Goal: Task Accomplishment & Management: Use online tool/utility

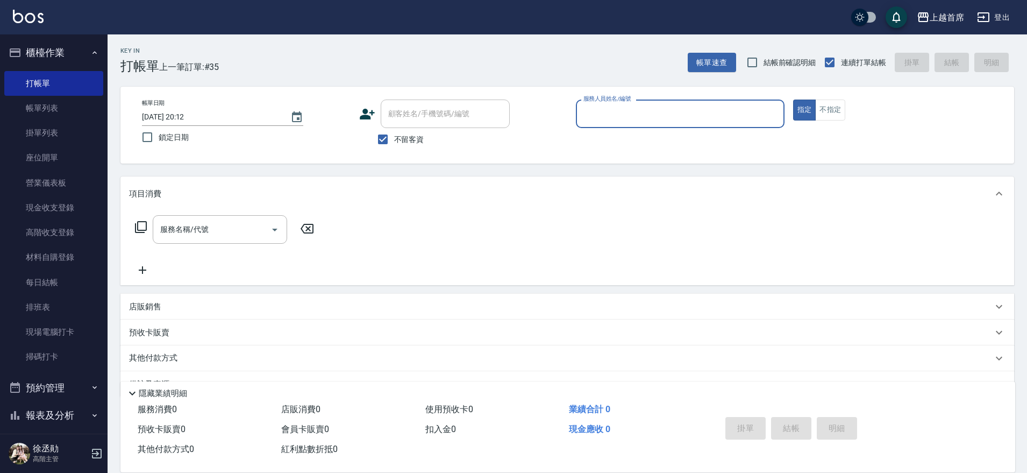
scroll to position [27, 0]
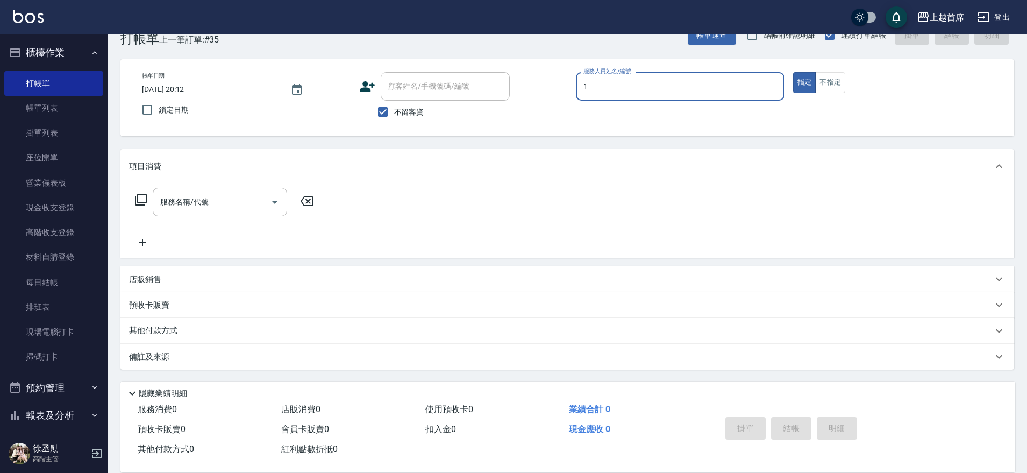
type input "1"
type button "true"
type input "江芷螢-1"
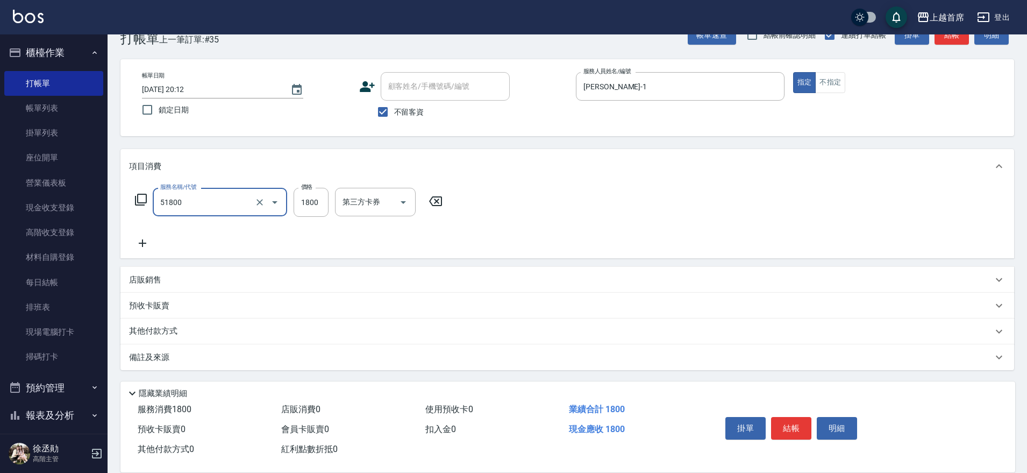
type input "鏡面護髮(51800)"
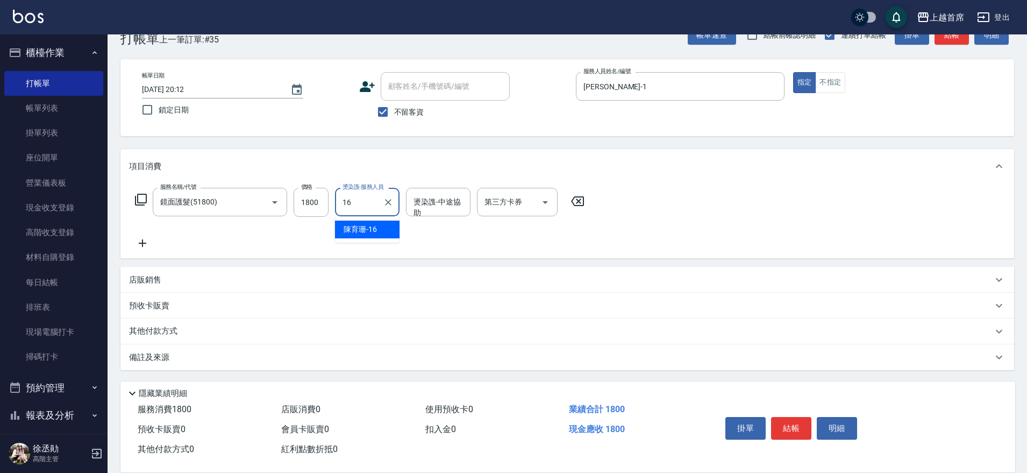
type input "陳育珊-16"
click at [381, 190] on label "燙染謢-服務人員" at bounding box center [363, 187] width 41 height 8
click at [379, 193] on input "陳育珊-16" at bounding box center [359, 202] width 39 height 19
click at [389, 202] on icon "Clear" at bounding box center [388, 202] width 11 height 11
type input "唐羽彤-39"
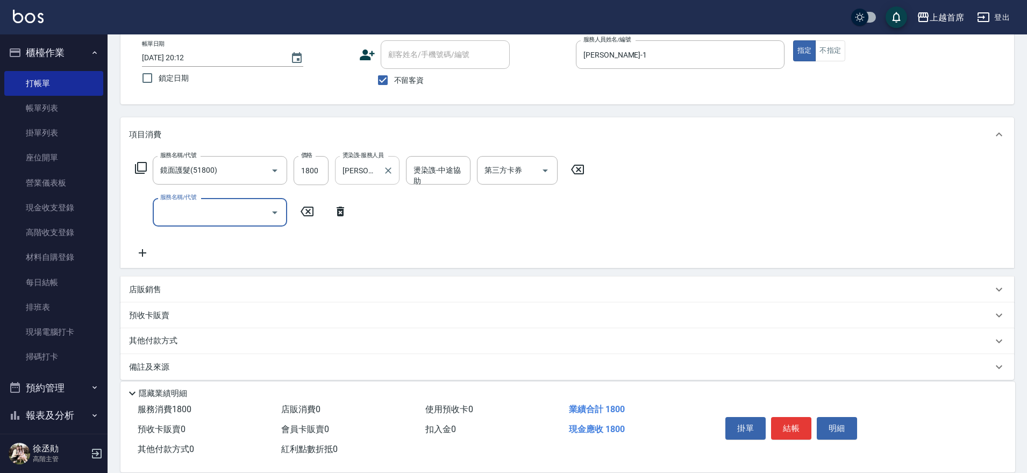
scroll to position [69, 0]
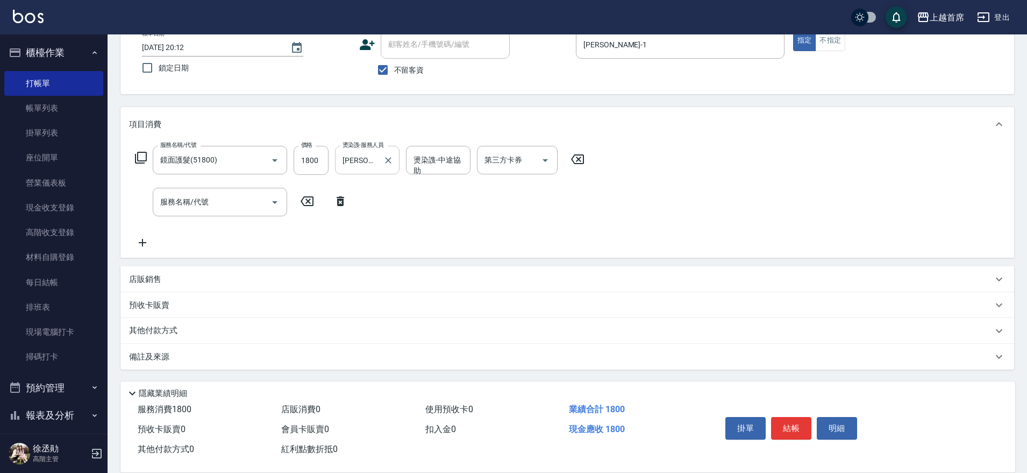
click at [221, 284] on div "店販銷售" at bounding box center [561, 279] width 864 height 11
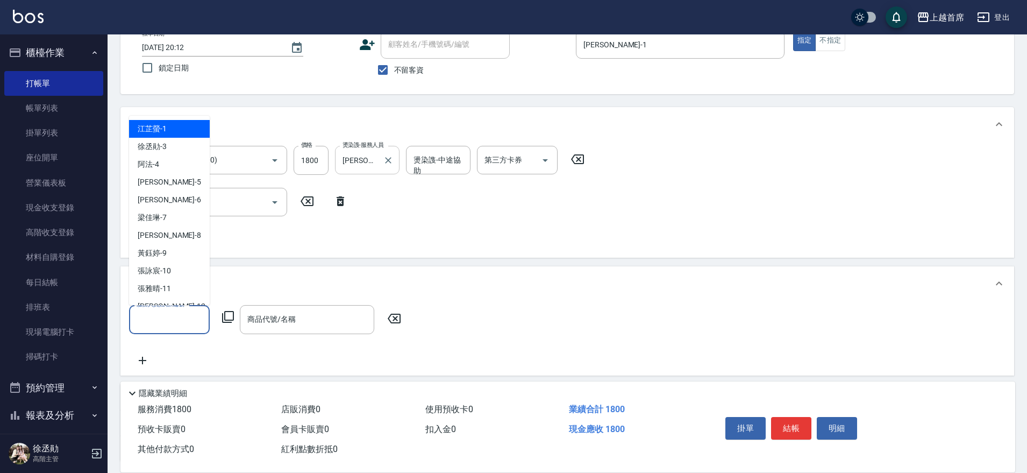
click at [196, 315] on input "服務人員姓名/編號" at bounding box center [169, 319] width 71 height 19
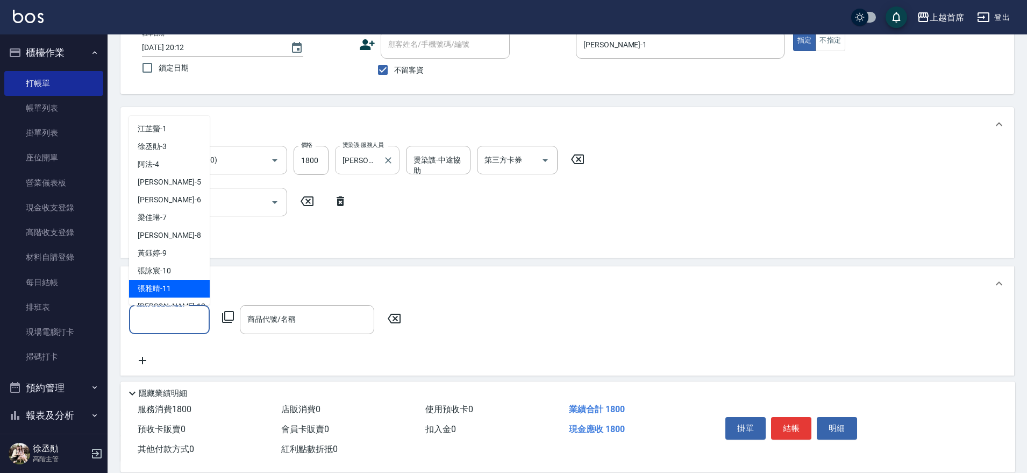
click at [281, 278] on div "店販銷售" at bounding box center [561, 283] width 864 height 11
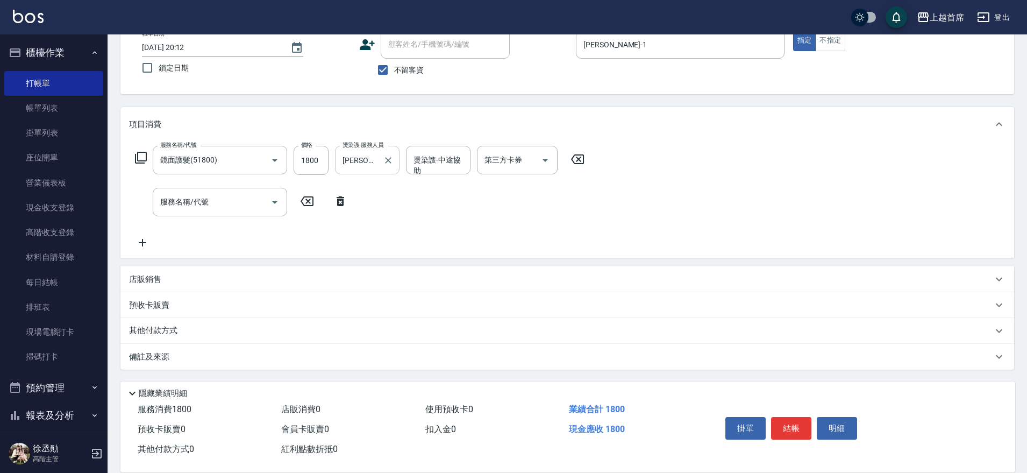
click at [193, 329] on div "其他付款方式" at bounding box center [561, 331] width 864 height 12
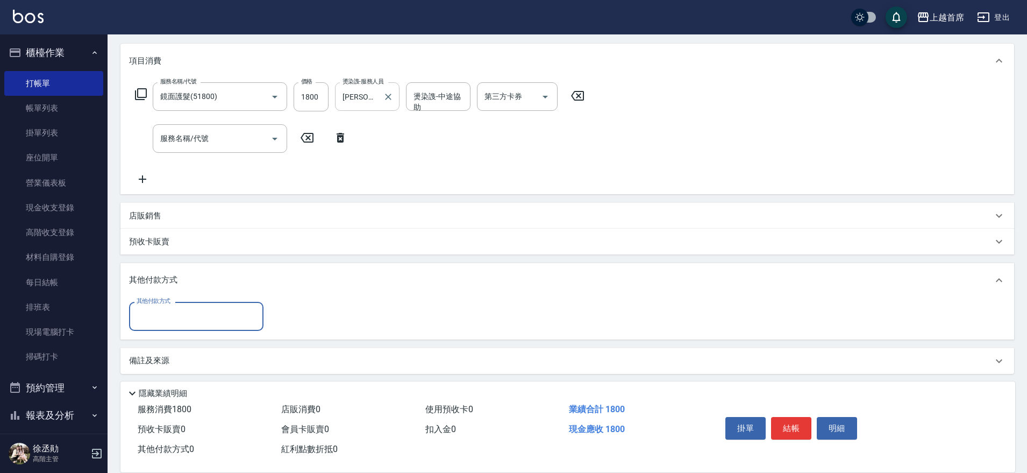
scroll to position [137, 0]
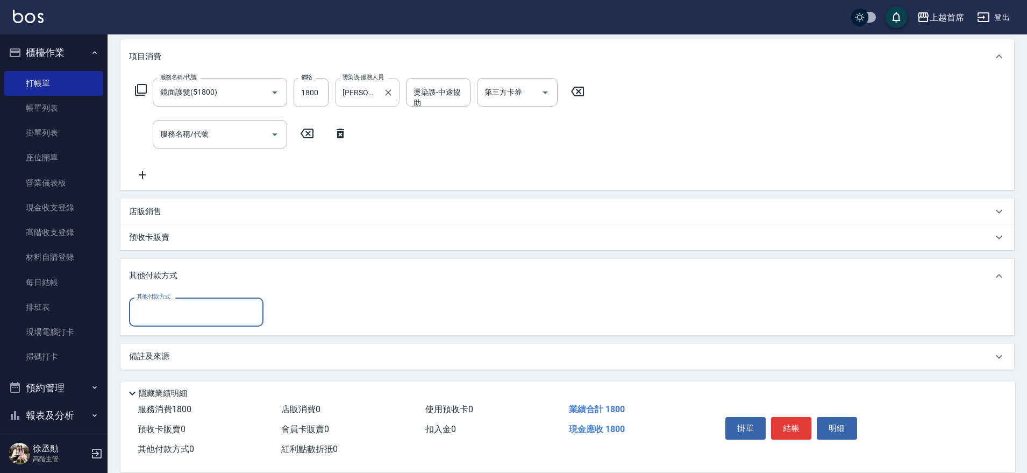
click at [190, 325] on div "其他付款方式 其他付款方式" at bounding box center [568, 313] width 894 height 41
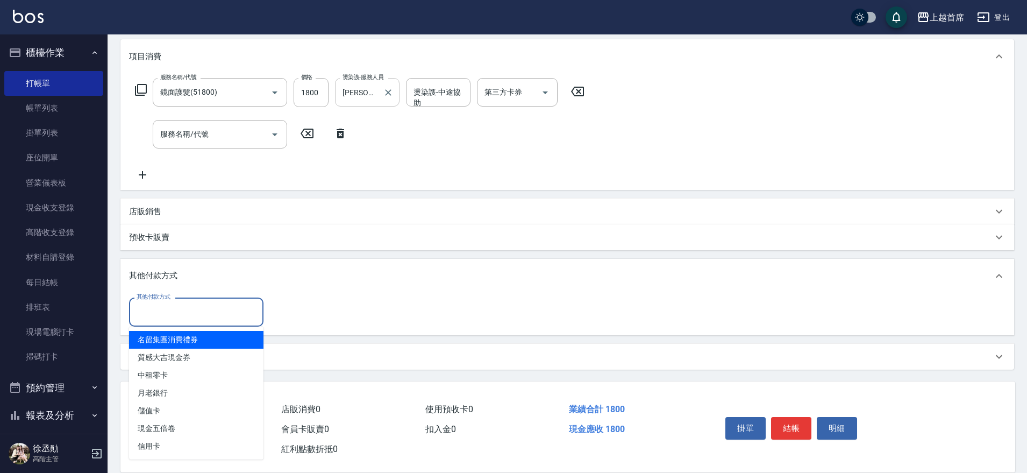
click at [195, 323] on div "其他付款方式" at bounding box center [196, 311] width 134 height 29
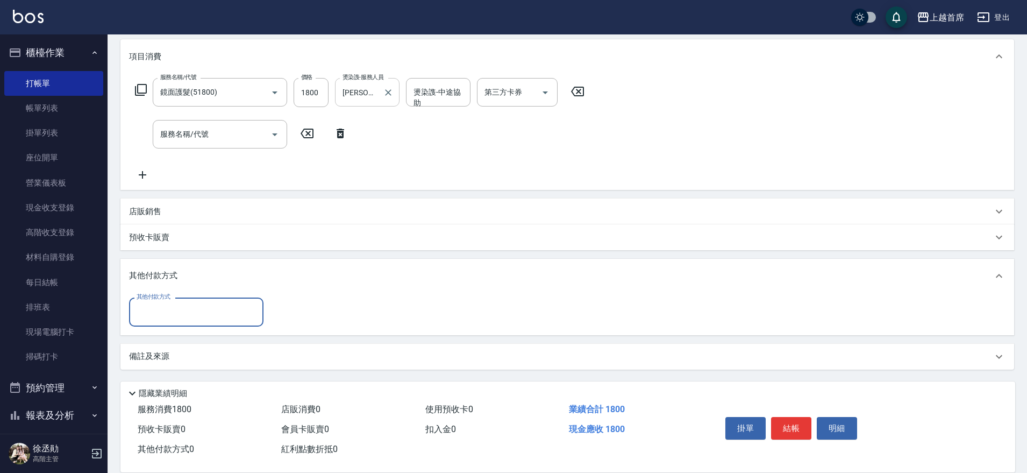
click at [187, 314] on input "其他付款方式" at bounding box center [196, 311] width 125 height 19
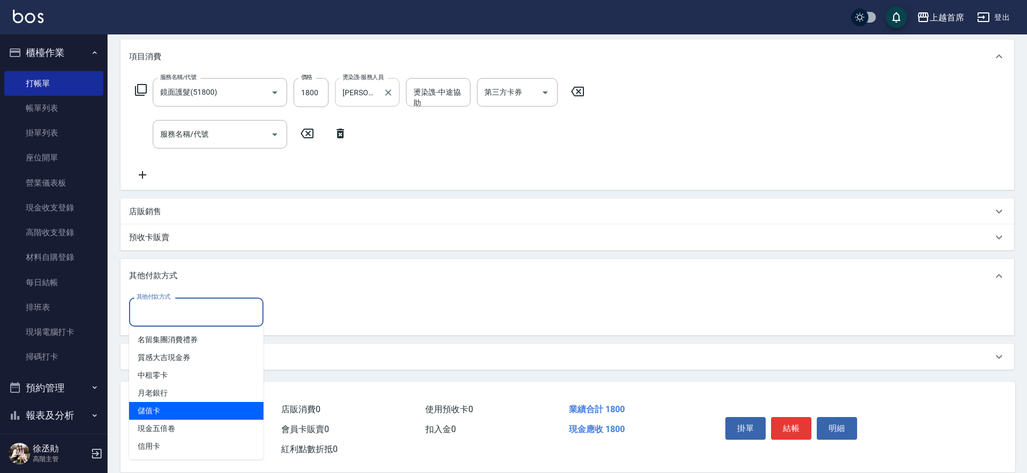
click at [199, 408] on span "儲值卡" at bounding box center [196, 411] width 134 height 18
type input "儲值卡"
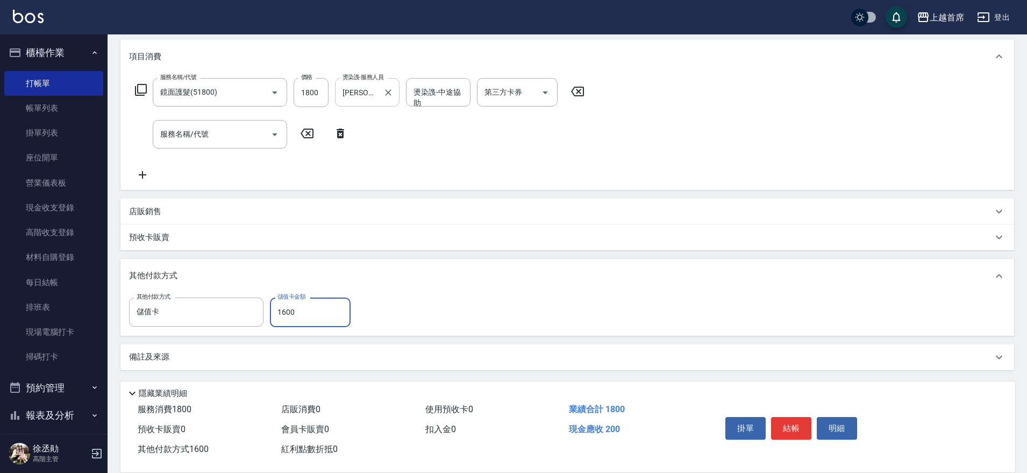
type input "1600"
type input "2025/08/23 20:52"
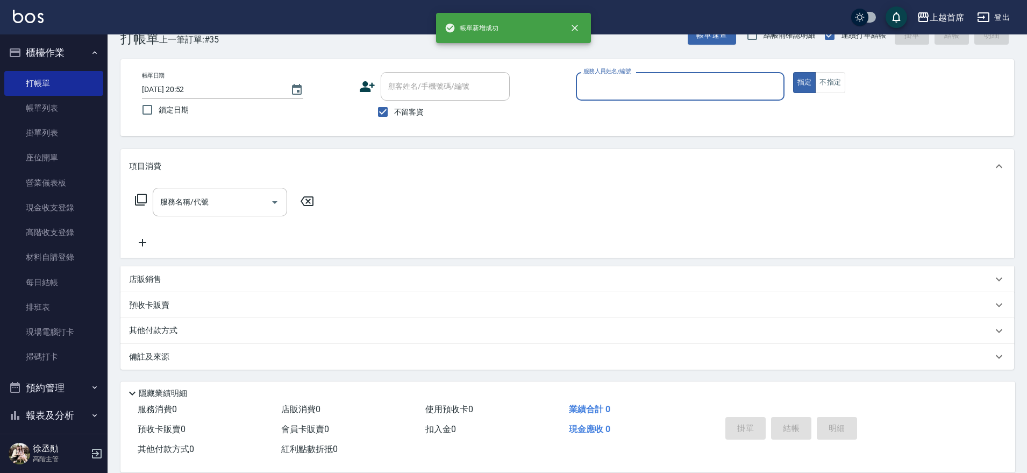
scroll to position [27, 0]
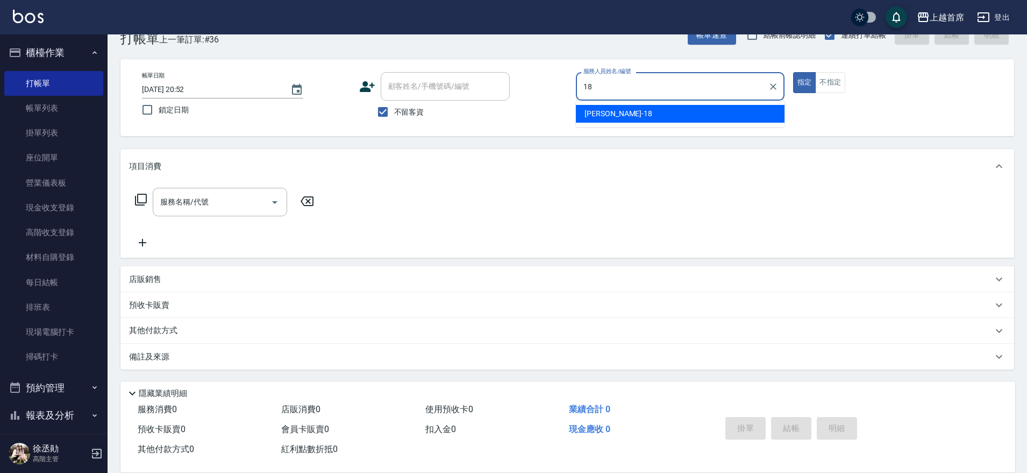
type input "Linda-18"
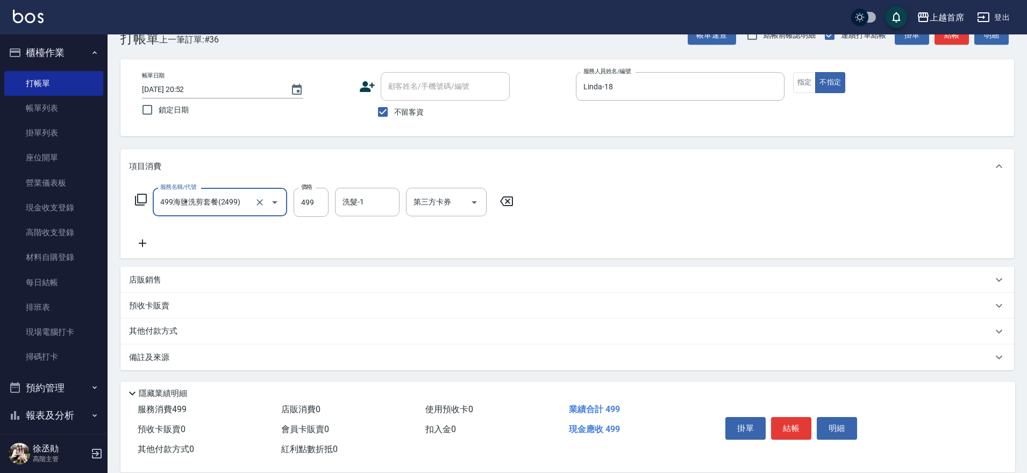
type input "499海鹽洗剪套餐(2499)"
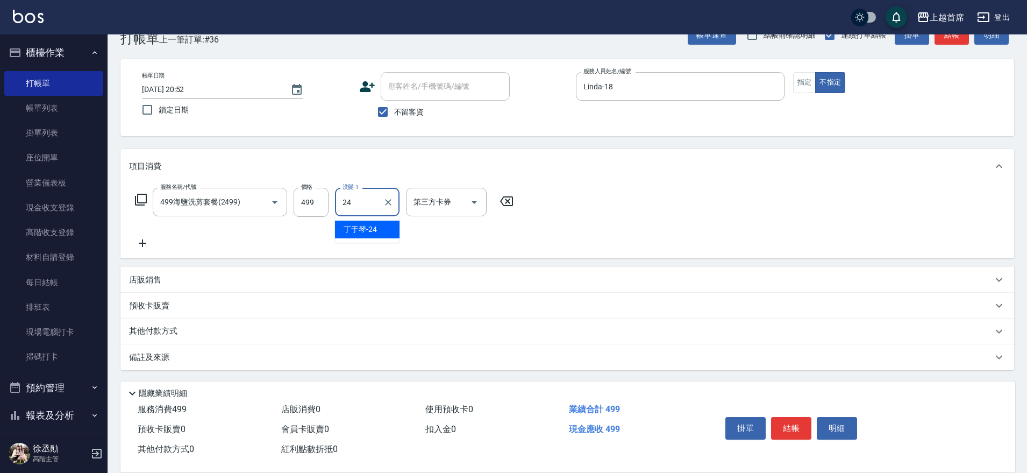
type input "丁于琴-24"
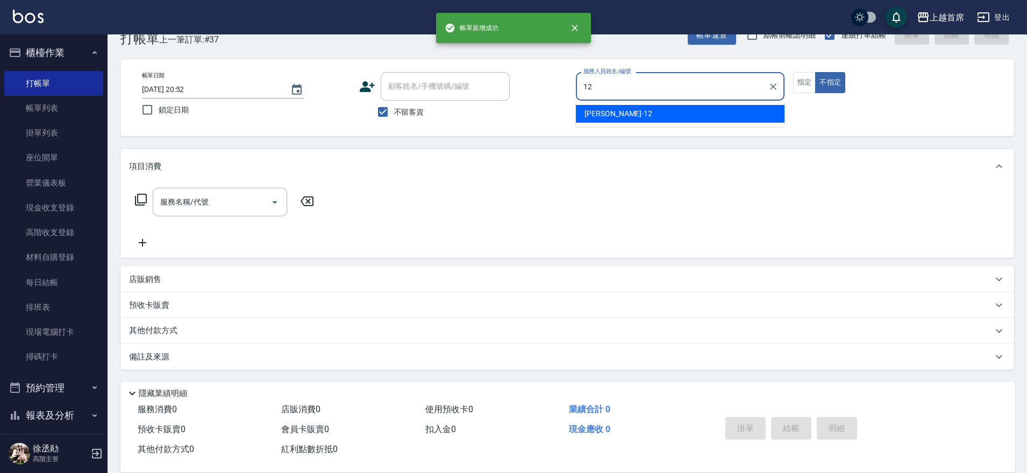
type input "許婕妤-12"
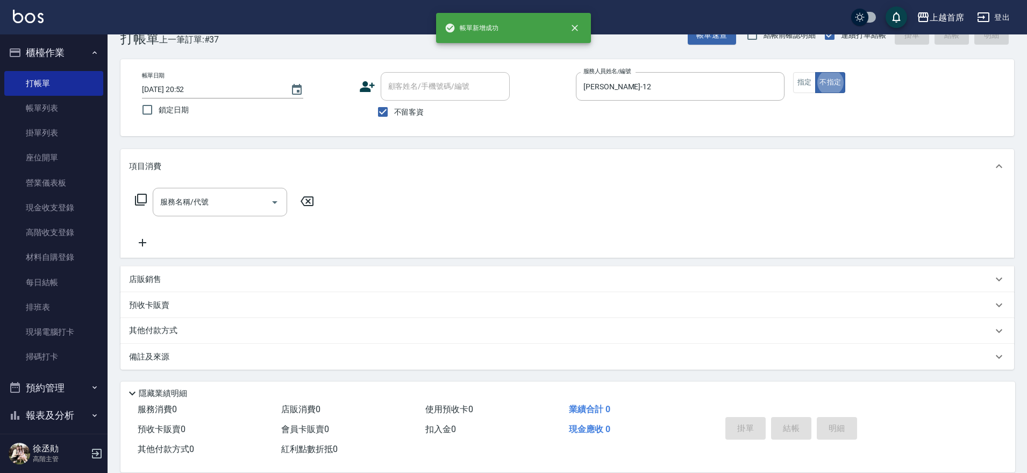
type button "false"
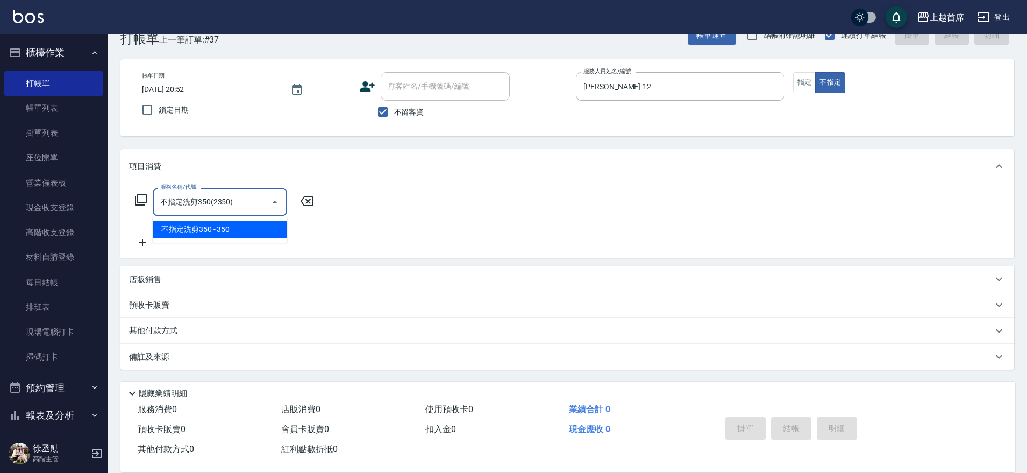
type input "不指定洗剪350(2350)"
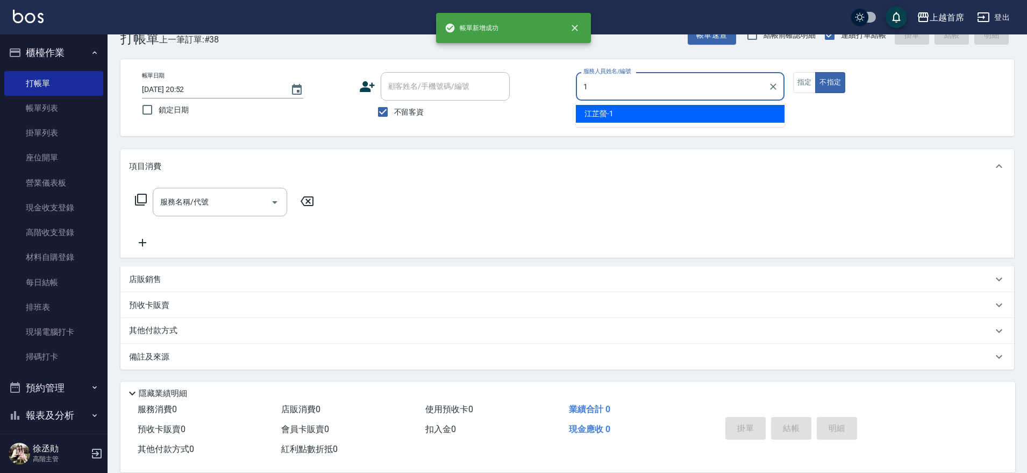
type input "江芷螢-1"
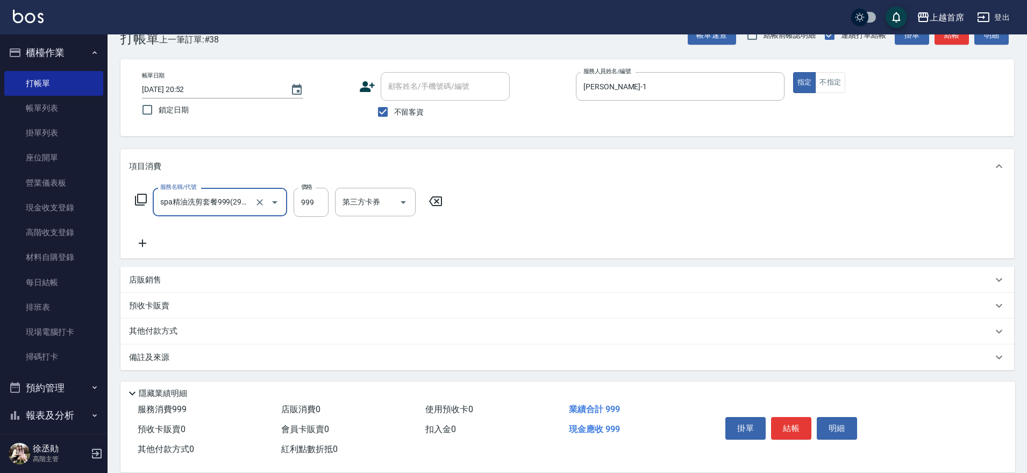
type input "spa精油洗剪套餐999(2999)"
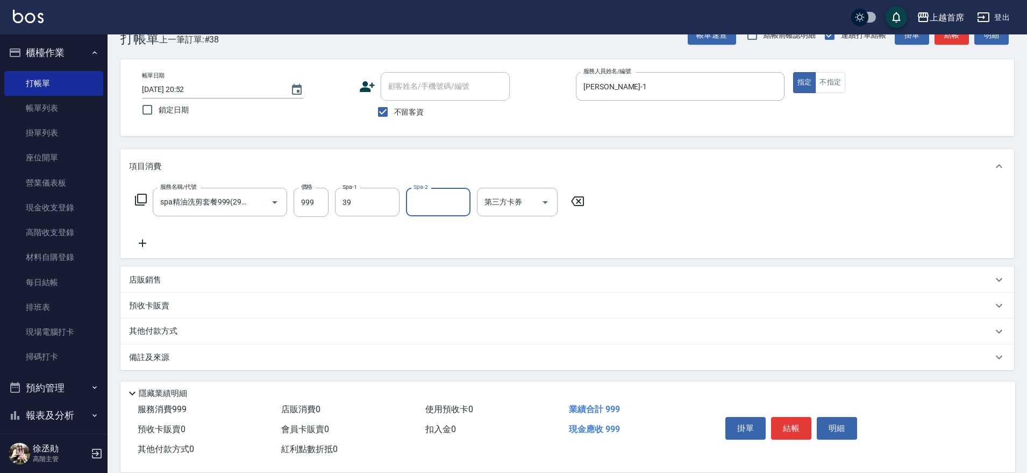
type input "唐羽彤-39"
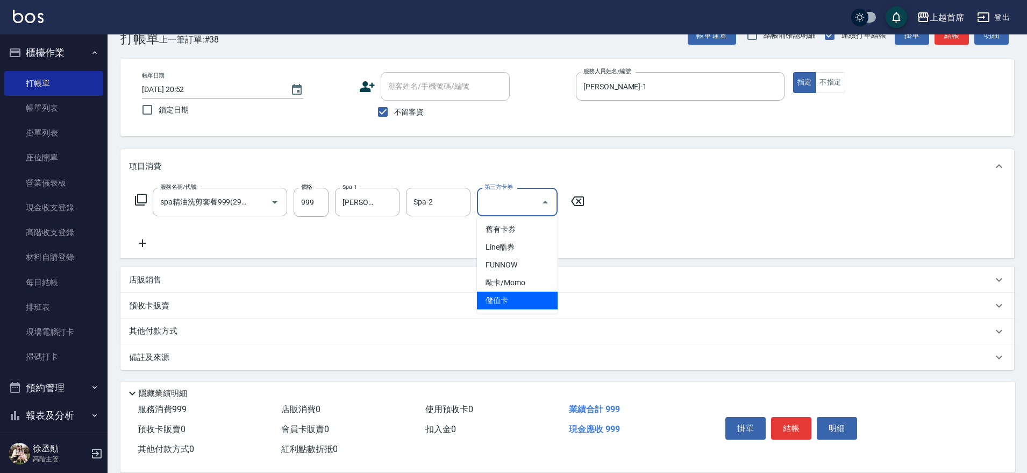
type input "儲值卡"
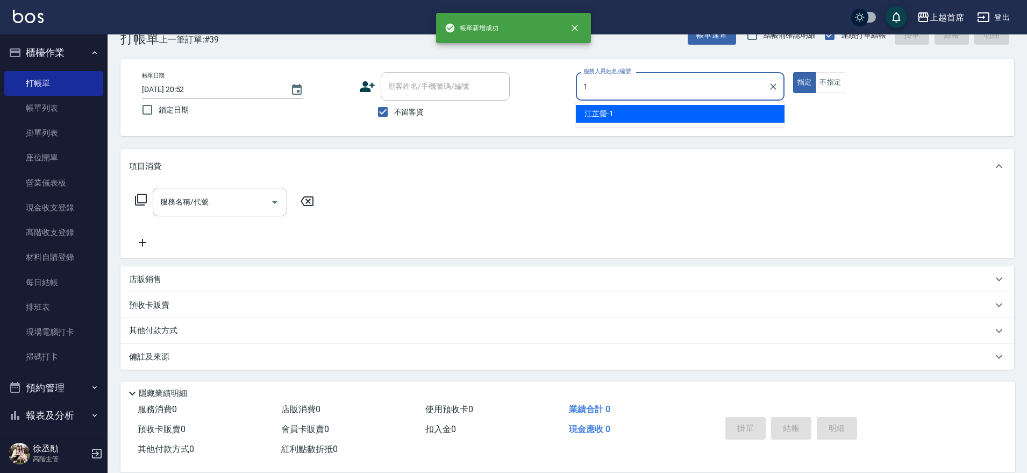
type input "江芷螢-1"
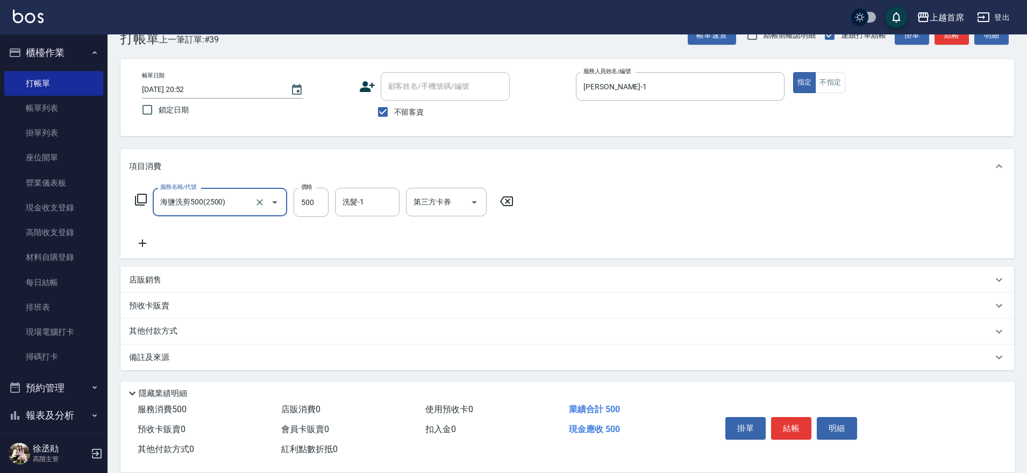
type input "海鹽洗剪500(2500)"
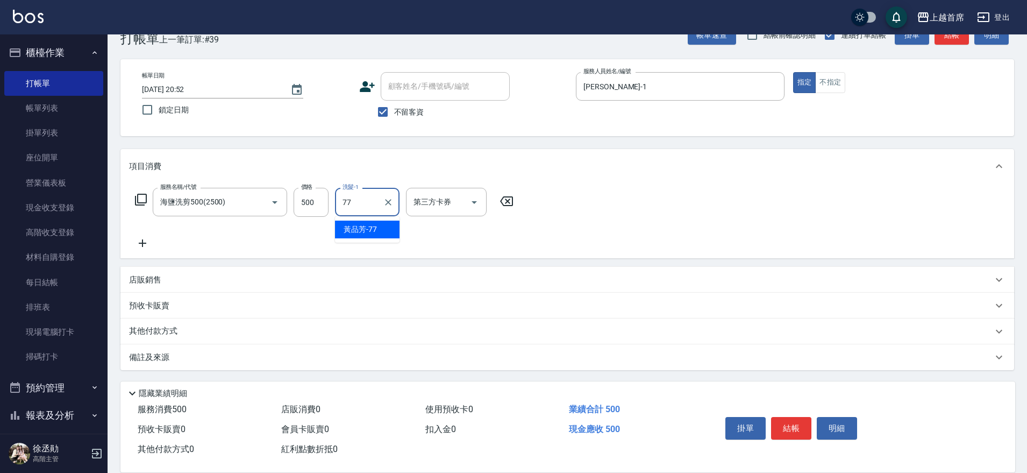
type input "黃品芳-77"
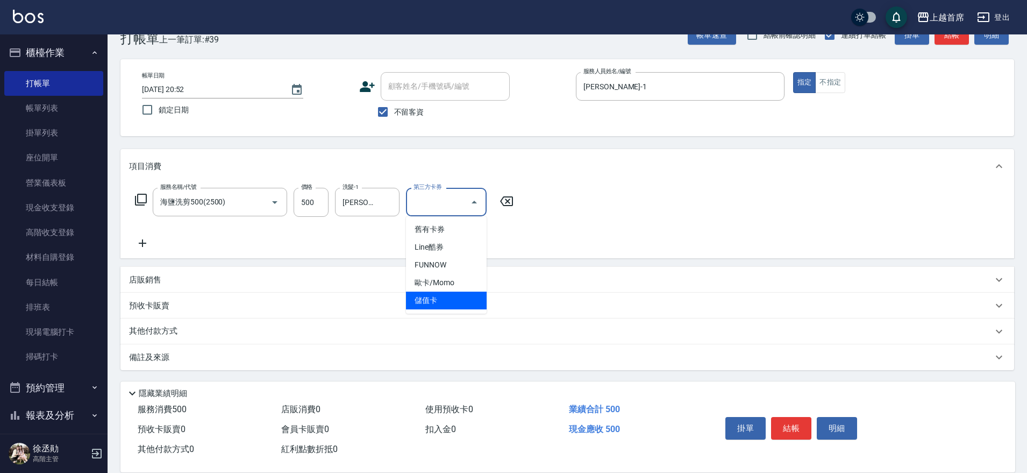
type input "儲值卡"
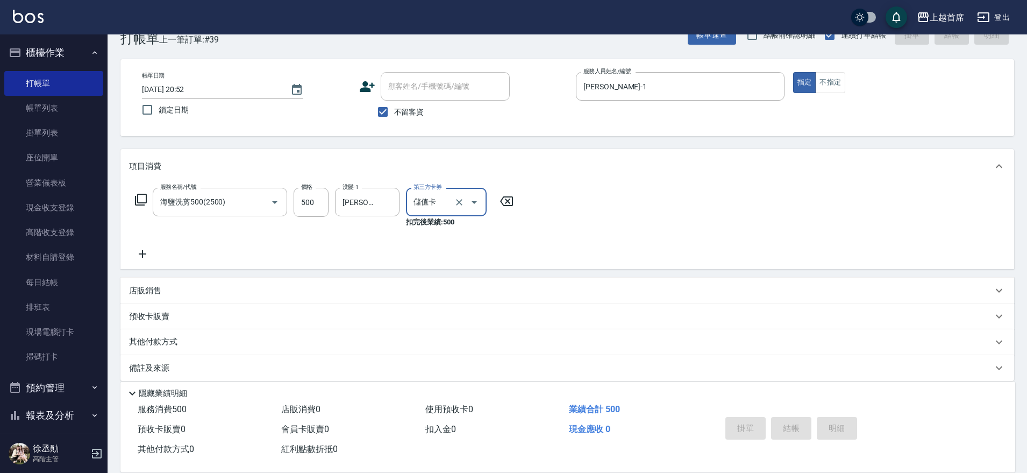
type input "2025/08/23 20:53"
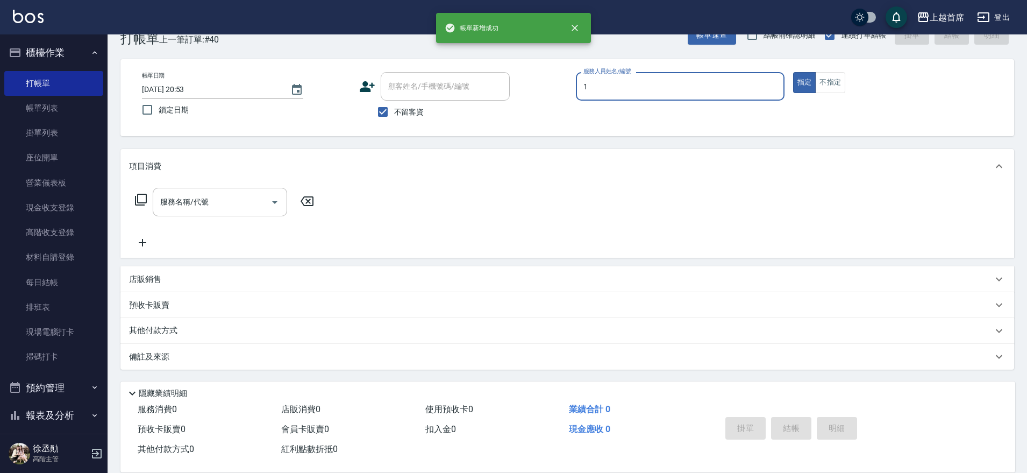
type input "江芷螢-1"
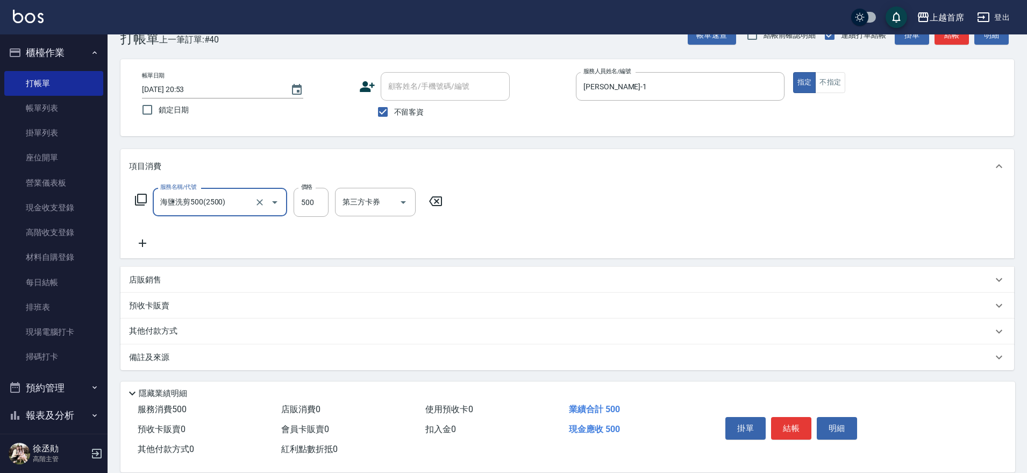
type input "海鹽洗剪500(2500)"
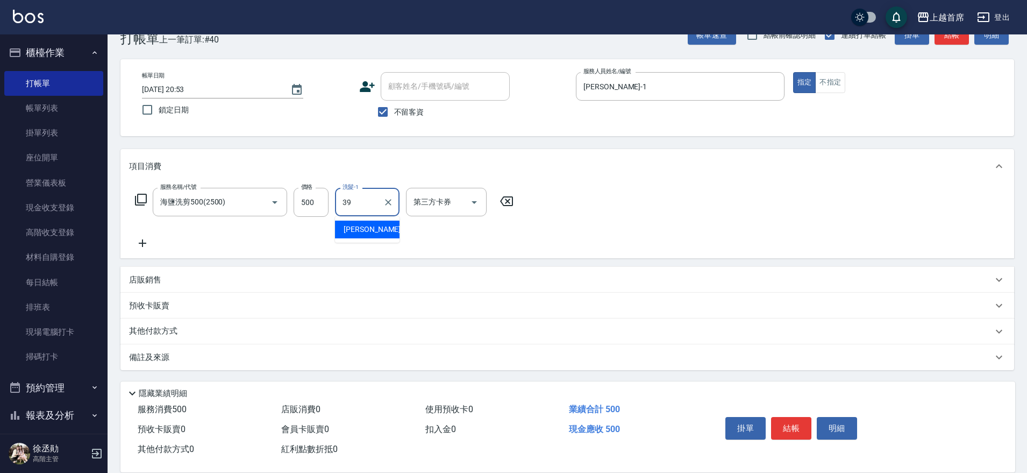
type input "唐羽彤-39"
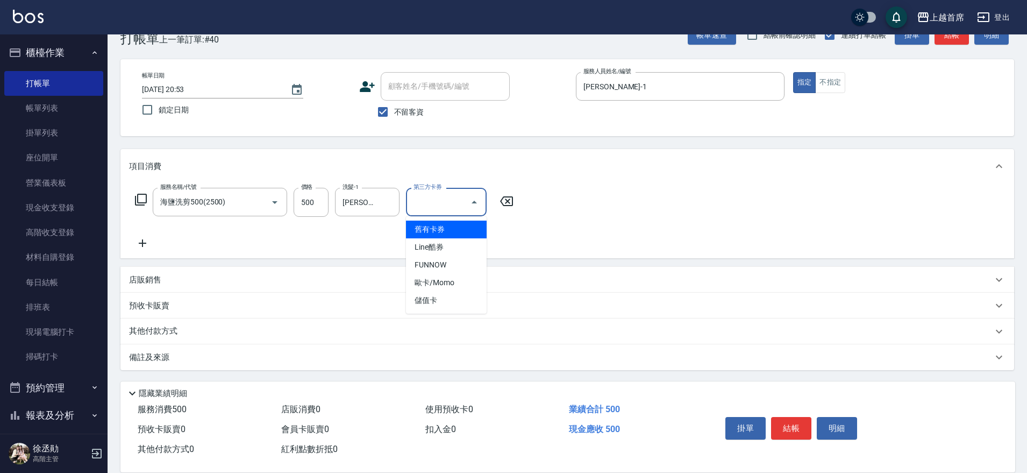
type input "儲值卡"
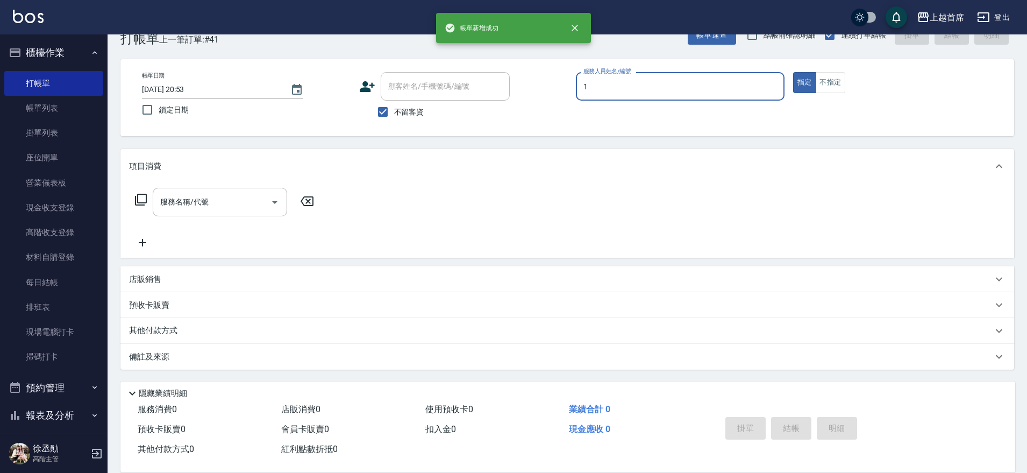
type input "江芷螢-1"
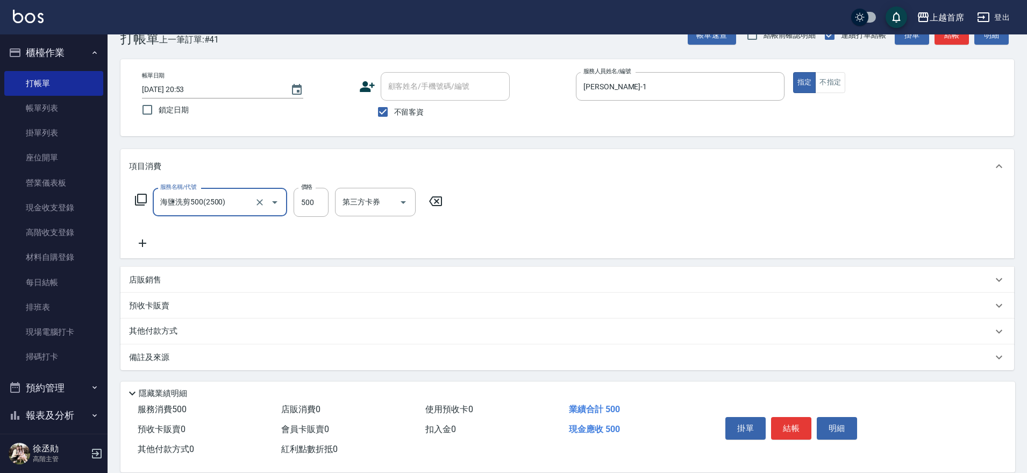
type input "海鹽洗剪500(2500)"
type input "唐羽彤-39"
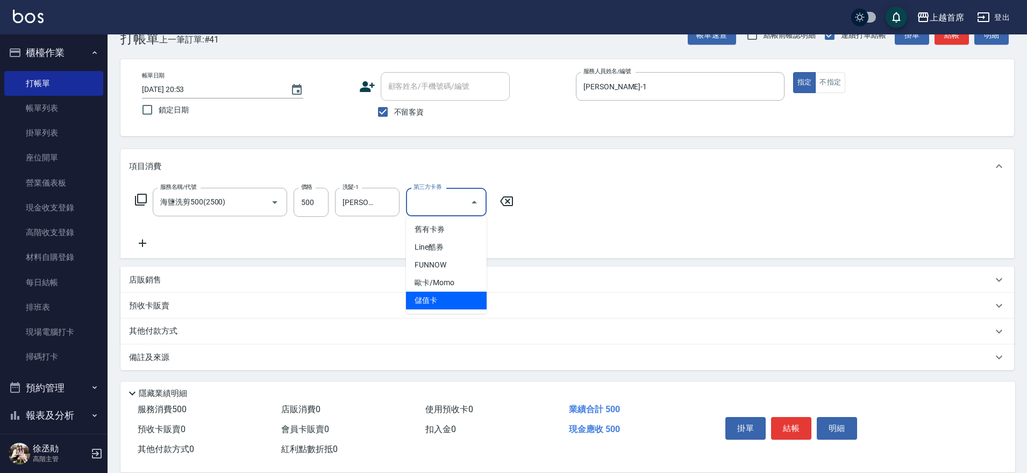
type input "儲值卡"
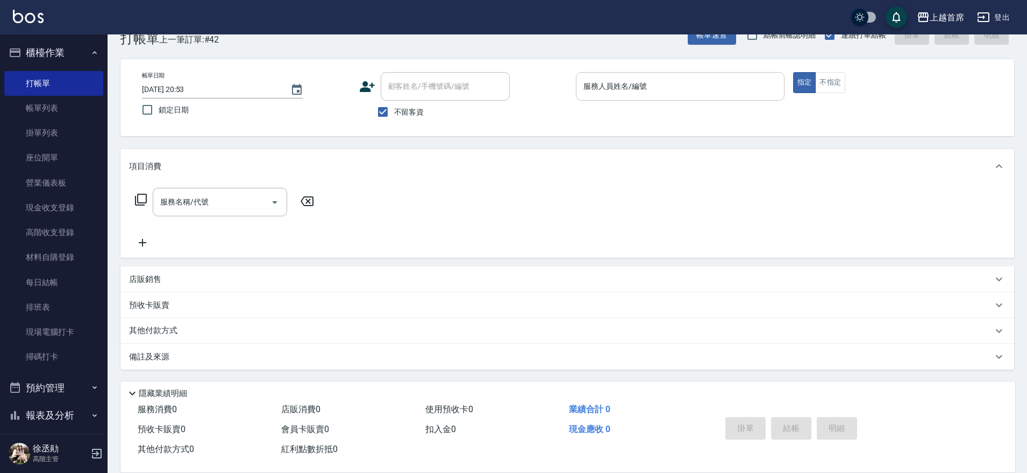
drag, startPoint x: 530, startPoint y: 430, endPoint x: 676, endPoint y: 100, distance: 361.0
click at [677, 102] on p at bounding box center [680, 106] width 209 height 11
click at [672, 73] on div "服務人員姓名/編號" at bounding box center [680, 86] width 209 height 29
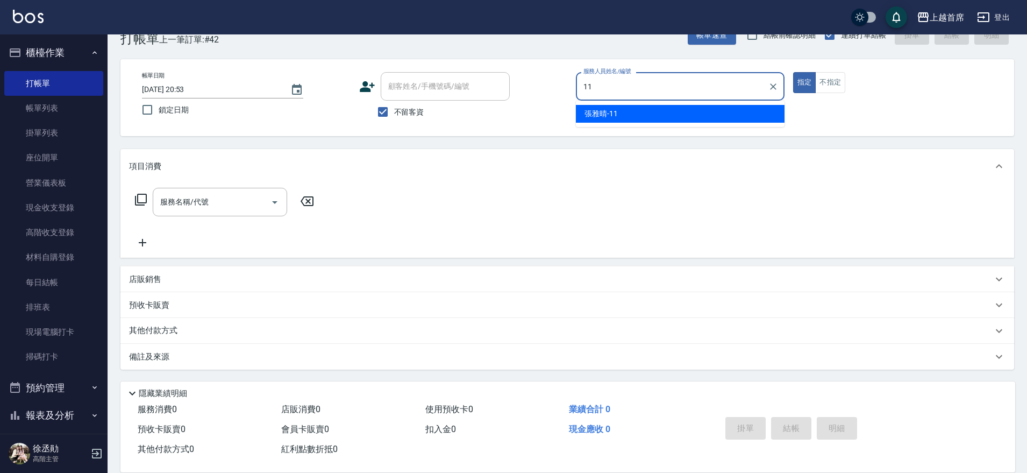
type input "張雅晴-11"
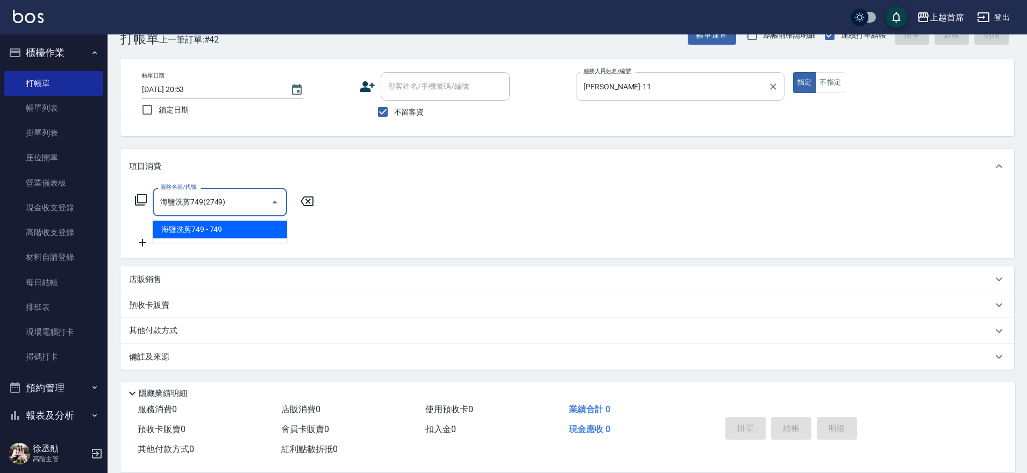
type input "海鹽洗剪749(2749)"
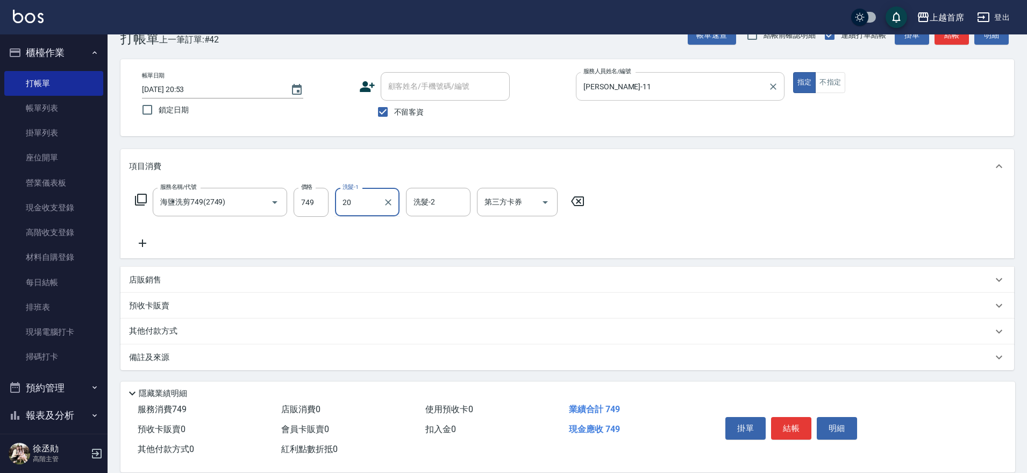
type input "鄭詩縈-20"
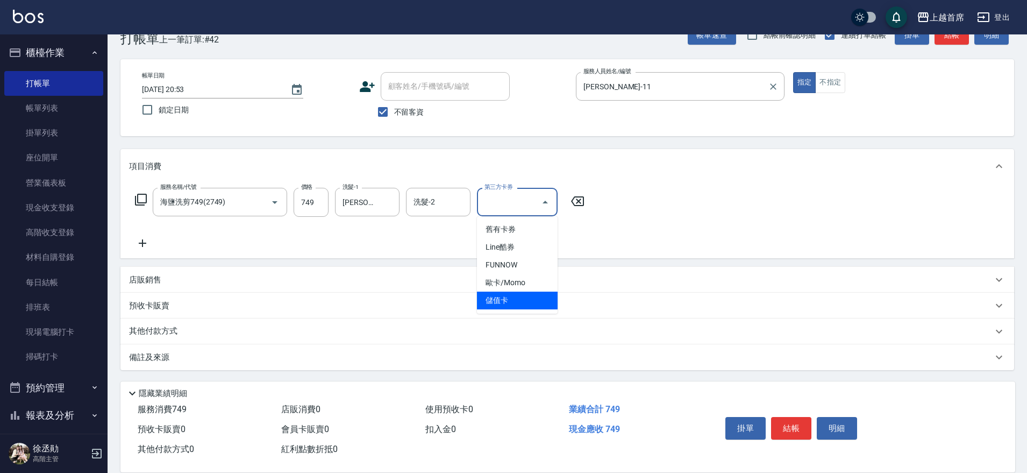
type input "儲值卡"
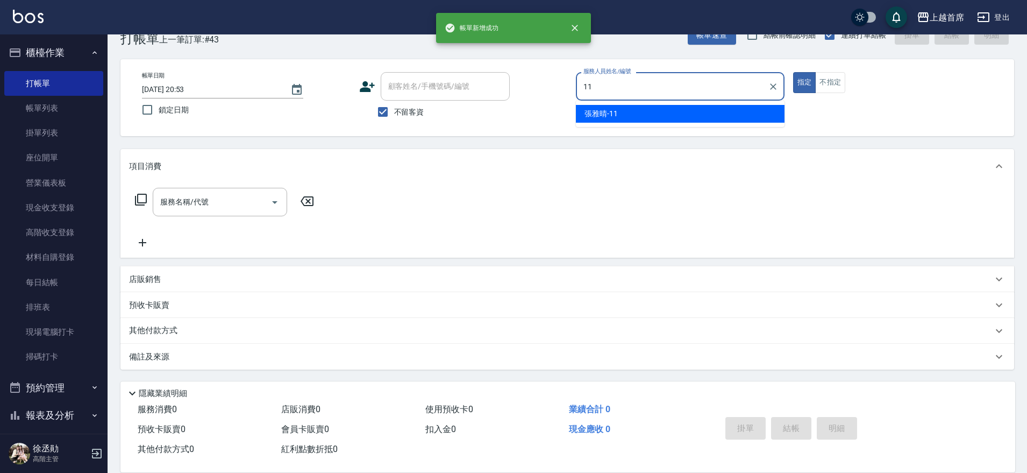
type input "張雅晴-11"
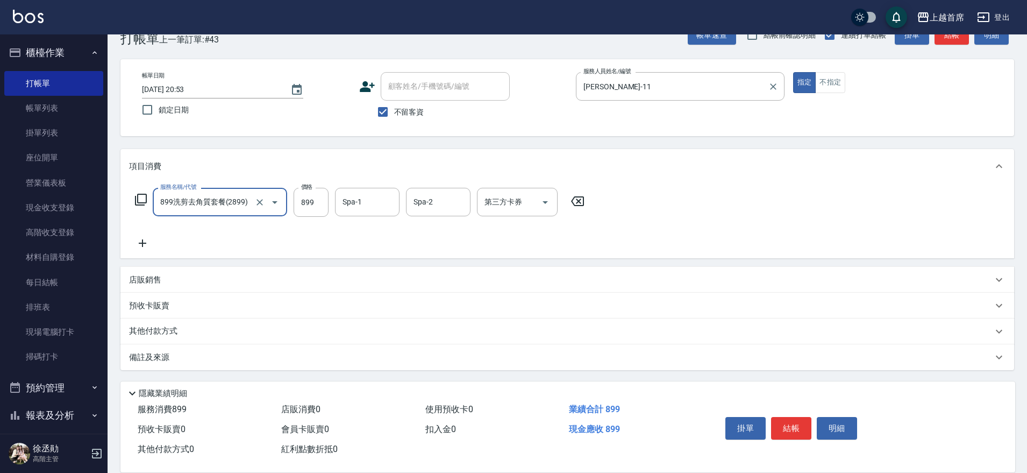
type input "899洗剪去角質套餐(2899)"
type input "鄭詩縈-20"
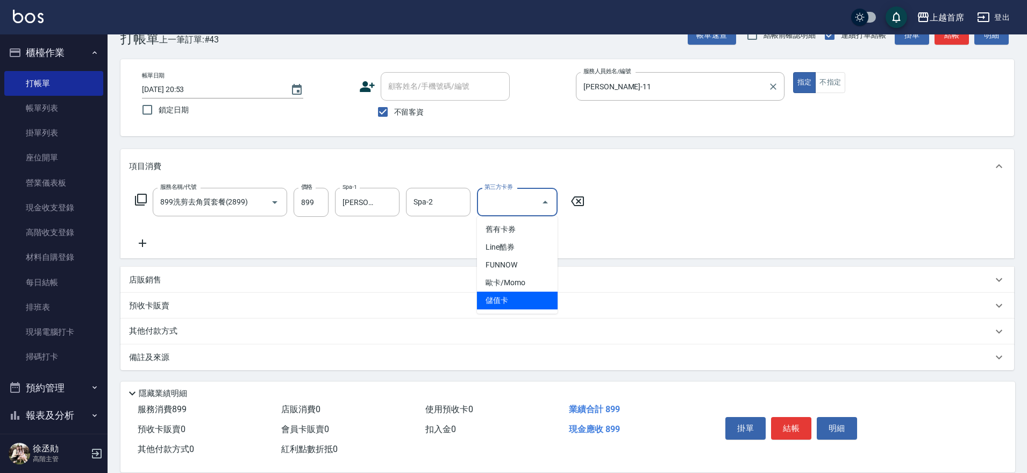
type input "儲值卡"
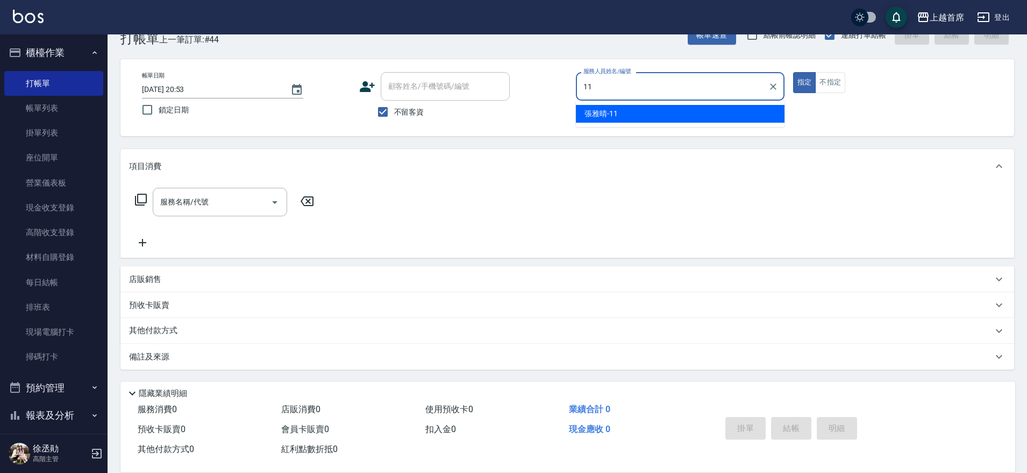
type input "張雅晴-11"
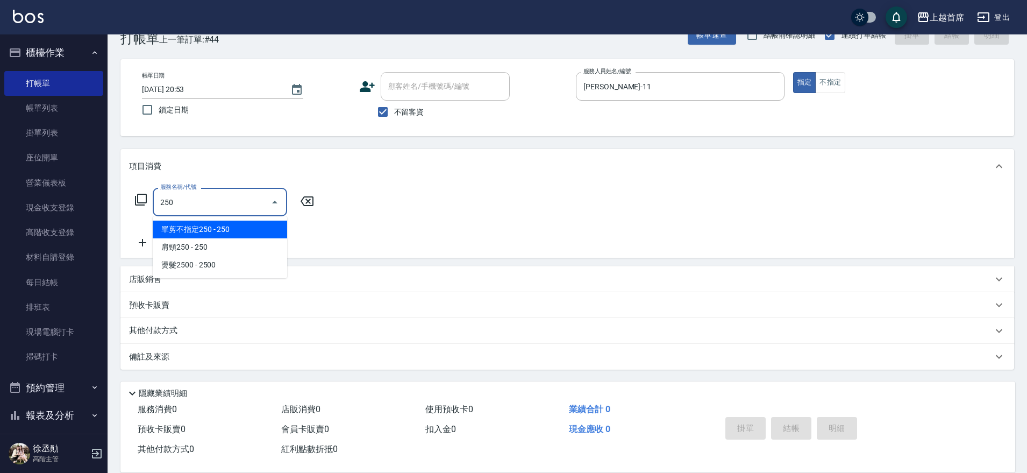
type input "單剪不指定250(2250)"
type input "入金3000(803)"
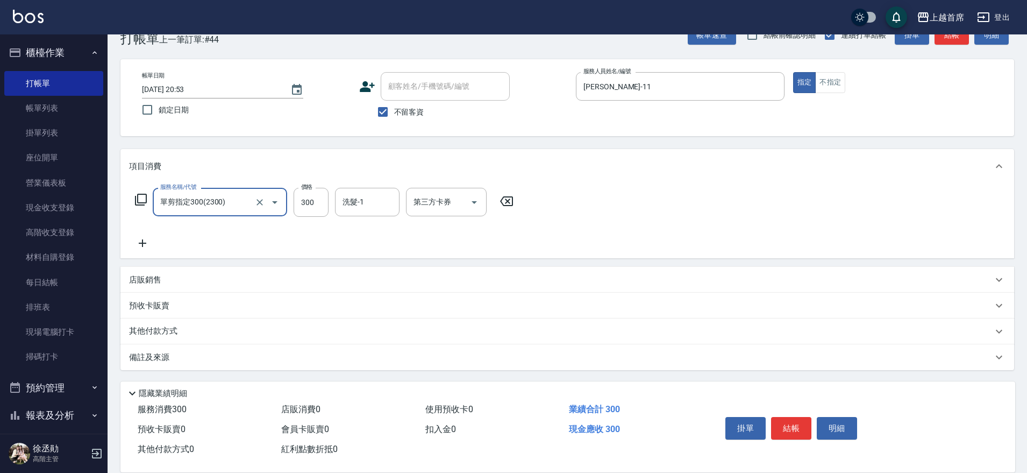
type input "單剪指定300(2300)"
type input "250"
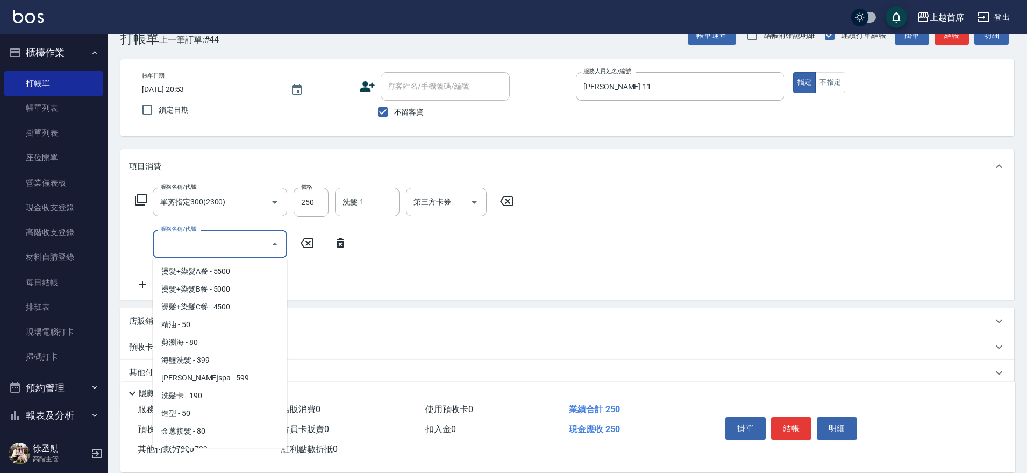
scroll to position [1832, 0]
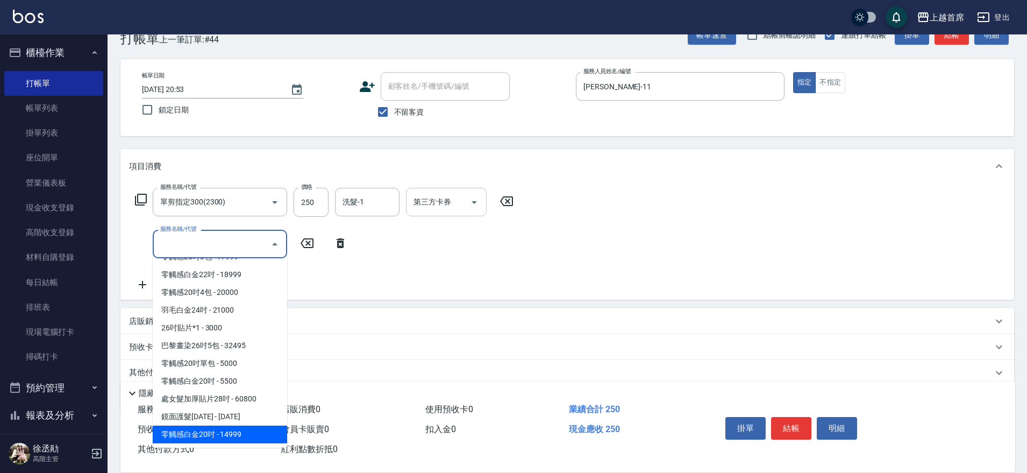
click at [444, 199] on div "第三方卡券 第三方卡券" at bounding box center [446, 202] width 81 height 29
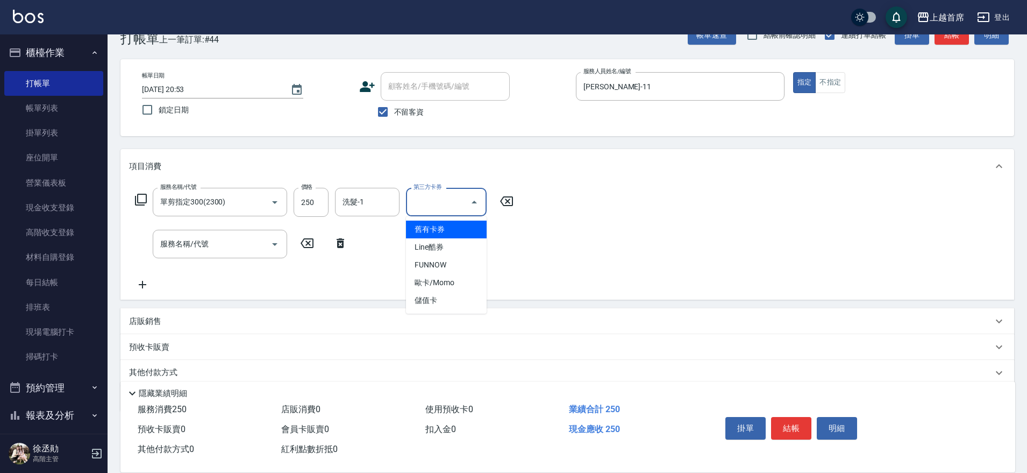
type input "舊有卡券"
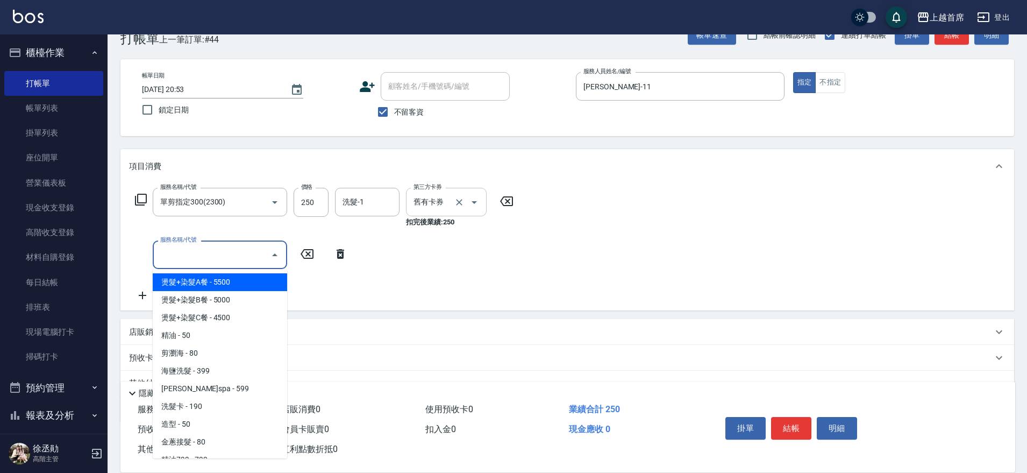
click at [452, 211] on div at bounding box center [467, 202] width 30 height 29
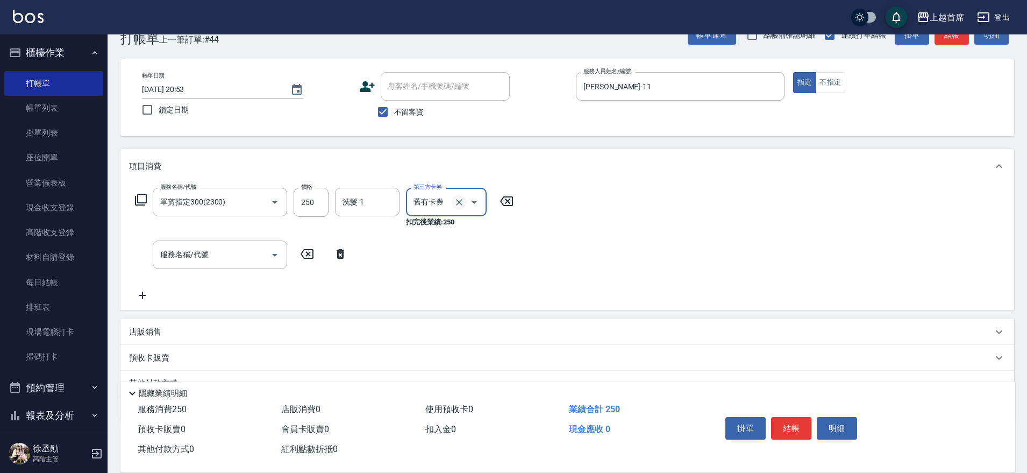
click at [459, 203] on icon "Clear" at bounding box center [459, 202] width 11 height 11
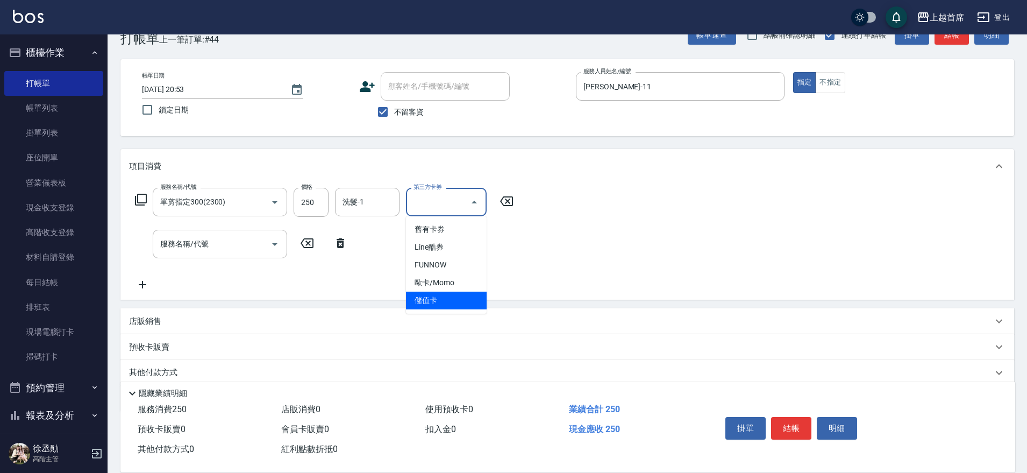
type input "儲值卡"
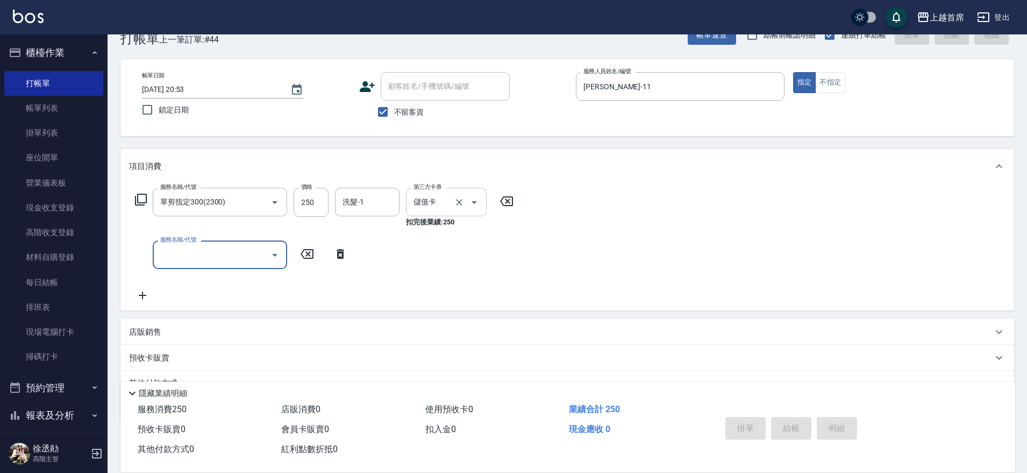
type input "2025/08/23 20:54"
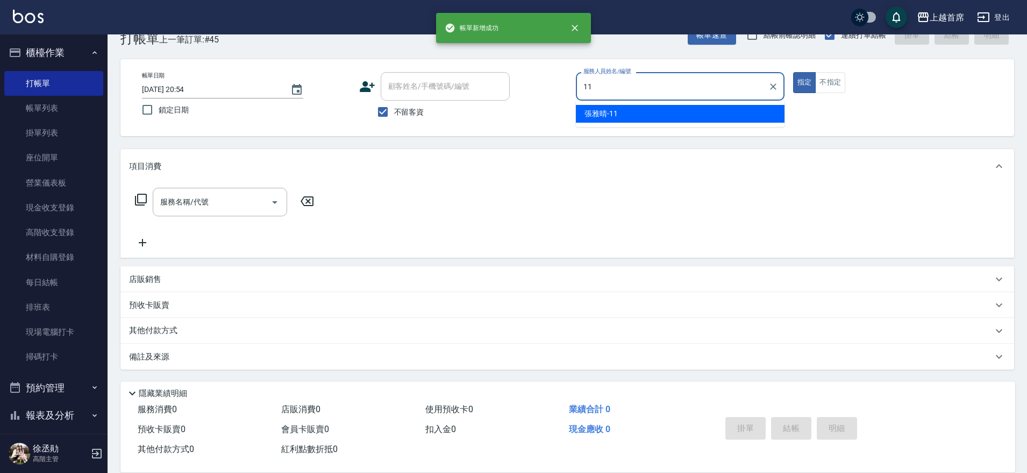
type input "張雅晴-11"
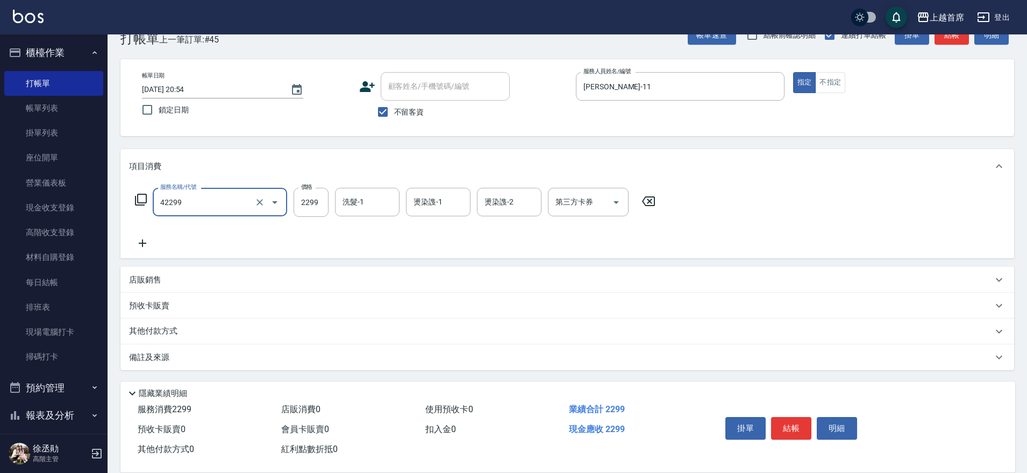
type input "染髮C餐(42299)"
click at [309, 205] on input "209" at bounding box center [311, 202] width 35 height 29
type input "2099"
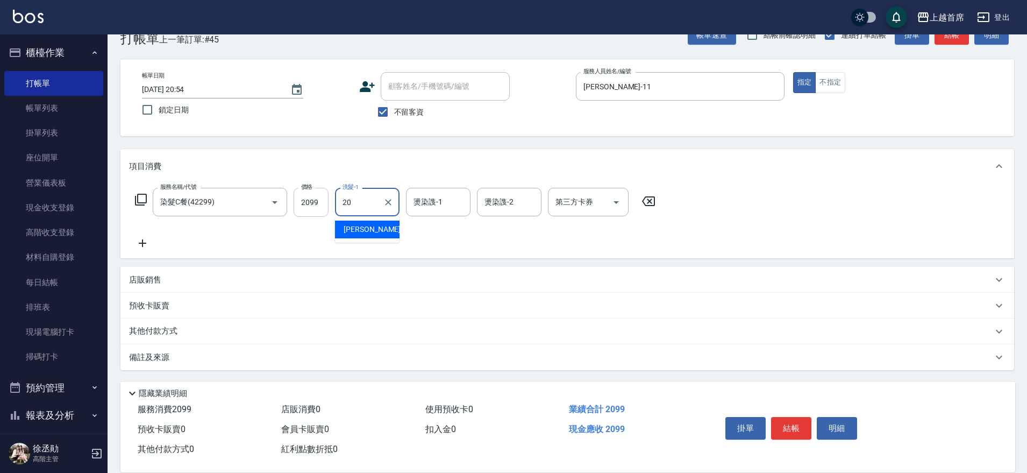
type input "鄭詩縈-20"
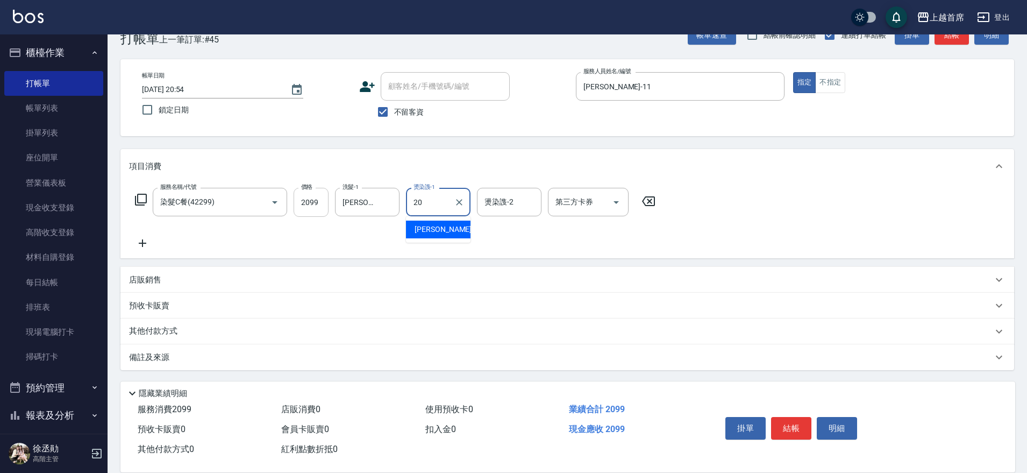
type input "鄭詩縈-20"
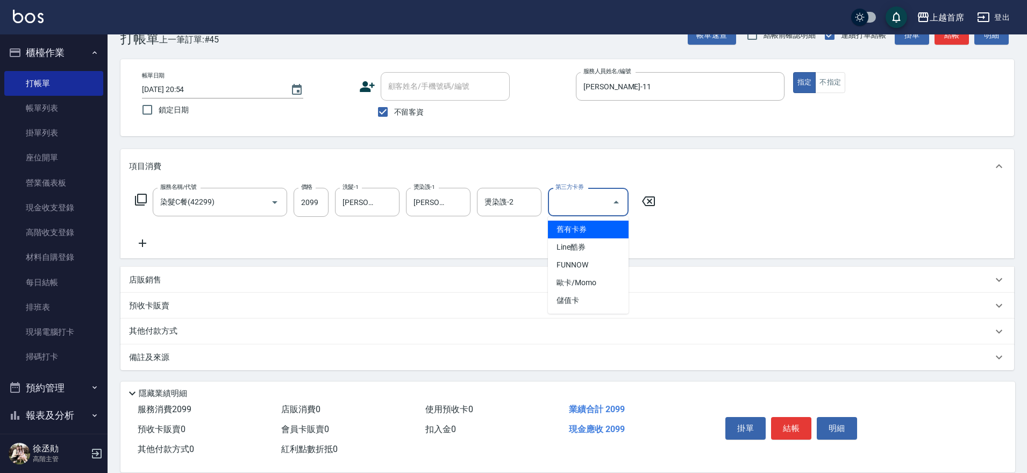
type input "儲值卡"
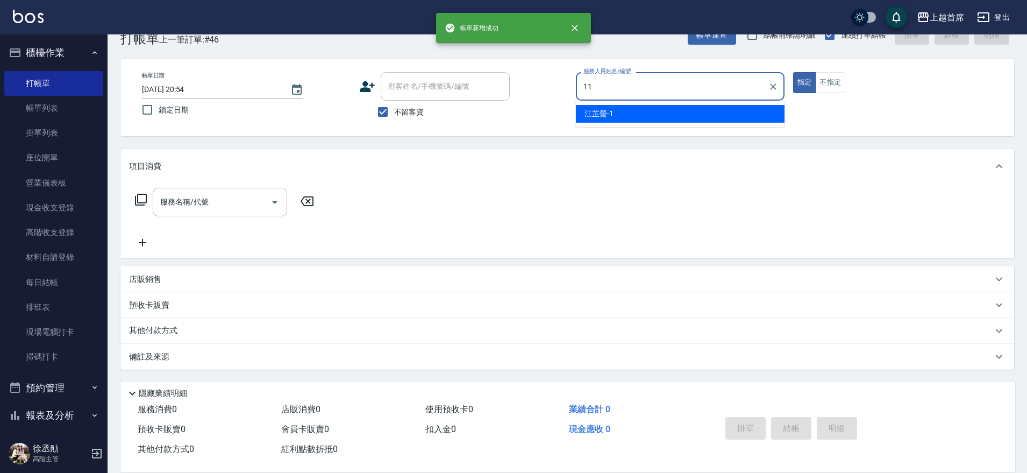
type input "張雅晴-11"
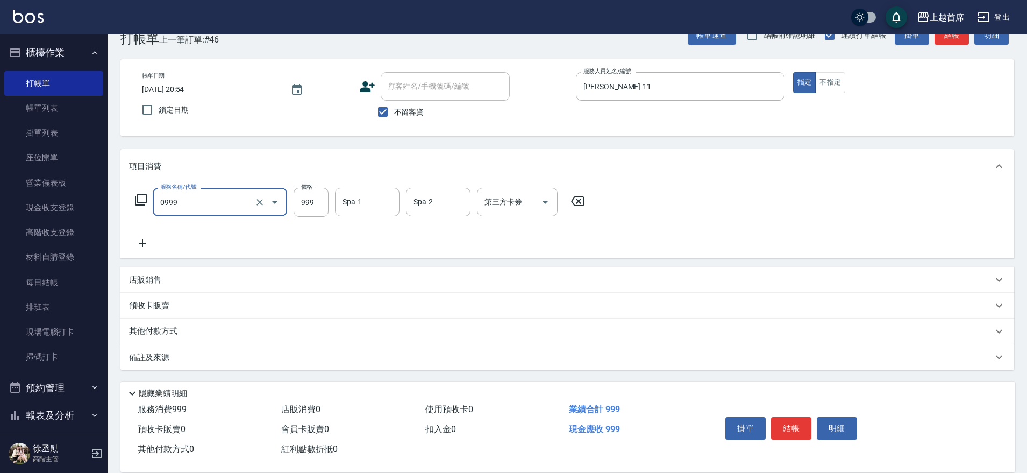
type input "REVIVRE(0999)"
type input "1200"
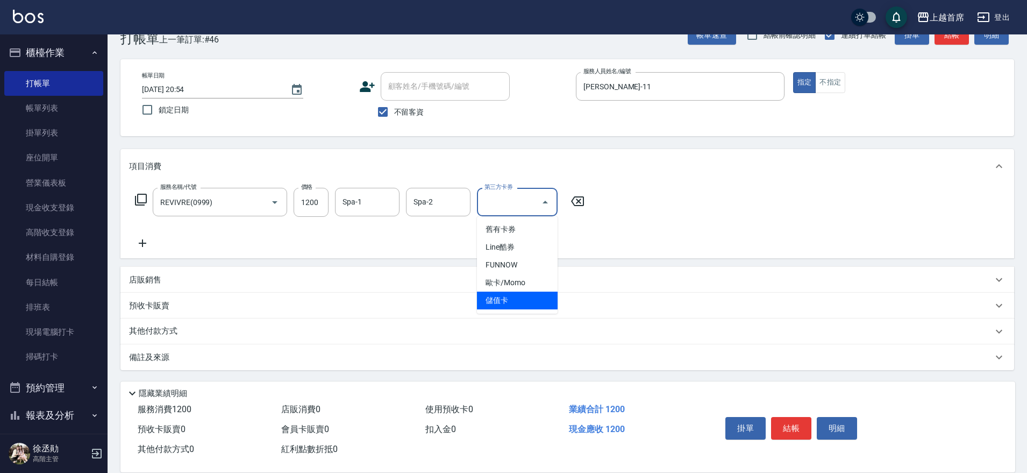
type input "儲值卡"
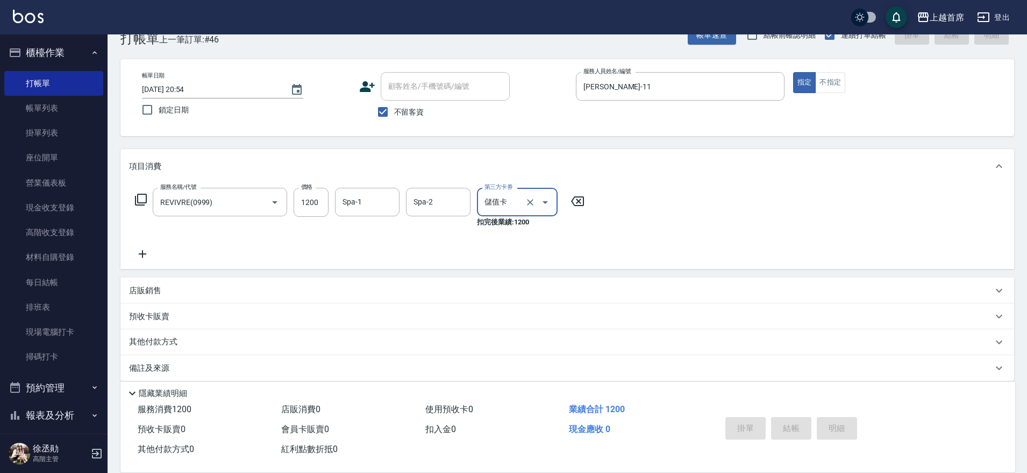
type input "2025/08/23 20:55"
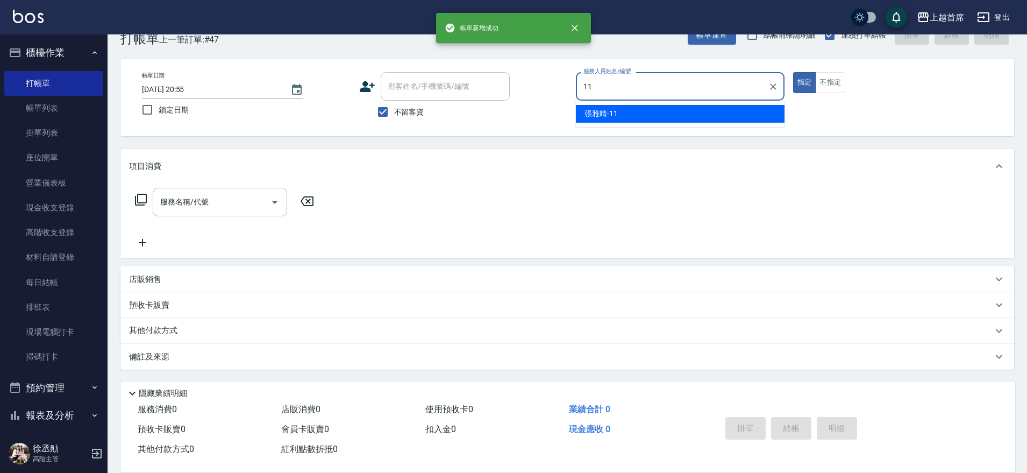
type input "張雅晴-11"
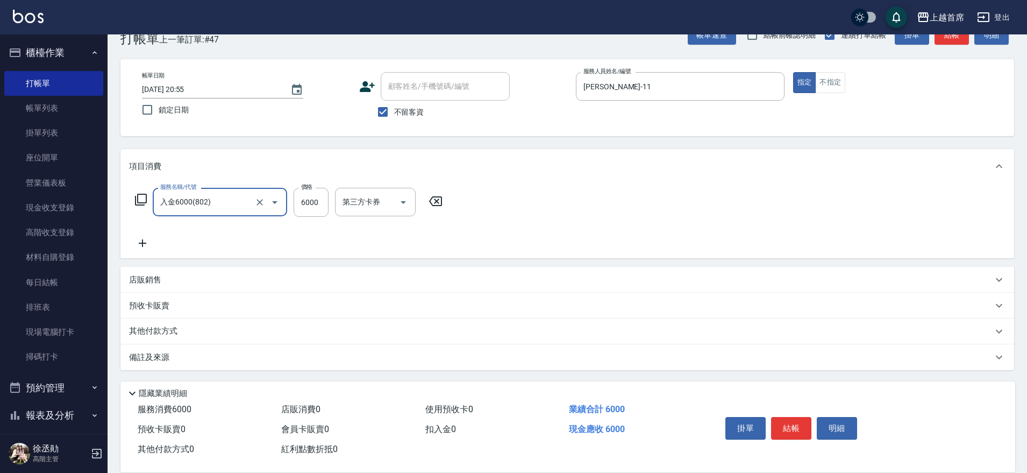
type input "入金6000(802)"
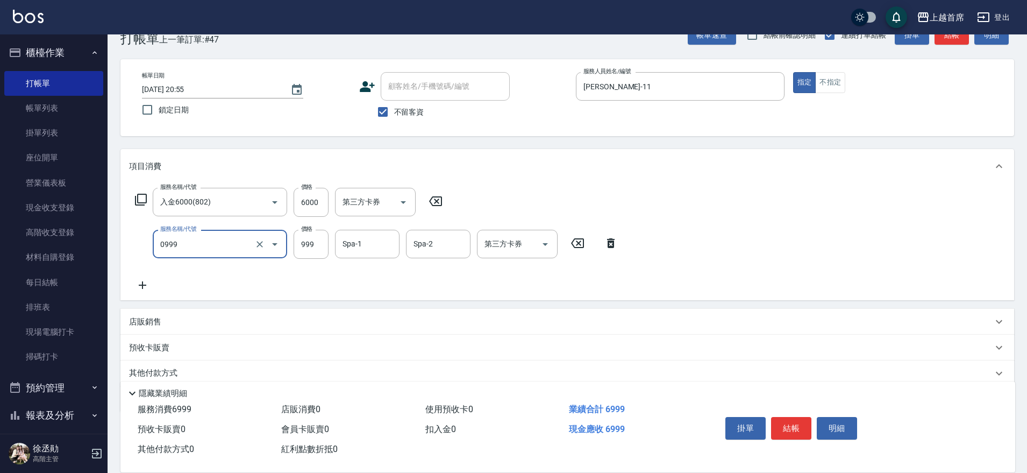
type input "REVIVRE(0999)"
type input "1200"
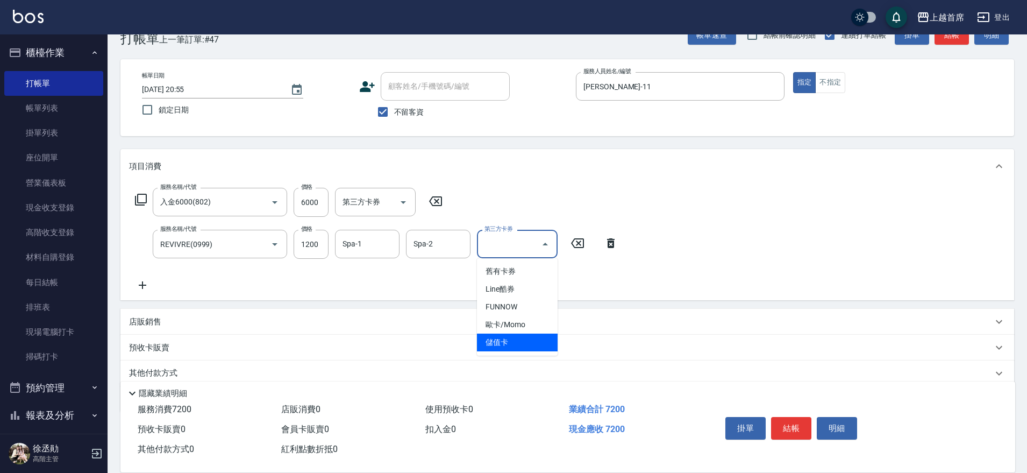
type input "儲值卡"
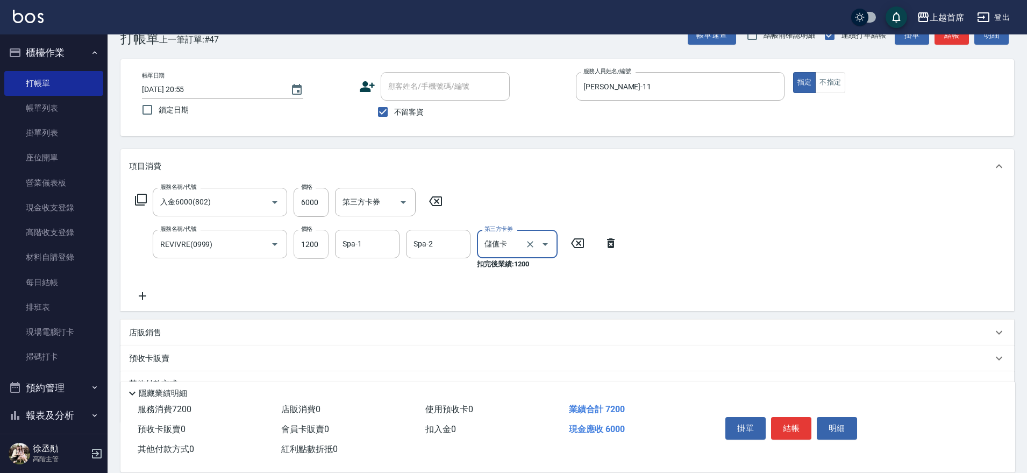
click at [322, 238] on input "1200" at bounding box center [311, 244] width 35 height 29
click at [363, 242] on input "Spa-1" at bounding box center [367, 244] width 55 height 19
type input "鄭詩縈-20"
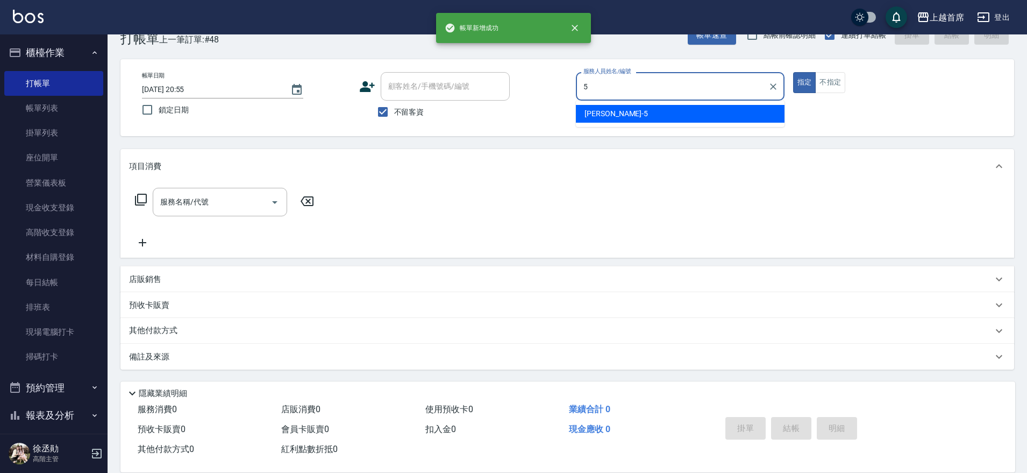
type input "Molly莫莉-5"
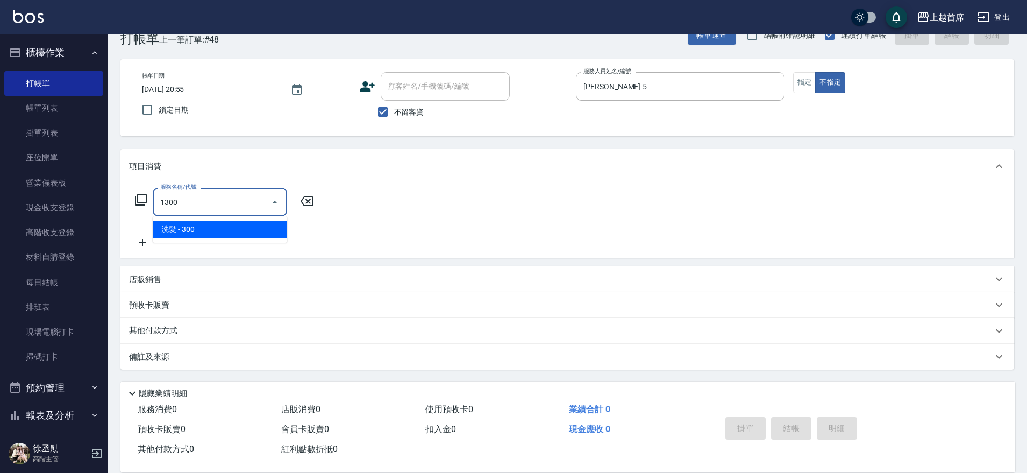
type input "洗髮(1300)"
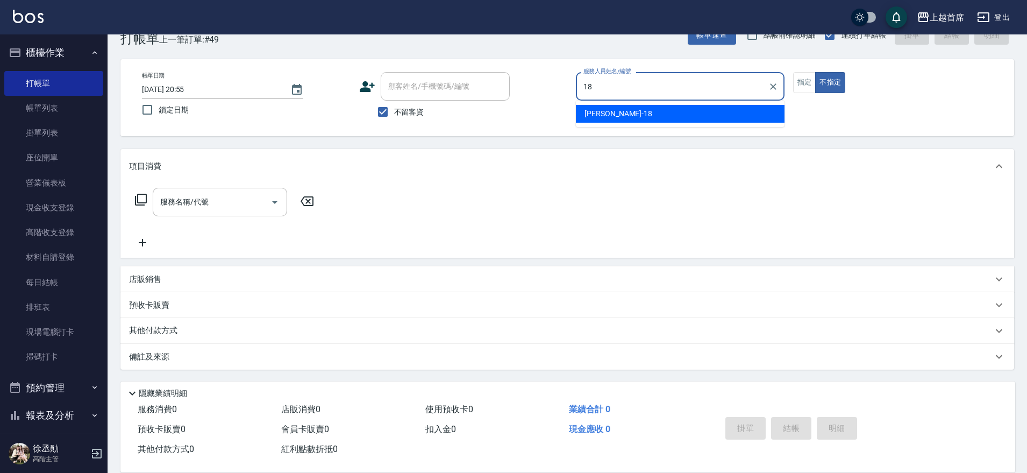
type input "Linda-18"
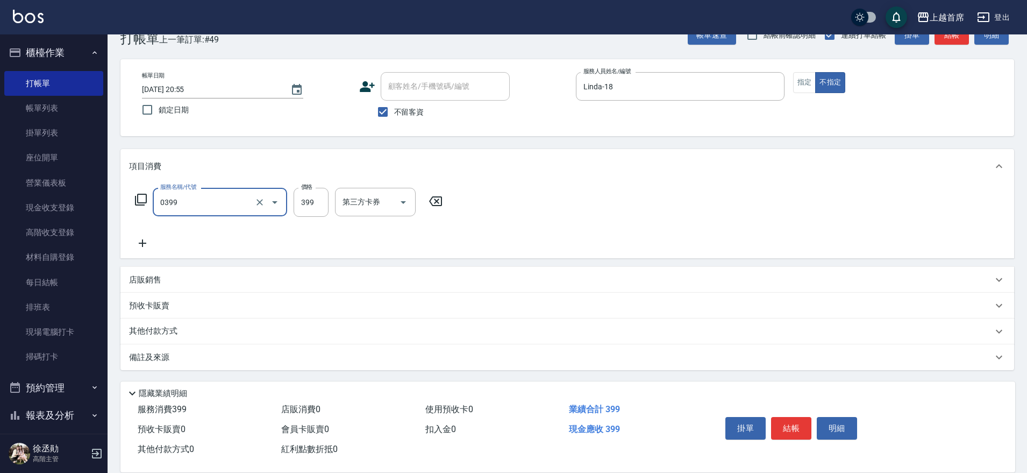
type input "海鹽洗髮(0399)"
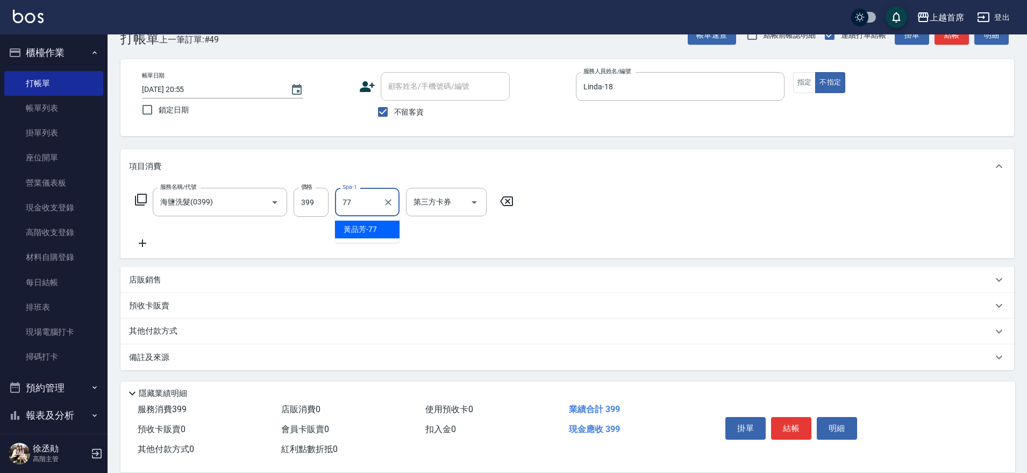
type input "黃品芳-77"
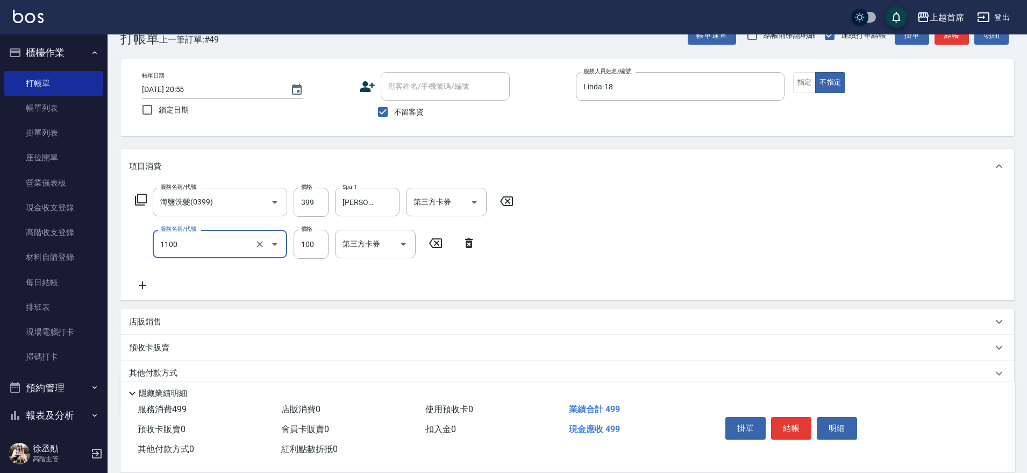
type input "造型(1100)"
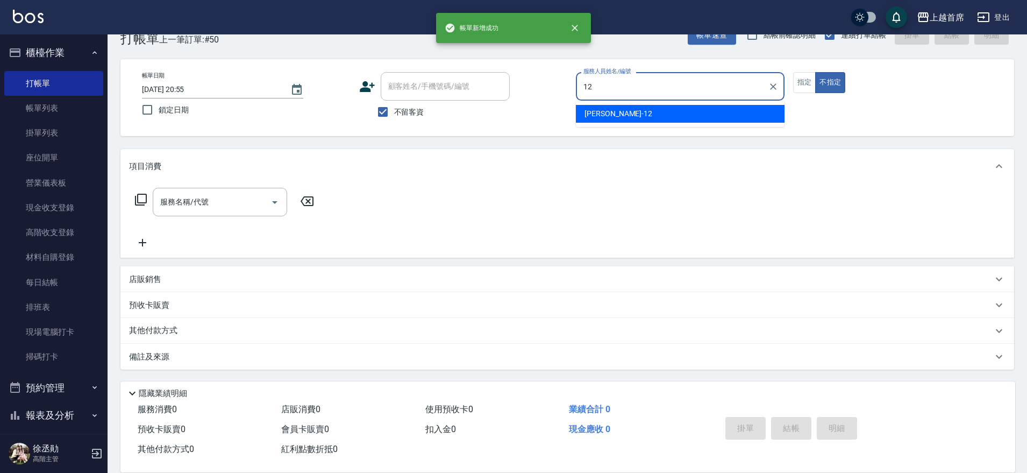
type input "許婕妤-12"
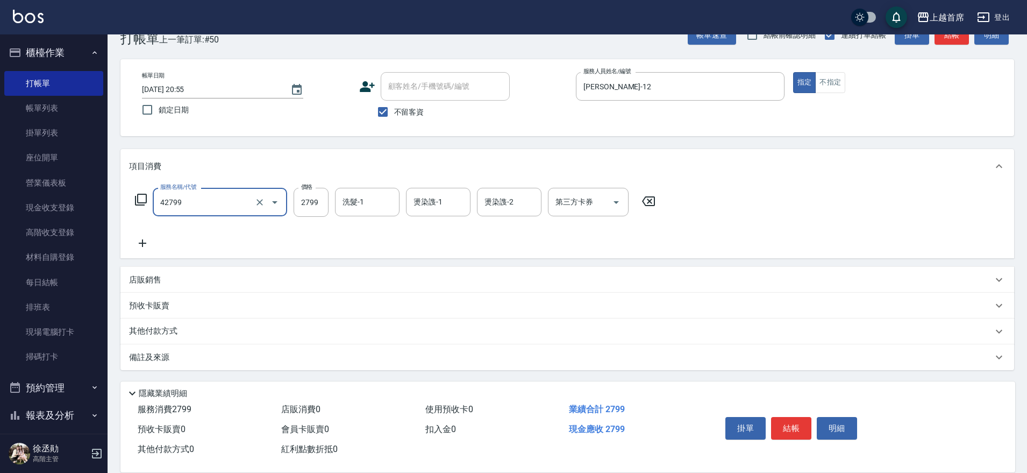
type input "染髮B餐(42799)"
type input "2500"
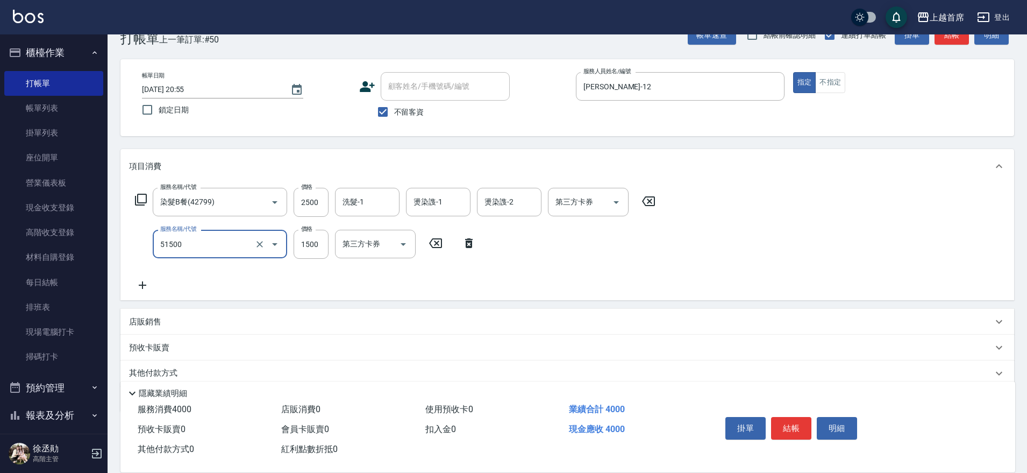
type input "鉑金護髮(51500)"
type input "1200"
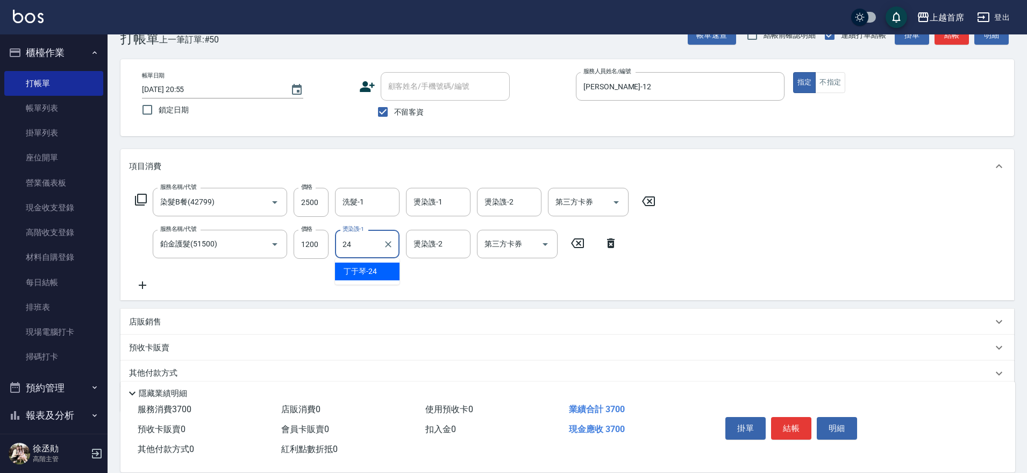
type input "丁于琴-24"
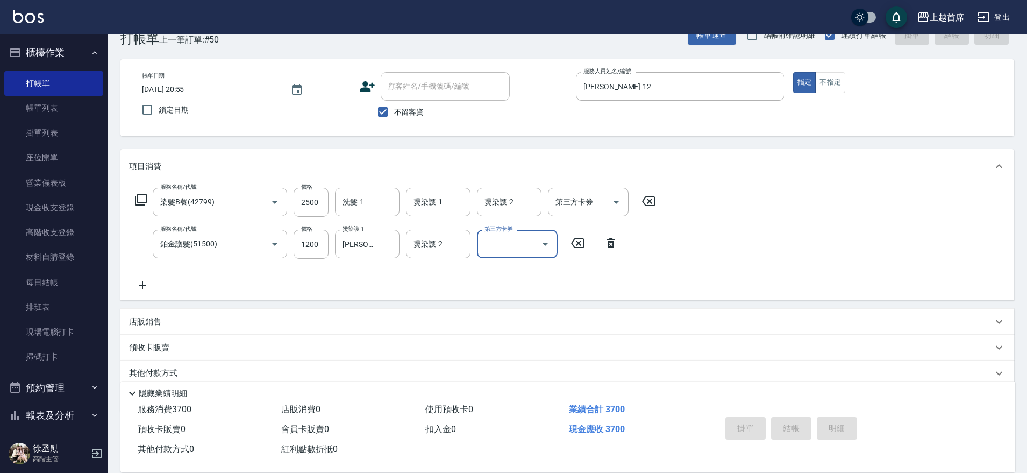
type input "2025/08/23 20:56"
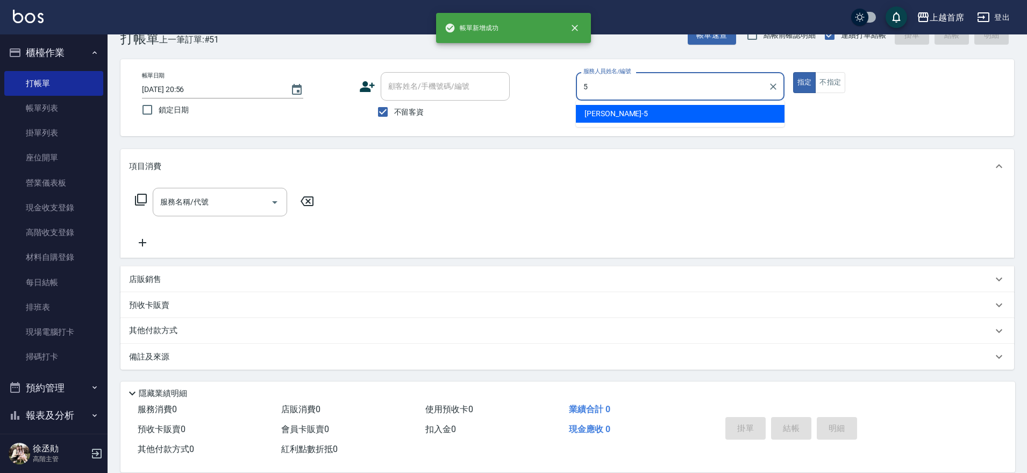
type input "Molly莫莉-5"
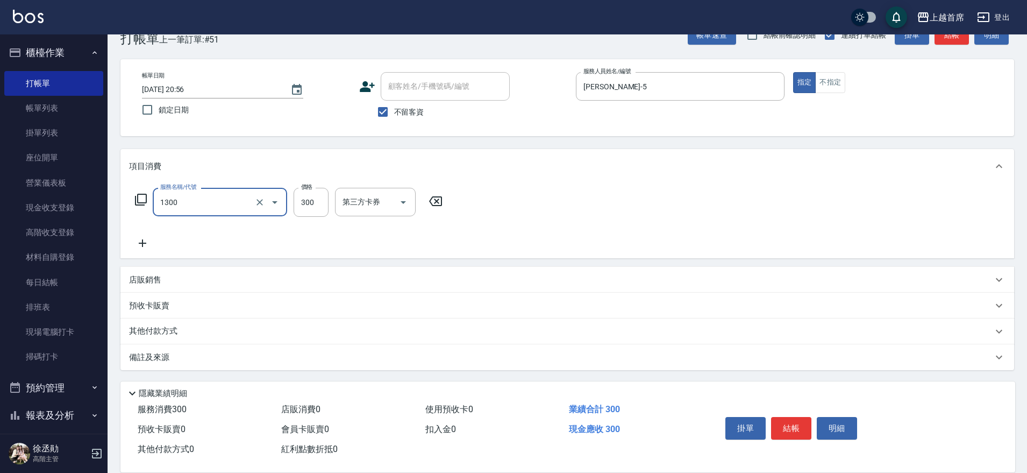
type input "洗髮(1300)"
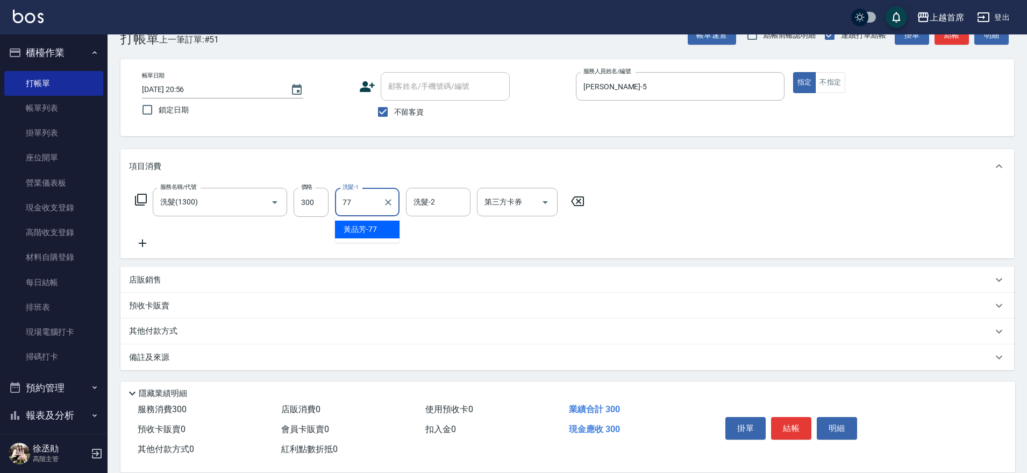
type input "黃品芳-77"
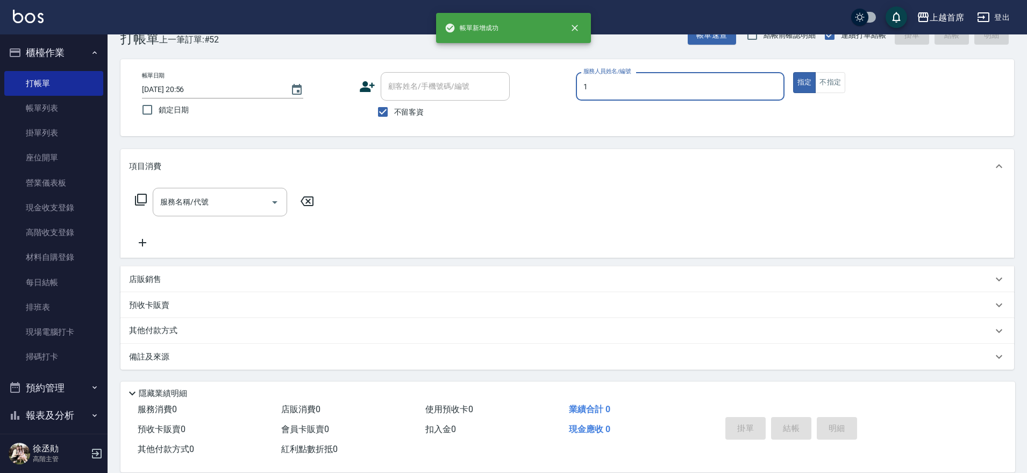
type input "江芷螢-1"
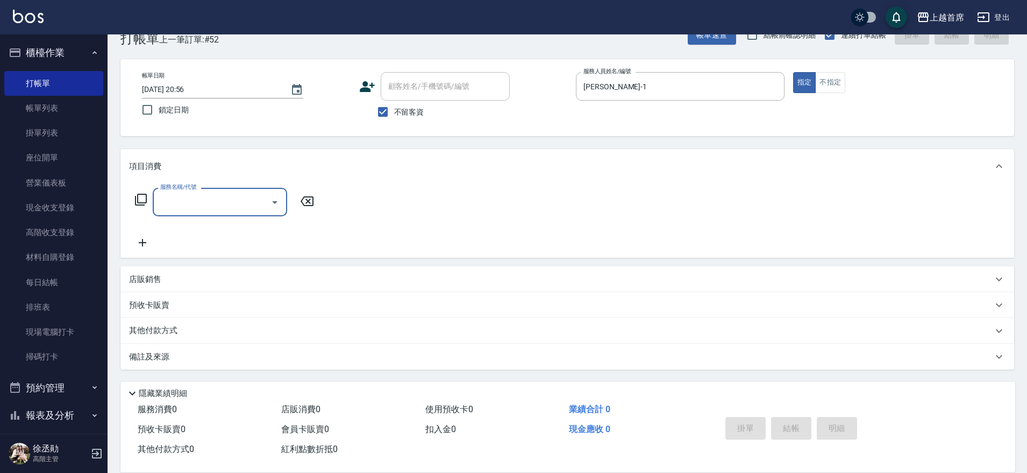
type input "5"
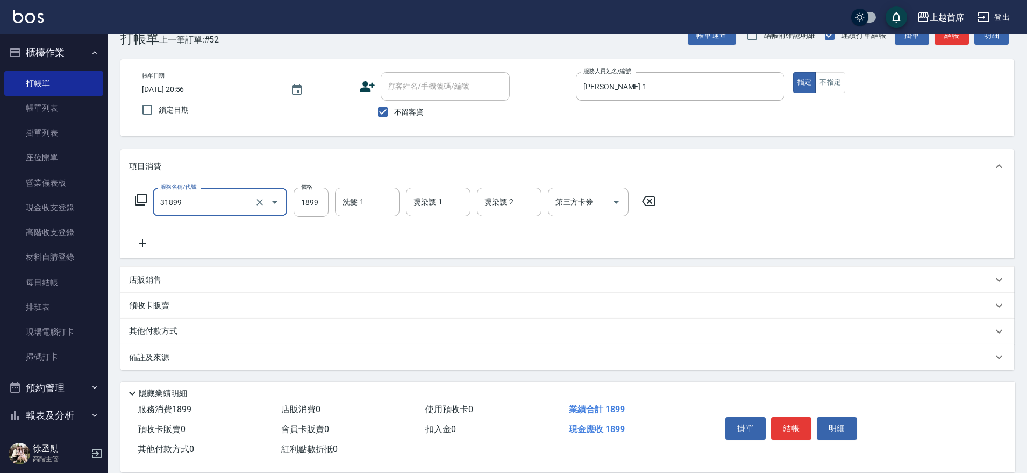
type input "燙髮D餐(31899)"
type input "1999"
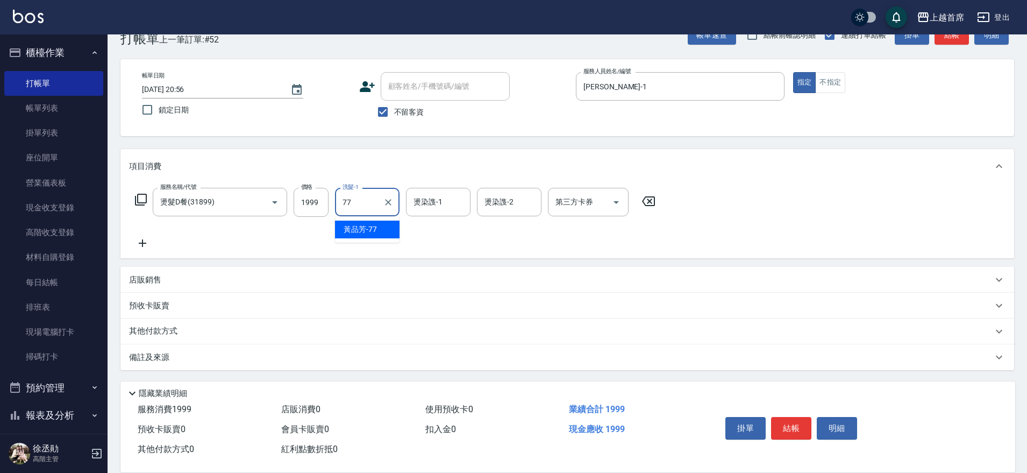
type input "黃品芳-77"
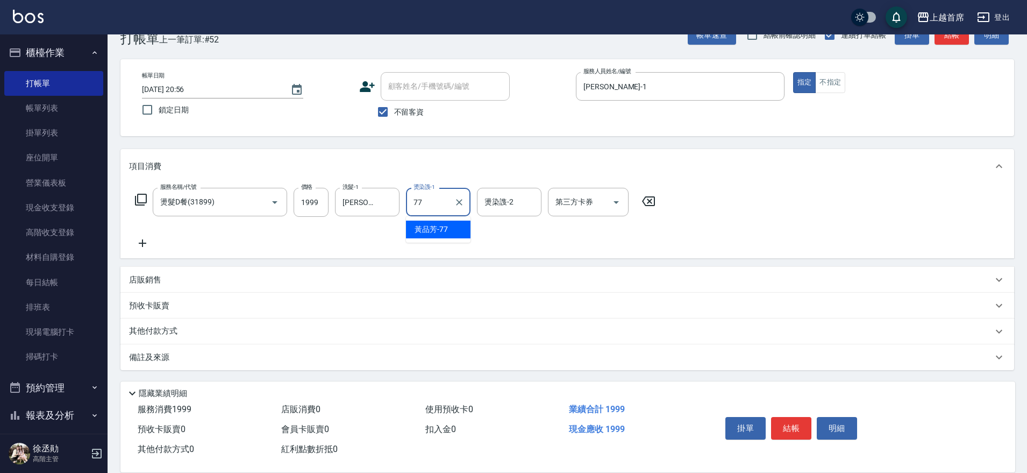
type input "黃品芳-77"
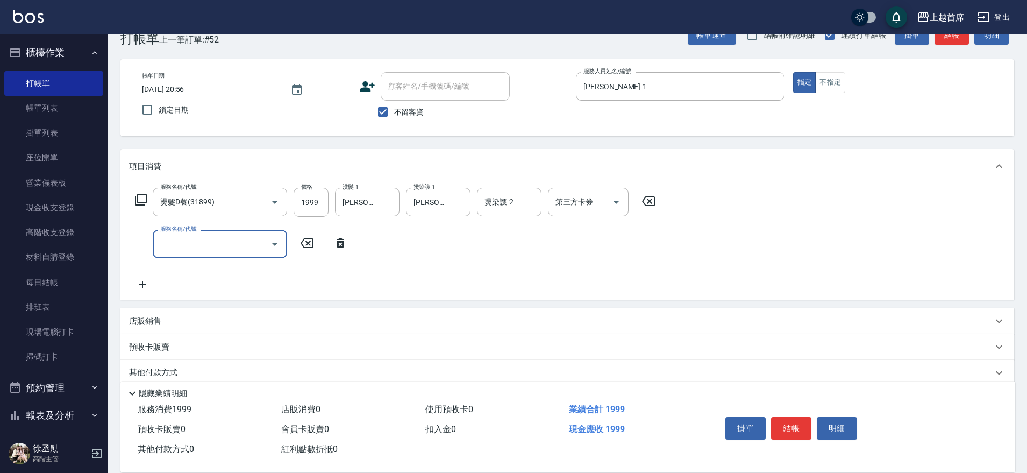
click at [171, 321] on div "店販銷售" at bounding box center [561, 321] width 864 height 11
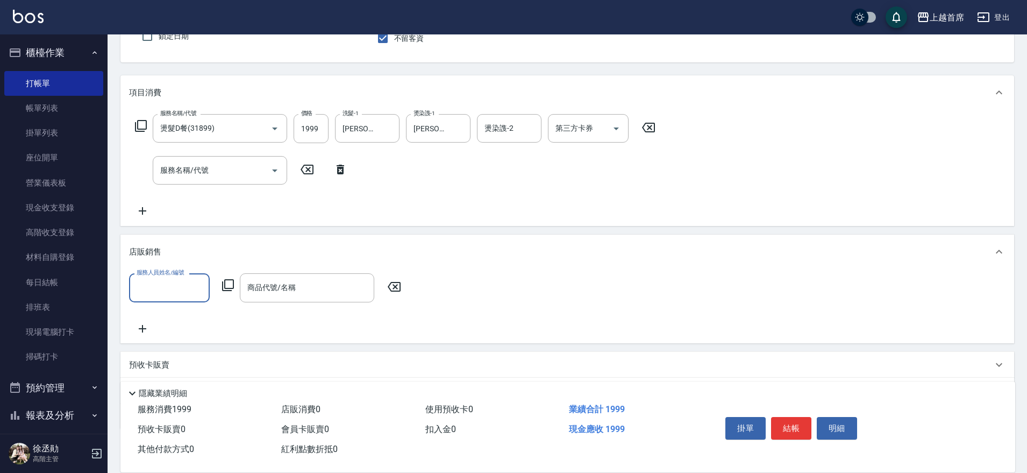
scroll to position [157, 0]
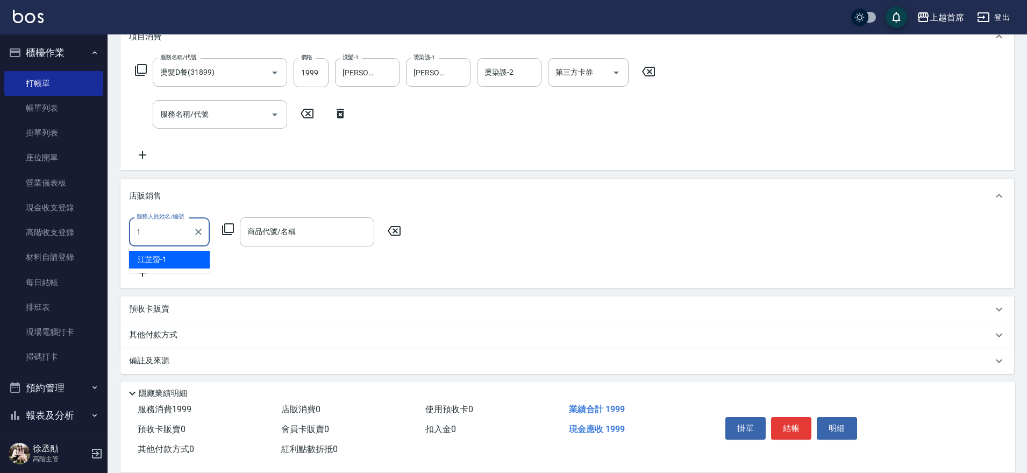
type input "江芷螢-1"
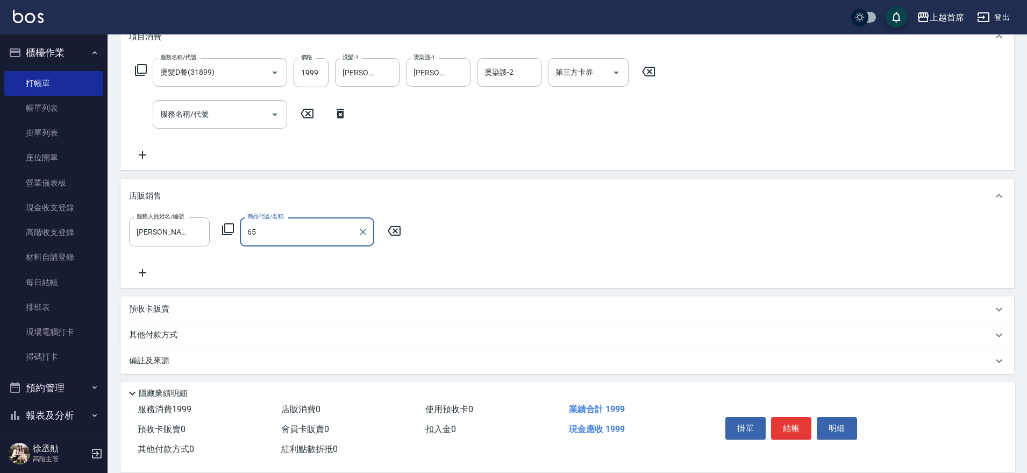
type input "6"
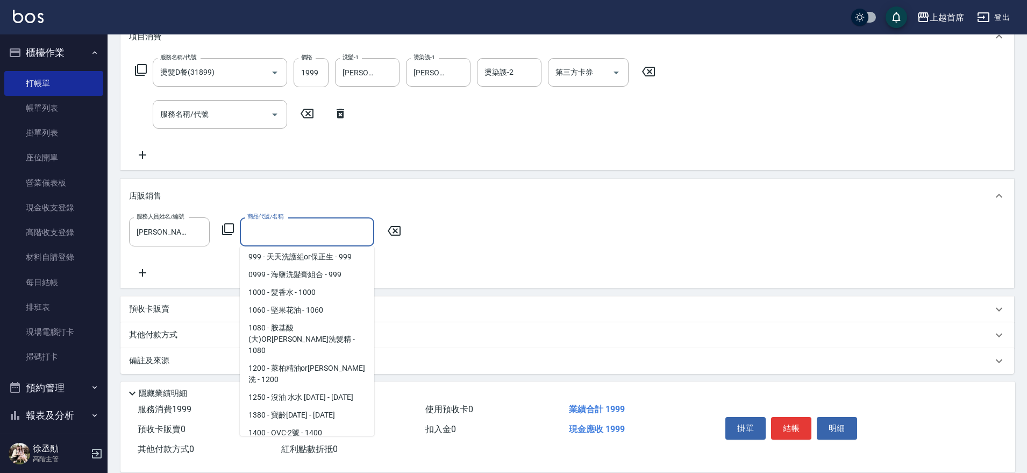
scroll to position [596, 0]
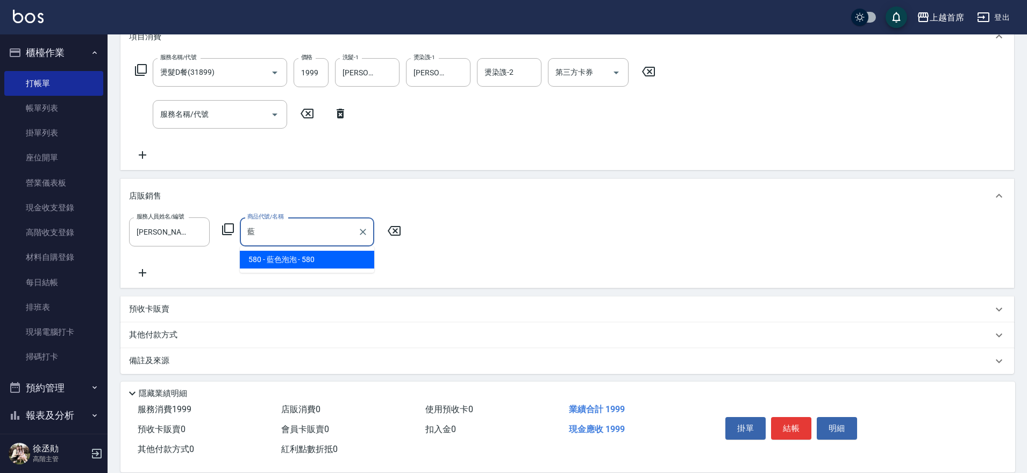
type input "藍色泡泡"
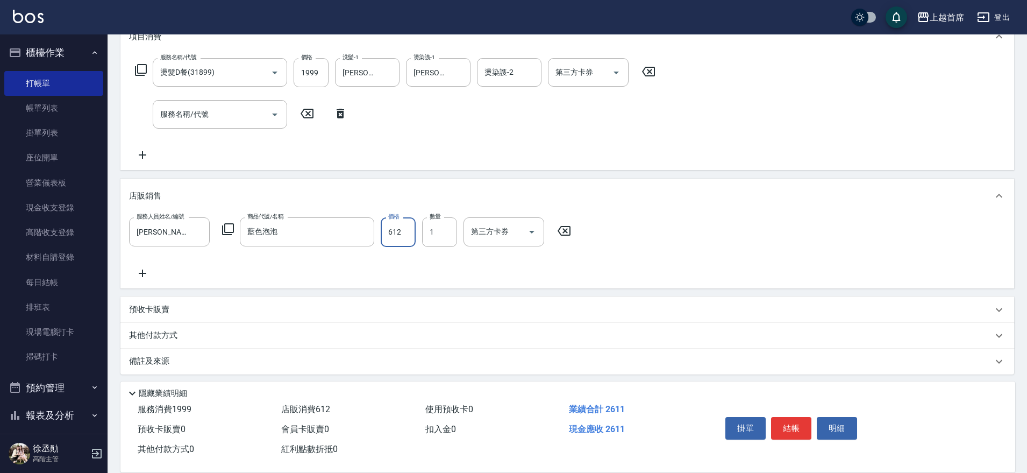
type input "612"
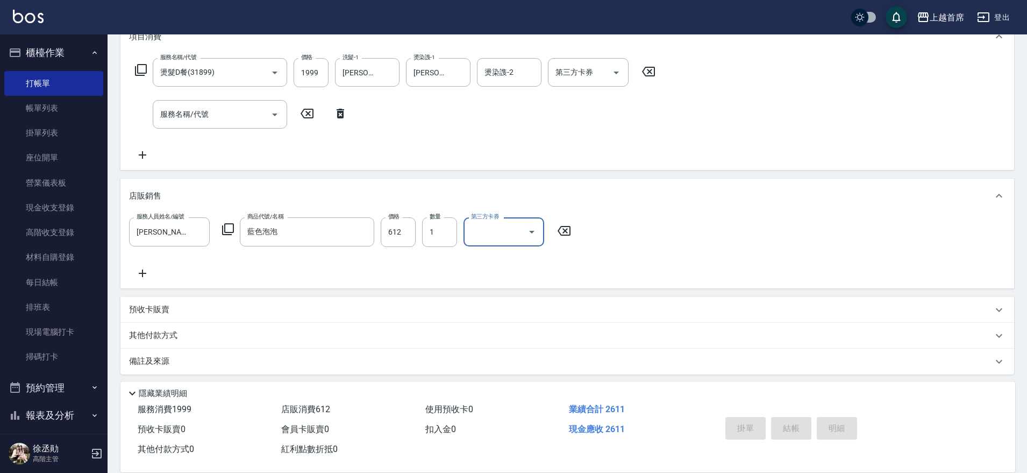
type input "2025/08/23 20:57"
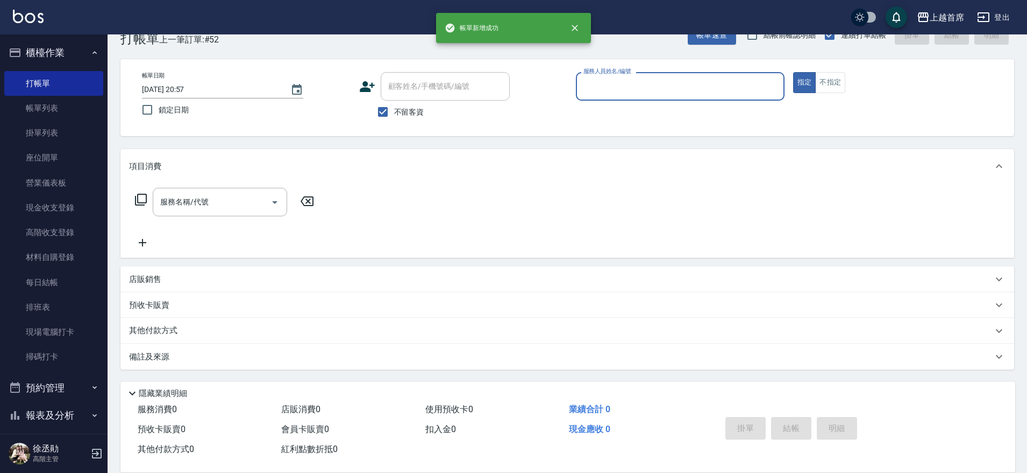
scroll to position [27, 0]
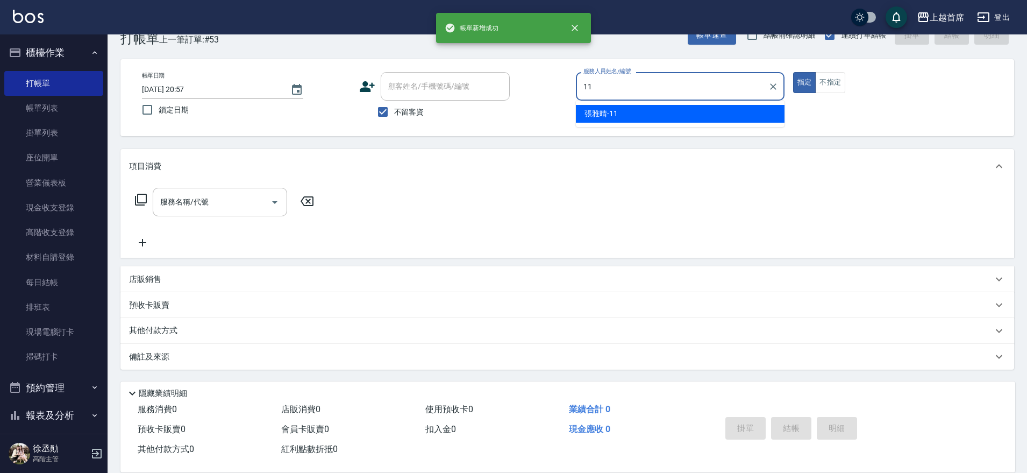
type input "張雅晴-11"
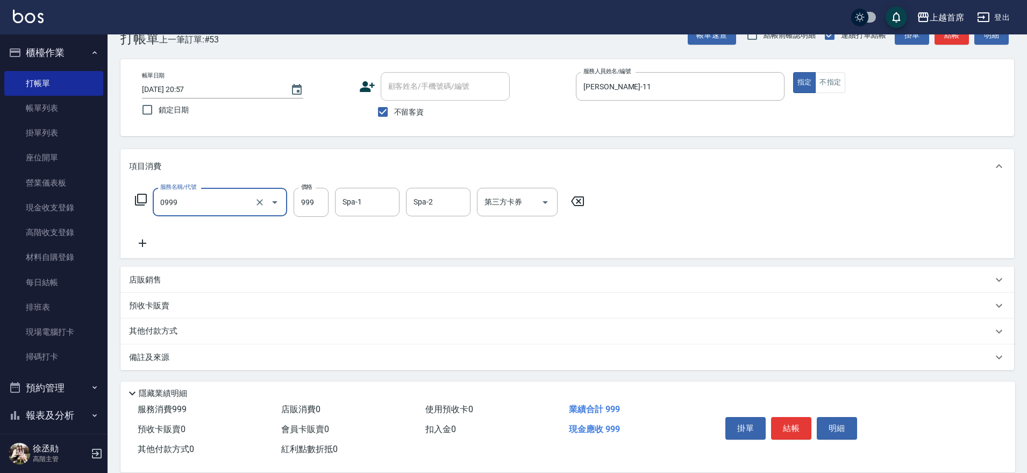
type input "REVIVRE(0999)"
type input "1200"
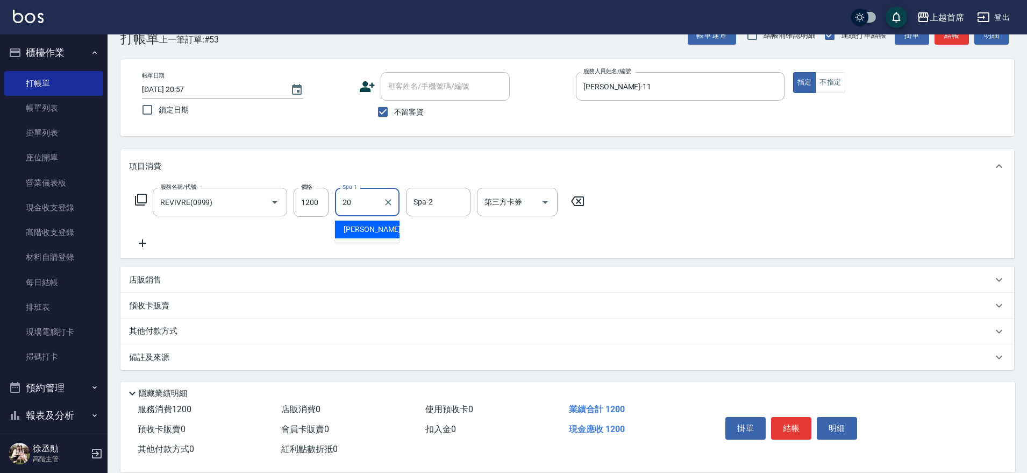
type input "鄭詩縈-20"
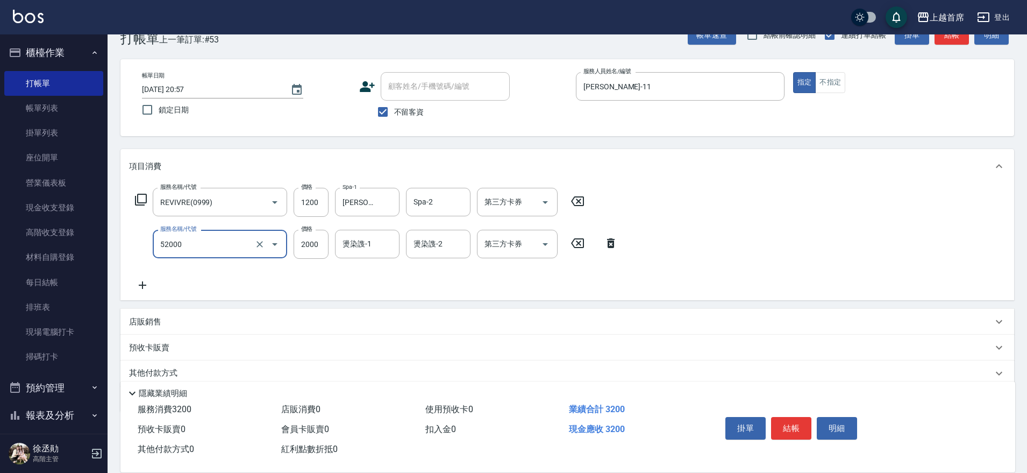
type input "黑耀光護髮(52000)"
type input "1980"
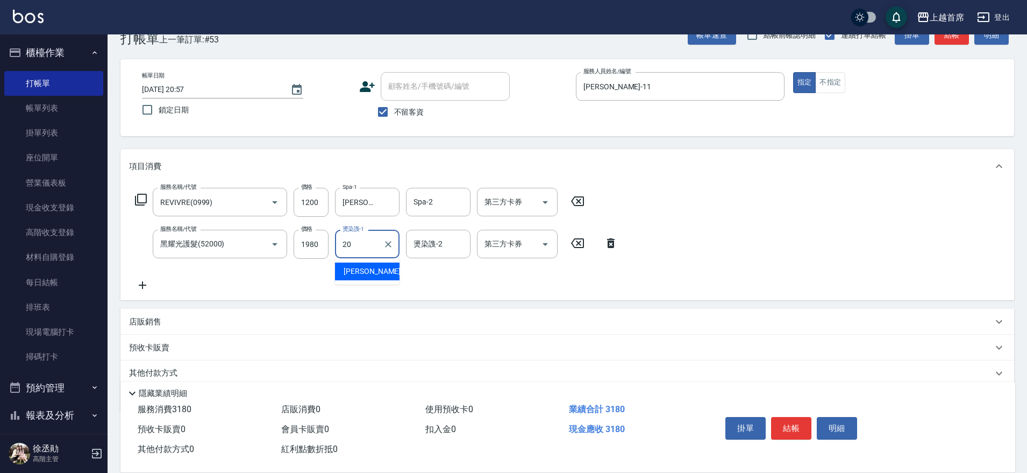
type input "鄭詩縈-20"
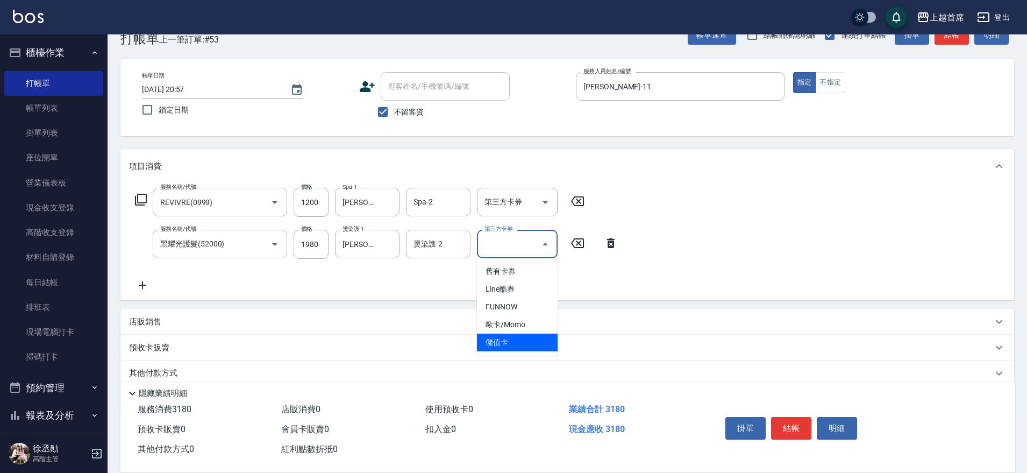
type input "儲值卡"
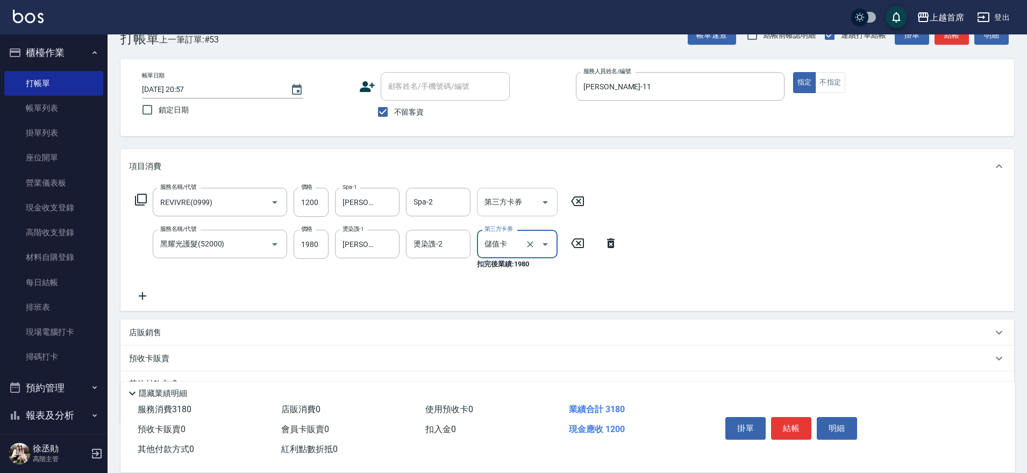
click at [519, 200] on div "第三方卡券 第三方卡券" at bounding box center [517, 202] width 81 height 29
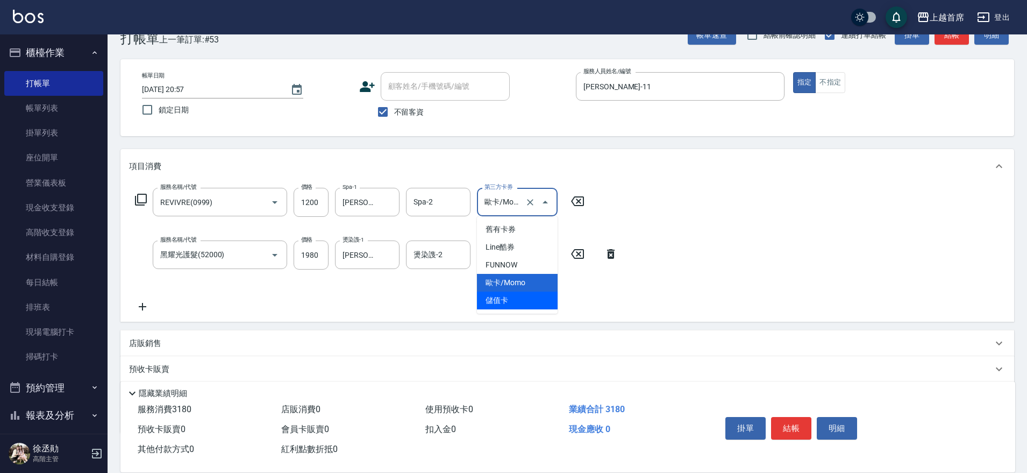
type input "儲值卡"
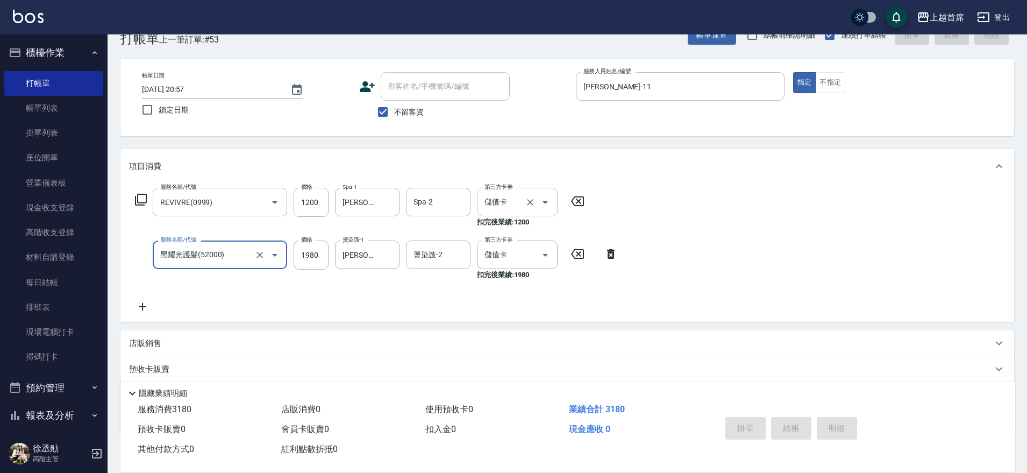
type input "2025/08/23 20:58"
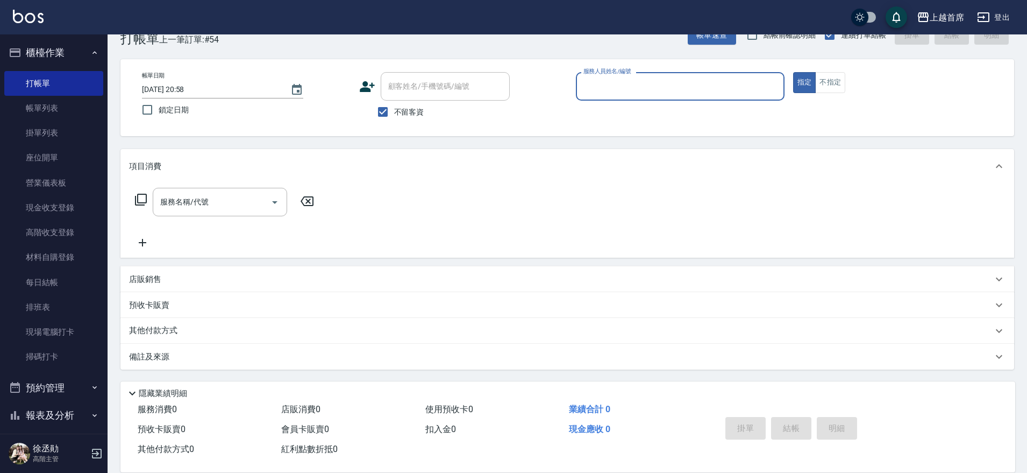
click at [51, 44] on button "櫃檯作業" at bounding box center [53, 53] width 99 height 28
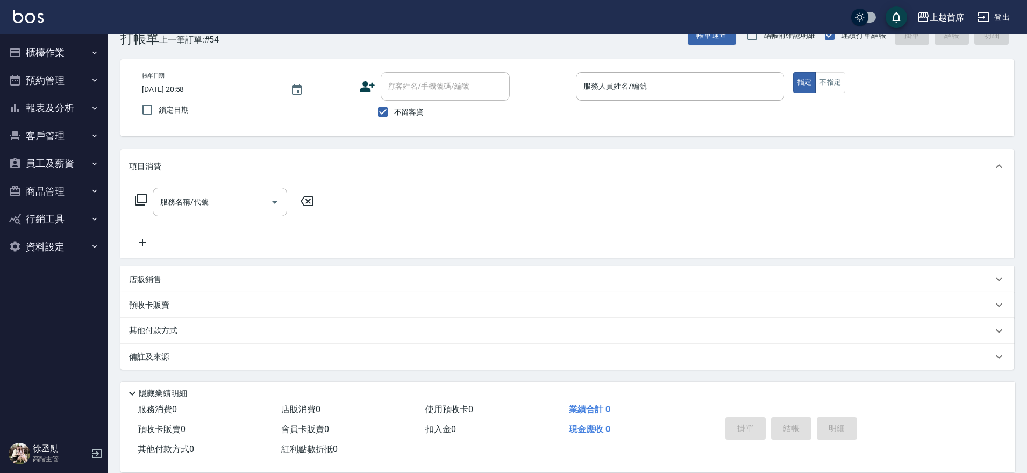
click at [75, 105] on button "報表及分析" at bounding box center [53, 108] width 99 height 28
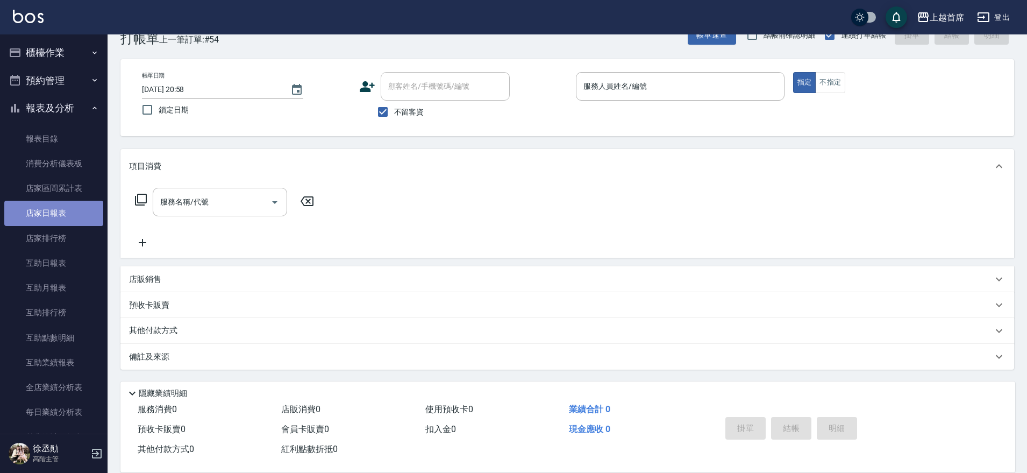
click at [66, 212] on link "店家日報表" at bounding box center [53, 213] width 99 height 25
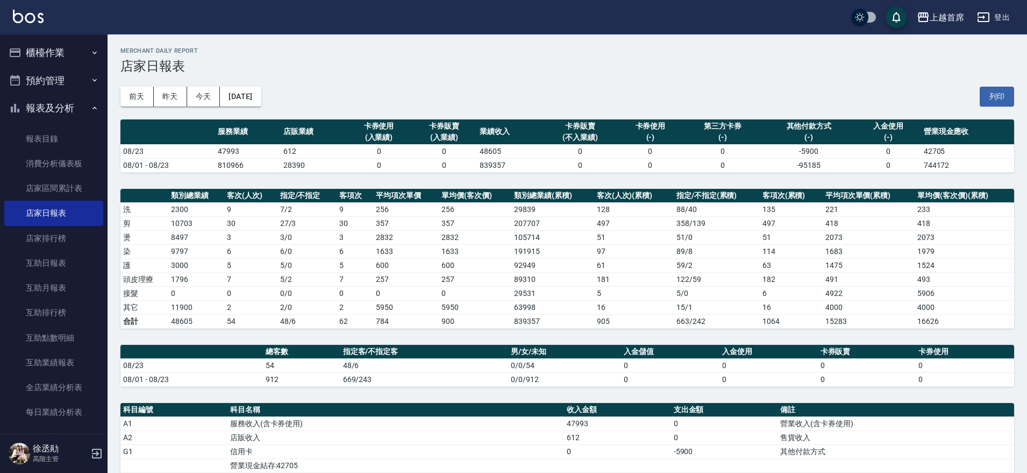
drag, startPoint x: 340, startPoint y: 332, endPoint x: 322, endPoint y: 176, distance: 157.1
click at [80, 49] on button "櫃檯作業" at bounding box center [53, 53] width 99 height 28
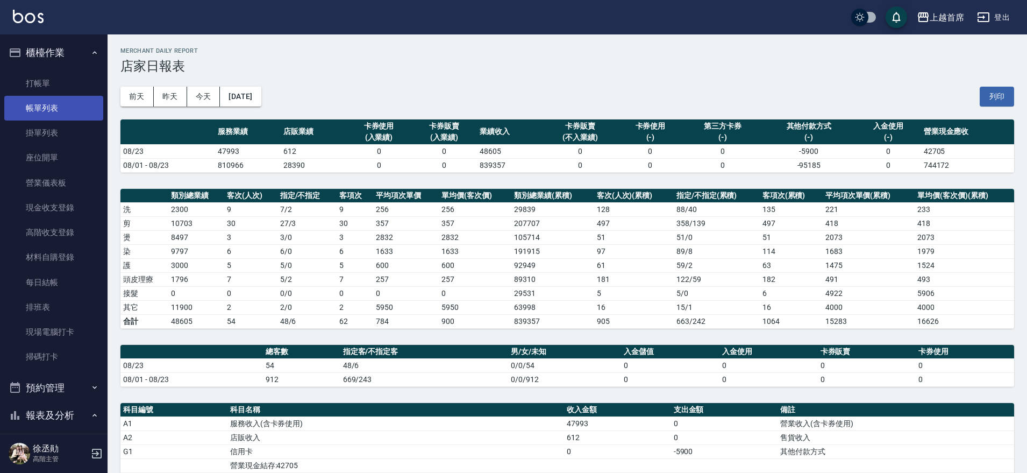
click at [79, 115] on link "帳單列表" at bounding box center [53, 108] width 99 height 25
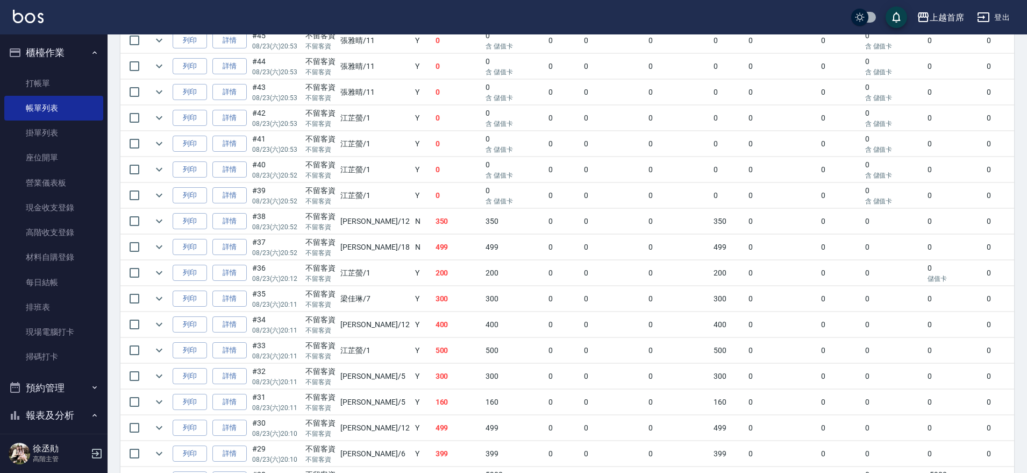
scroll to position [1298, 0]
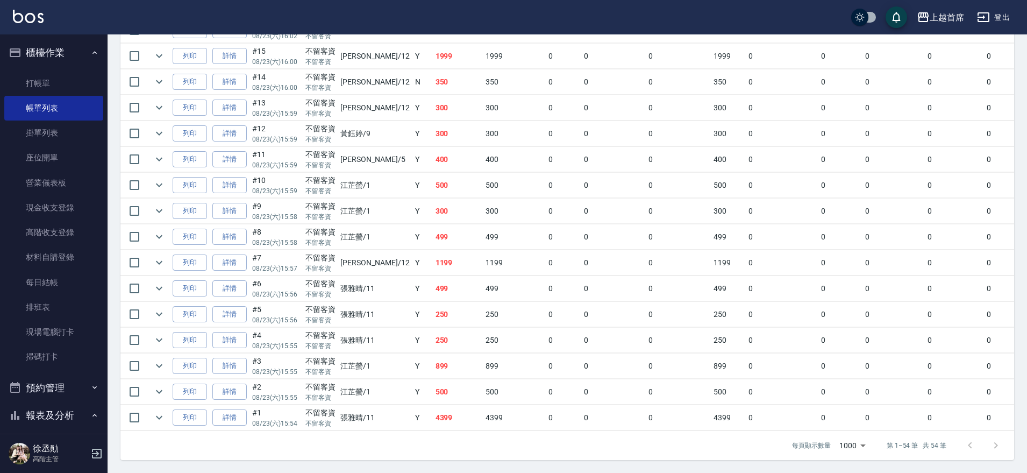
drag, startPoint x: 344, startPoint y: 227, endPoint x: 337, endPoint y: 375, distance: 148.7
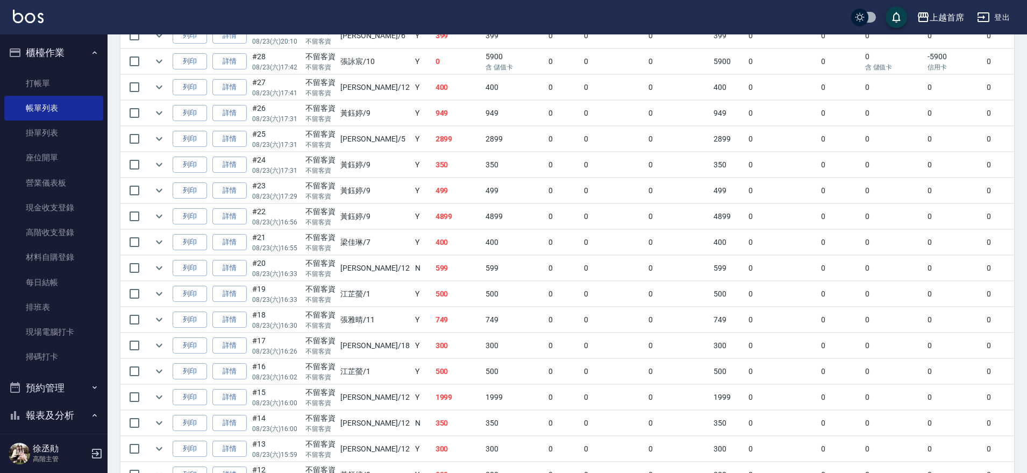
drag, startPoint x: 589, startPoint y: 237, endPoint x: 584, endPoint y: 209, distance: 28.4
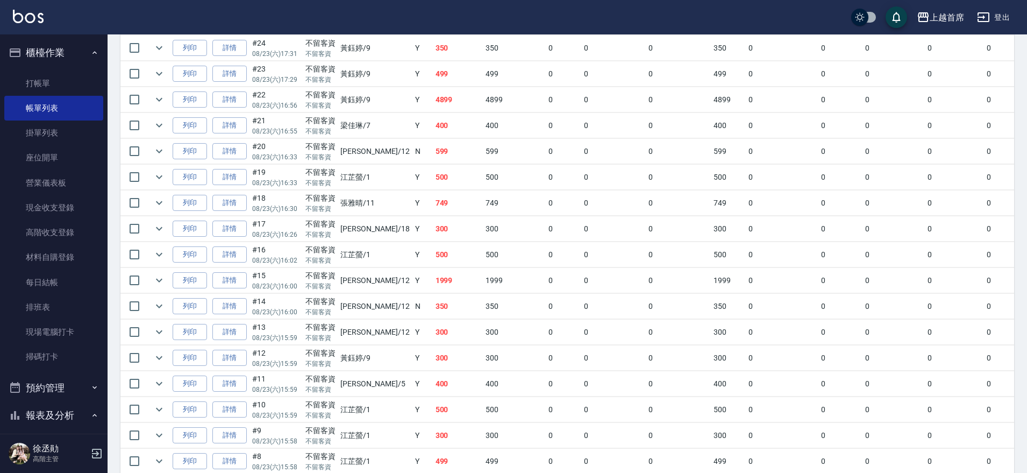
drag, startPoint x: 582, startPoint y: 209, endPoint x: 554, endPoint y: 298, distance: 93.1
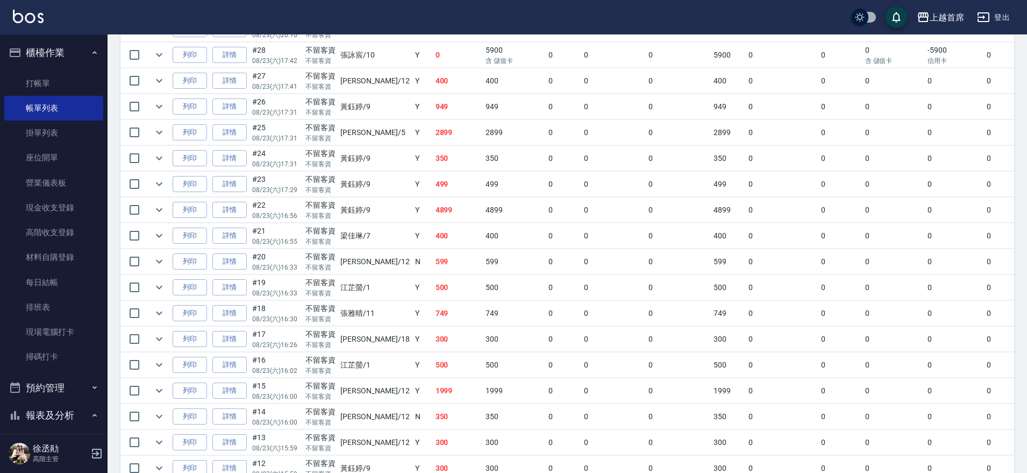
drag, startPoint x: 554, startPoint y: 285, endPoint x: 551, endPoint y: 247, distance: 37.2
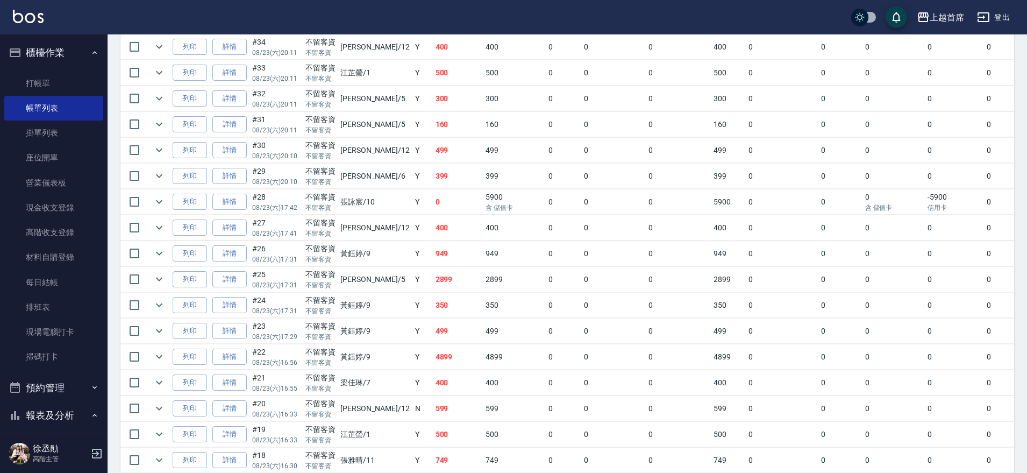
drag, startPoint x: 479, startPoint y: 325, endPoint x: 467, endPoint y: 294, distance: 33.4
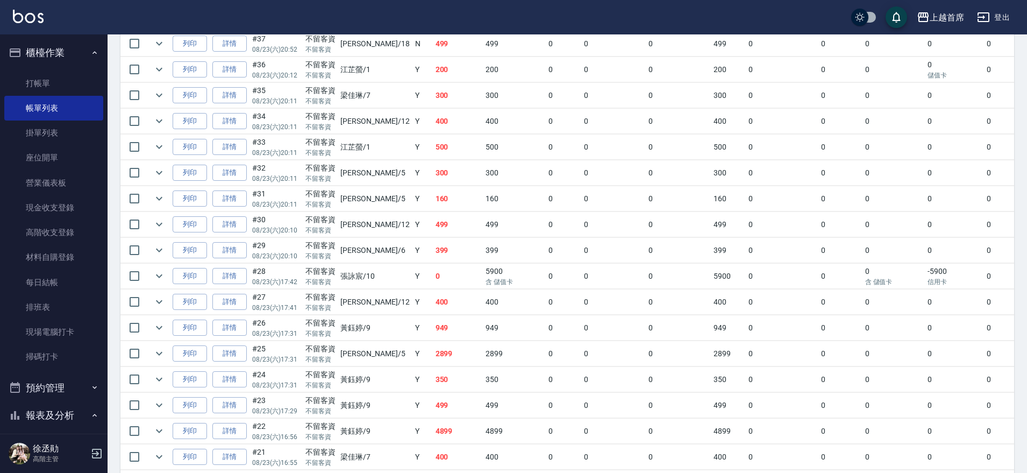
drag, startPoint x: 597, startPoint y: 230, endPoint x: 589, endPoint y: 203, distance: 28.1
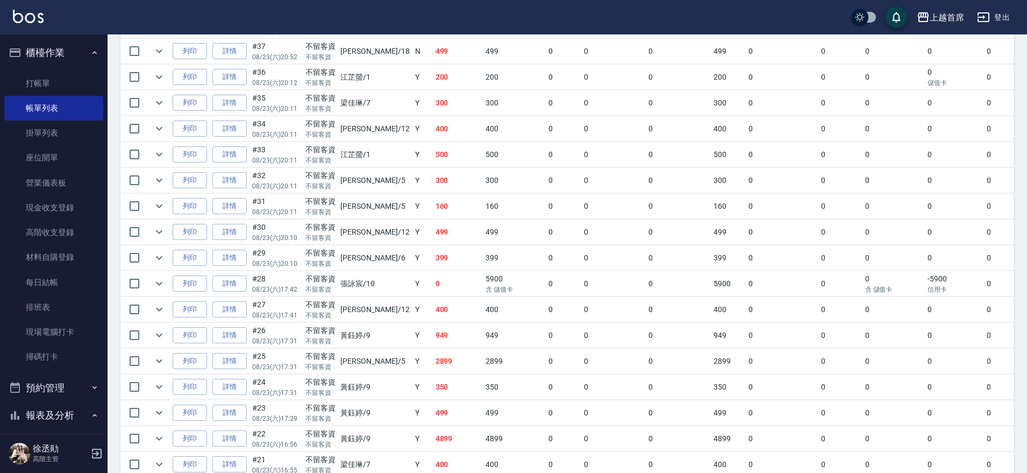
click at [45, 414] on button "報表及分析" at bounding box center [53, 415] width 99 height 28
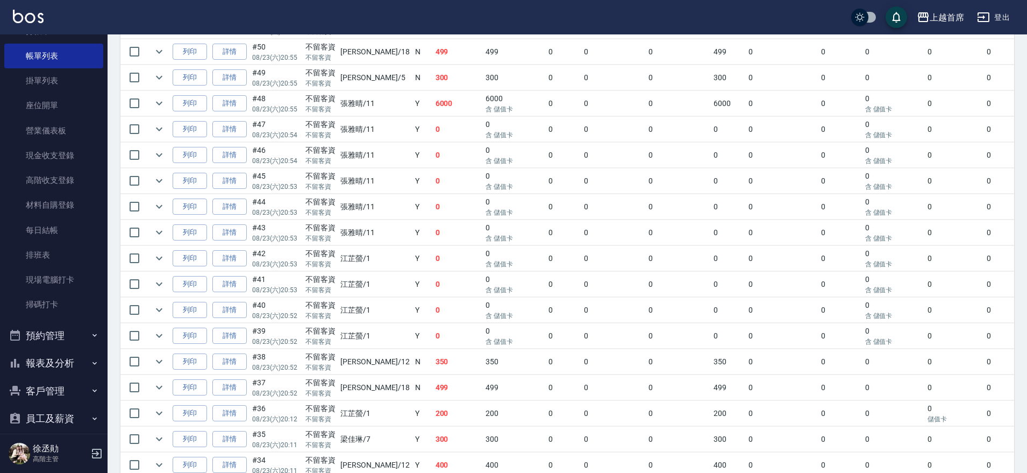
scroll to position [134, 0]
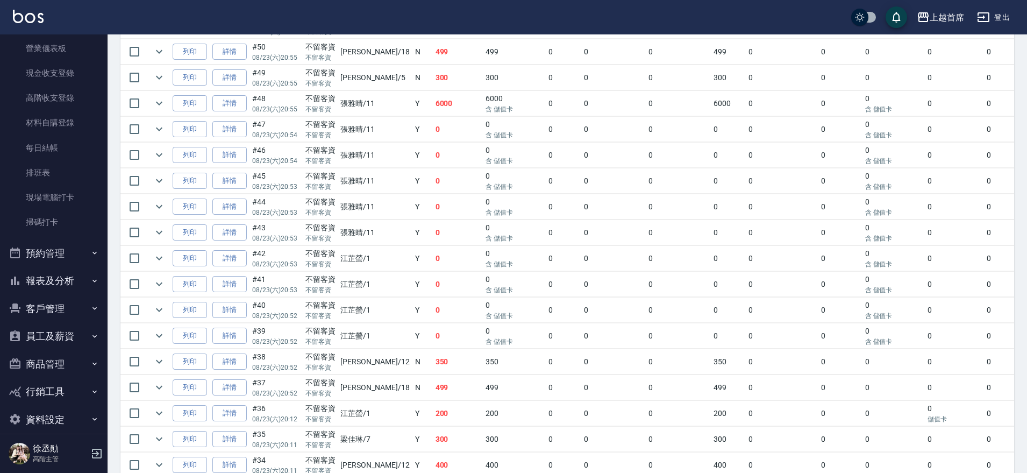
click at [51, 277] on button "報表及分析" at bounding box center [53, 281] width 99 height 28
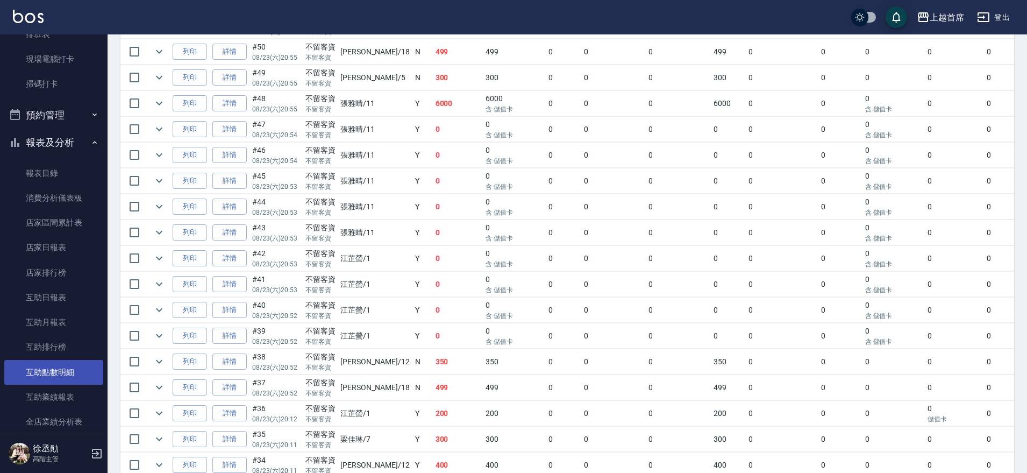
scroll to position [336, 0]
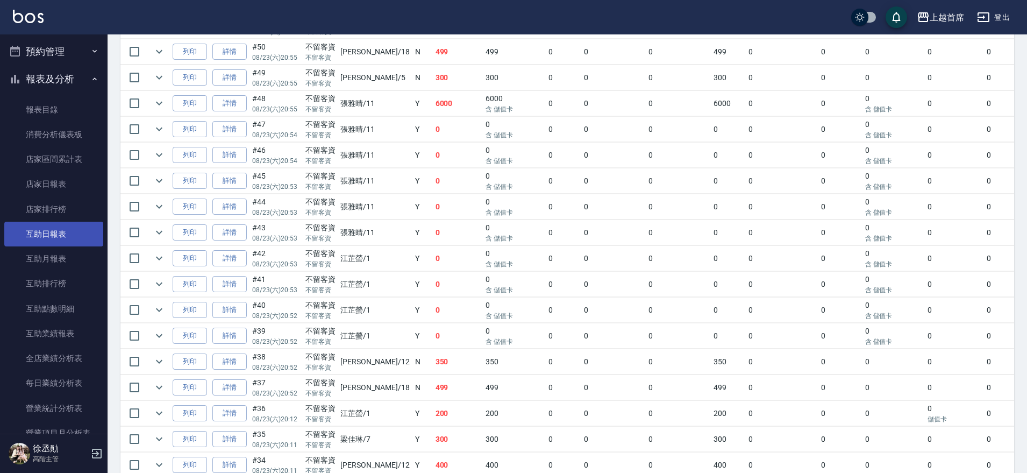
click at [40, 234] on link "互助日報表" at bounding box center [53, 234] width 99 height 25
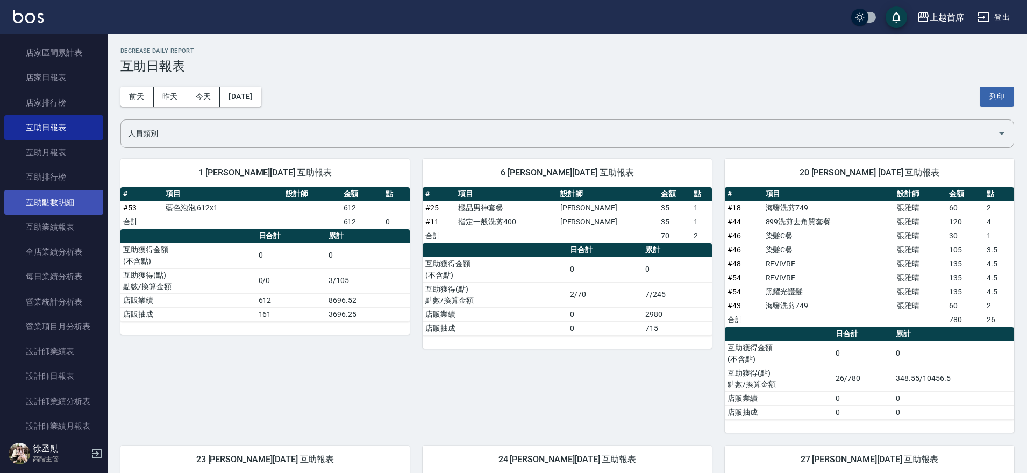
scroll to position [403, 0]
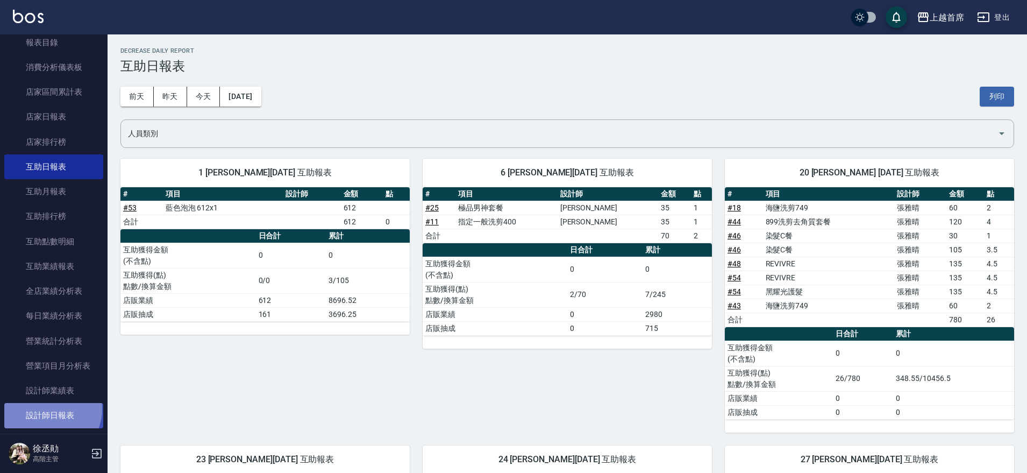
click at [48, 409] on link "設計師日報表" at bounding box center [53, 415] width 99 height 25
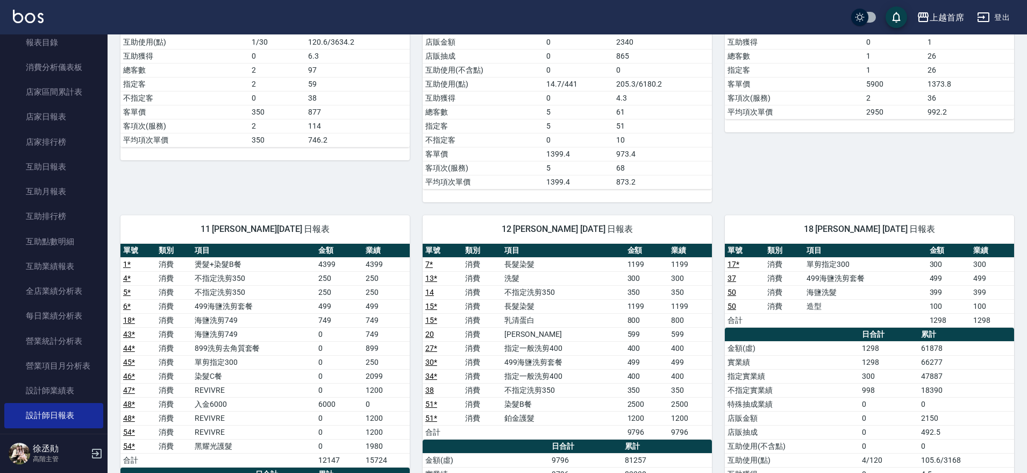
scroll to position [874, 0]
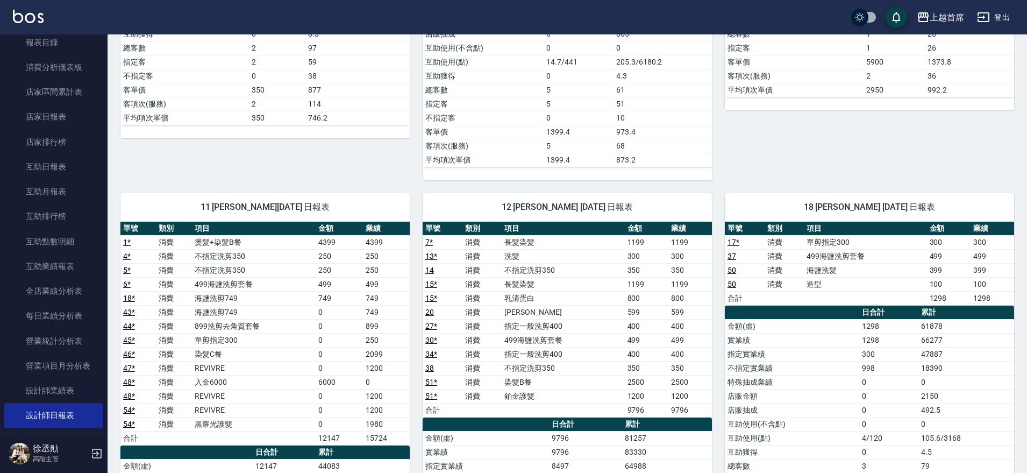
click at [125, 243] on link "1 *" at bounding box center [127, 242] width 8 height 9
click at [122, 238] on td "1 *" at bounding box center [139, 242] width 36 height 14
click at [123, 283] on link "6 *" at bounding box center [127, 284] width 8 height 9
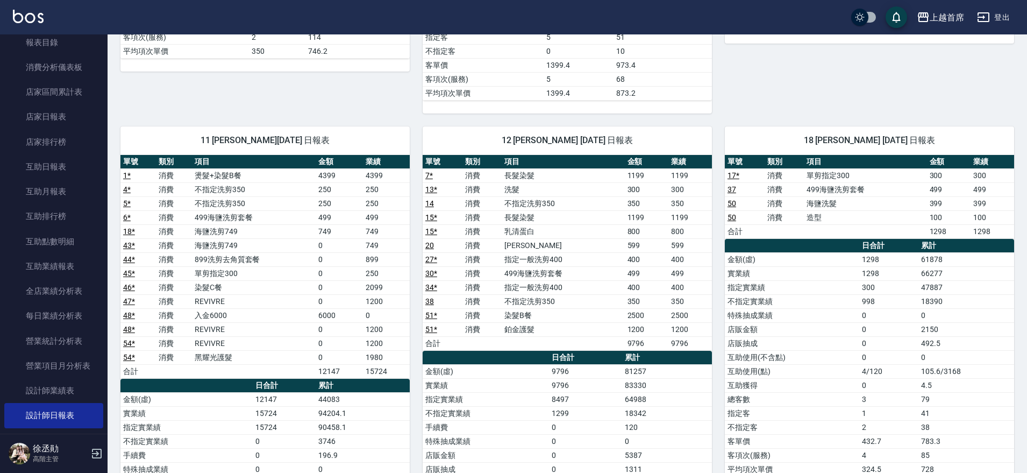
scroll to position [909, 0]
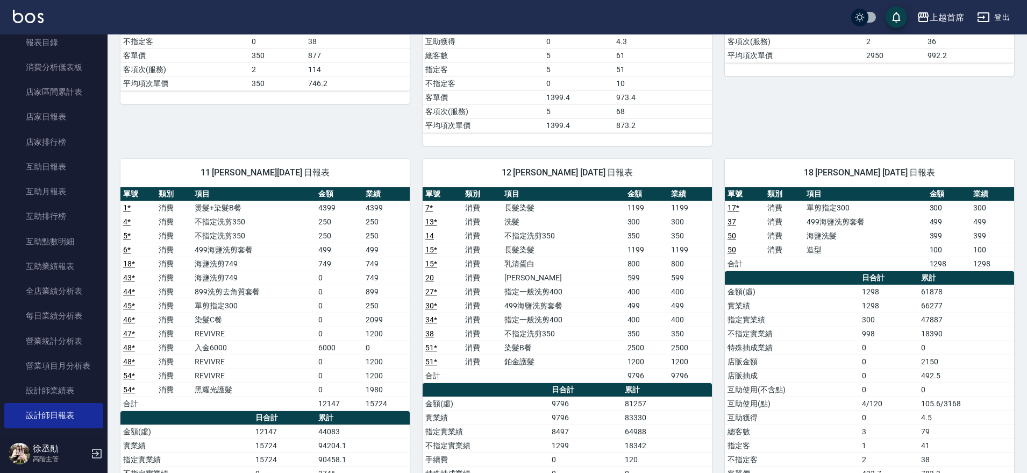
click at [130, 335] on link "47 *" at bounding box center [129, 333] width 12 height 9
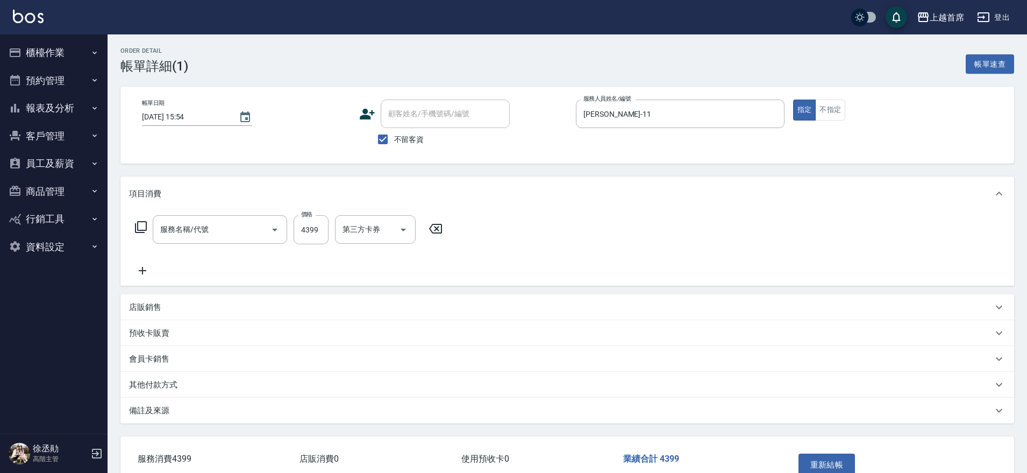
type input "2025/08/23 15:54"
checkbox input "true"
type input "[PERSON_NAME]-11"
click at [275, 230] on icon "Open" at bounding box center [274, 230] width 5 height 3
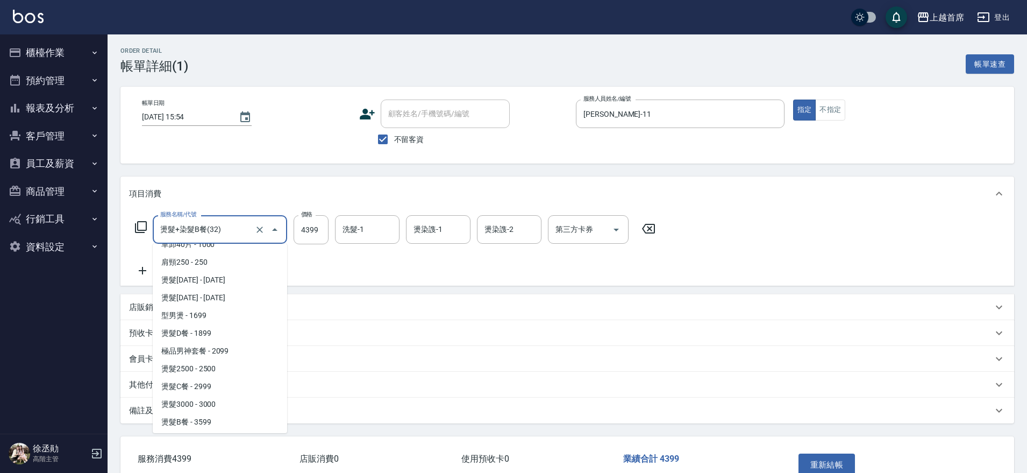
scroll to position [1076, 0]
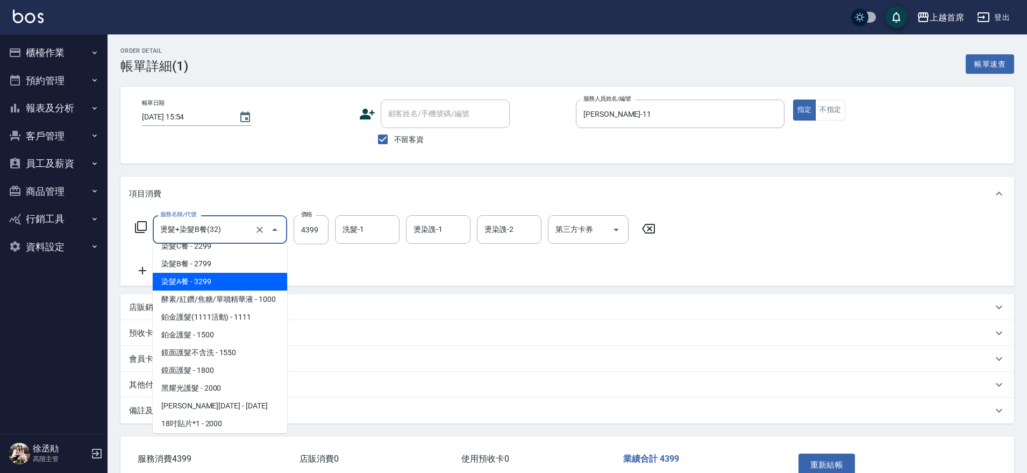
click at [190, 279] on span "染髮A餐 - 3299" at bounding box center [220, 282] width 134 height 18
type input "染髮A餐(43299)"
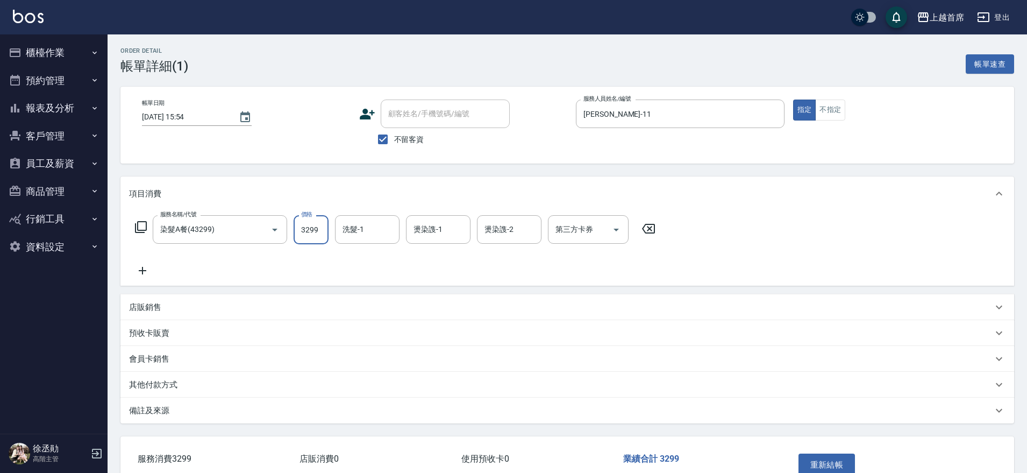
click at [306, 229] on input "3299" at bounding box center [311, 229] width 35 height 29
type input "4399"
click at [338, 257] on div "服務名稱/代號 染髮A餐(43299) 服務名稱/代號 價格 4399 價格 洗髮-1 洗髮-1 燙染謢-1 燙染謢-1 燙染謢-2 燙染謢-2 第三方卡券 …" at bounding box center [395, 246] width 533 height 62
click at [807, 460] on button "重新結帳" at bounding box center [827, 464] width 57 height 23
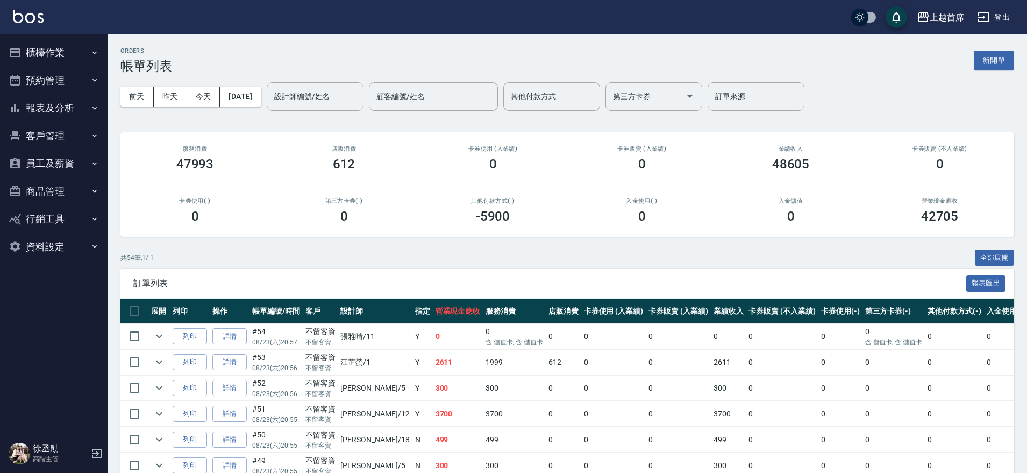
click at [56, 108] on button "報表及分析" at bounding box center [53, 108] width 99 height 28
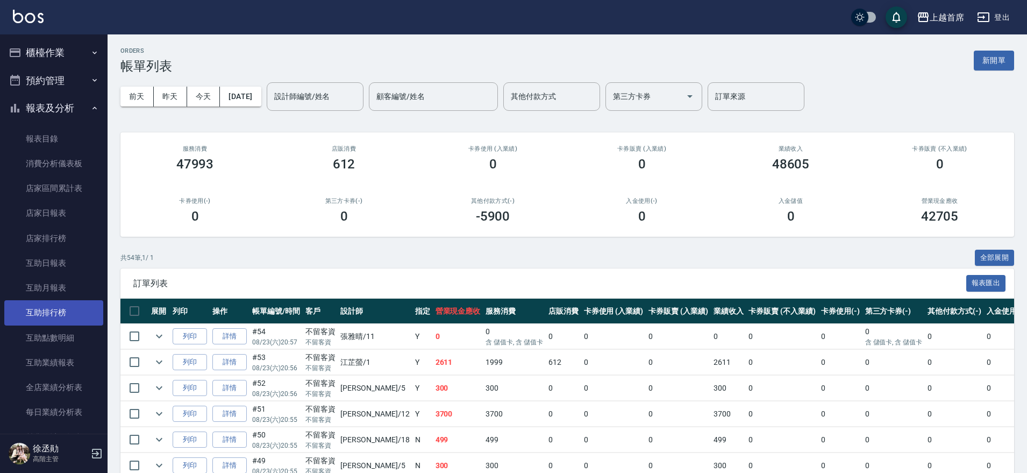
click at [27, 313] on link "互助排行榜" at bounding box center [53, 312] width 99 height 25
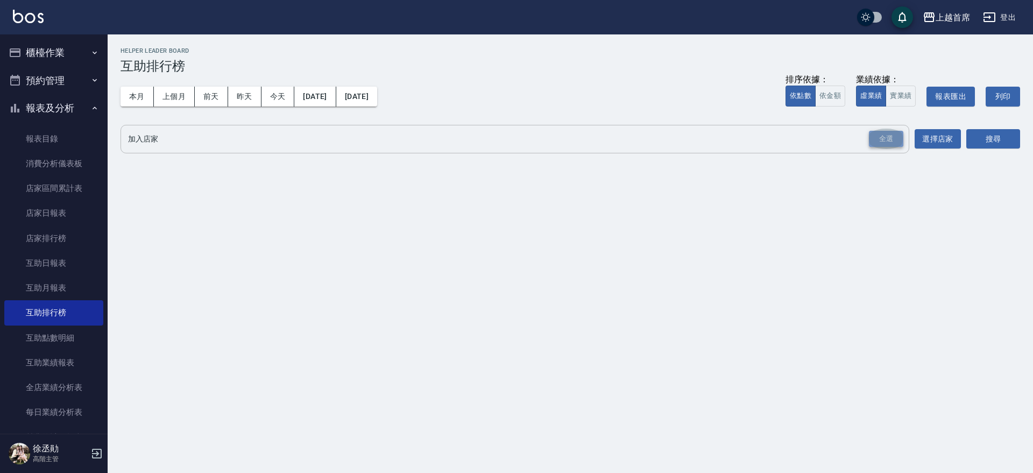
click at [882, 132] on div "全選" at bounding box center [886, 139] width 34 height 17
drag, startPoint x: 993, startPoint y: 144, endPoint x: 981, endPoint y: 146, distance: 12.0
click at [993, 144] on button "搜尋" at bounding box center [993, 140] width 54 height 20
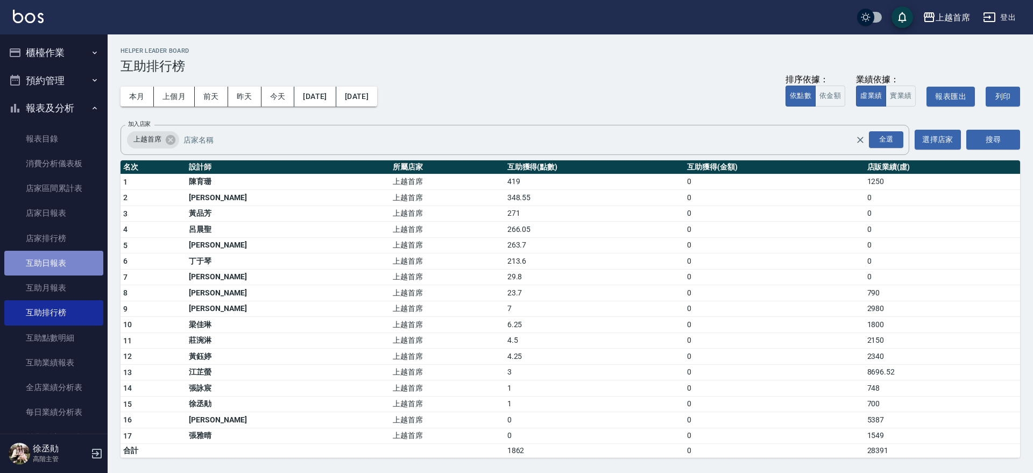
click at [56, 256] on link "互助日報表" at bounding box center [53, 263] width 99 height 25
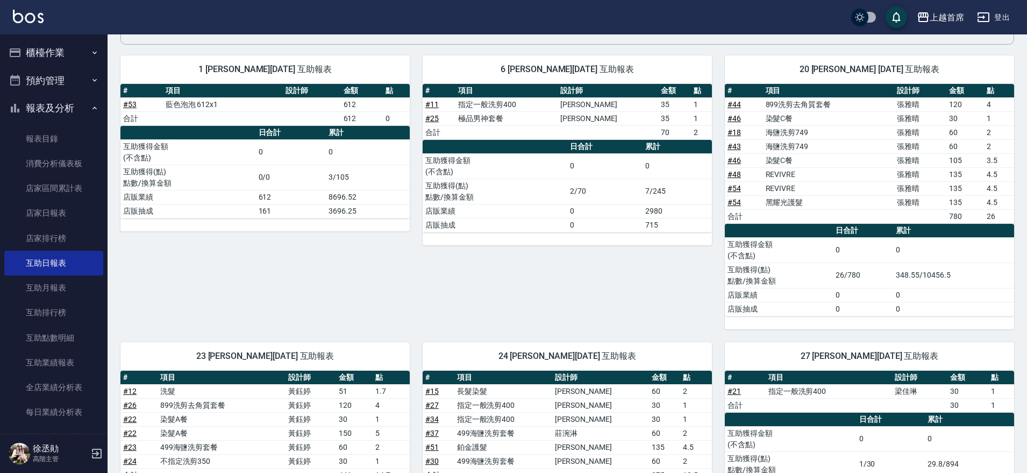
scroll to position [134, 0]
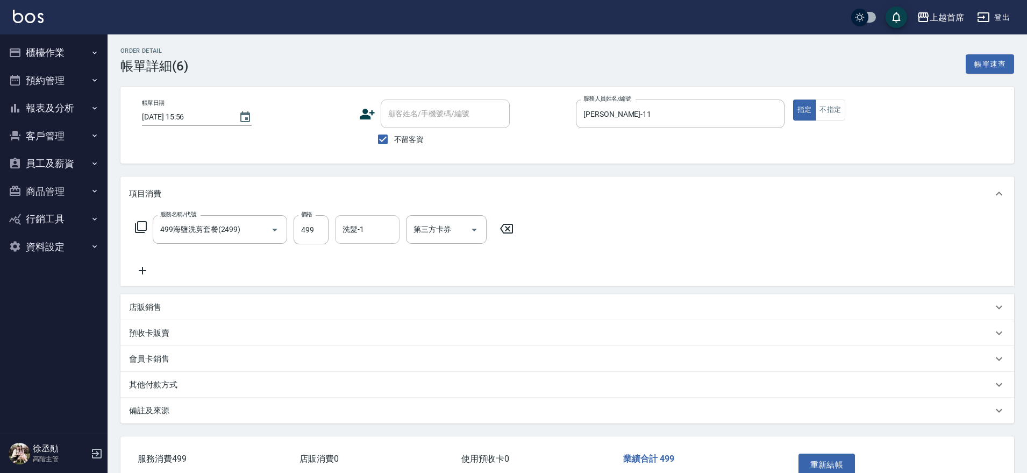
click at [391, 224] on input "洗髮-1" at bounding box center [367, 229] width 55 height 19
type input "[PERSON_NAME]-20"
click at [831, 463] on button "重新結帳" at bounding box center [827, 464] width 57 height 23
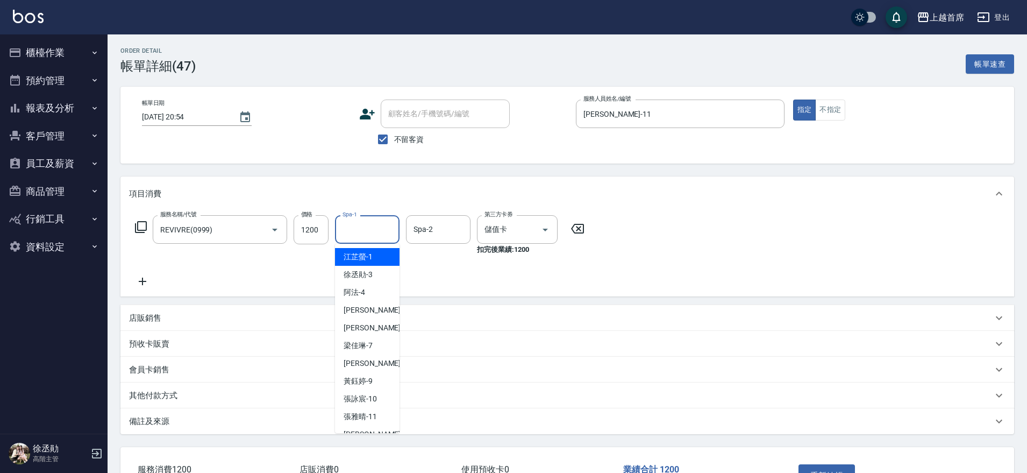
click at [384, 231] on input "Spa-1" at bounding box center [367, 229] width 55 height 19
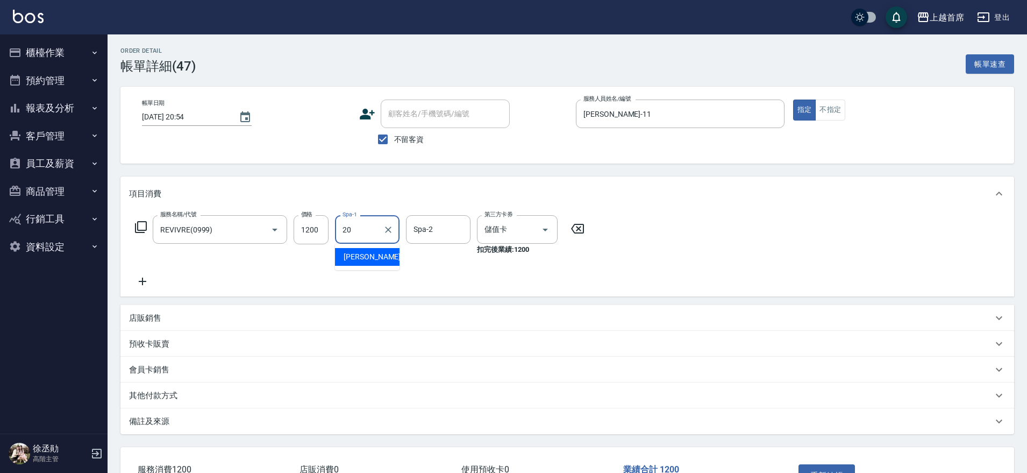
type input "[PERSON_NAME]-20"
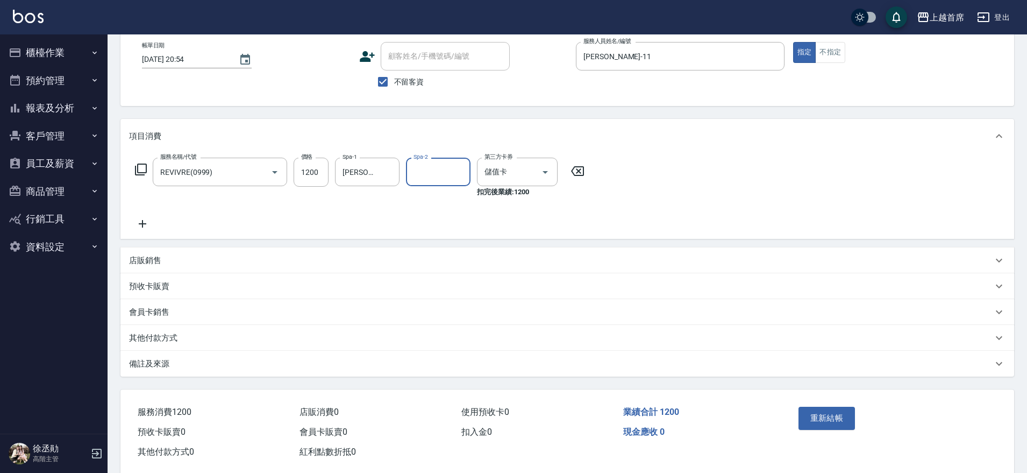
scroll to position [77, 0]
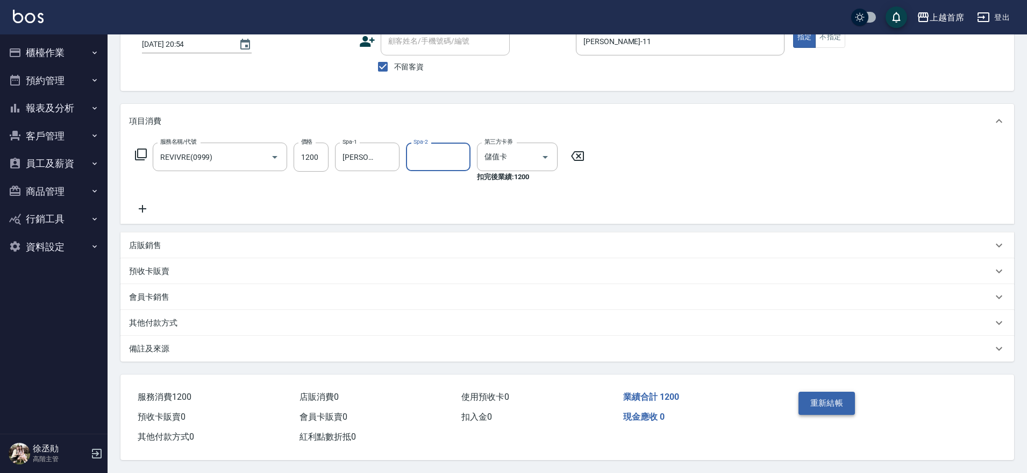
click at [810, 397] on button "重新結帳" at bounding box center [827, 403] width 57 height 23
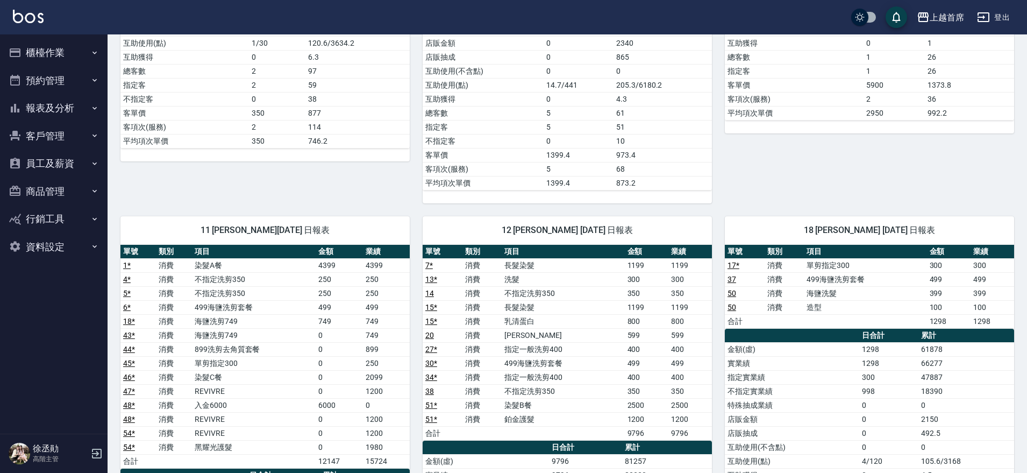
scroll to position [874, 0]
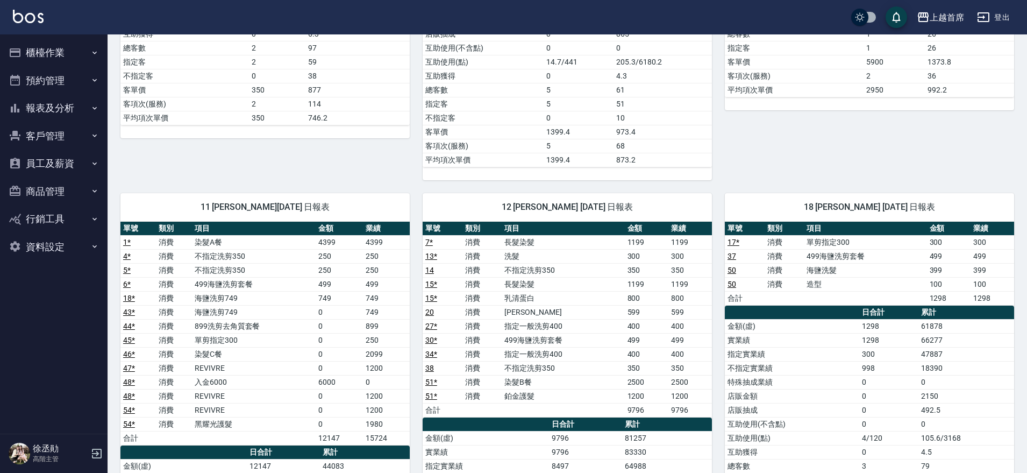
drag, startPoint x: 397, startPoint y: 276, endPoint x: 479, endPoint y: 312, distance: 89.9
click at [128, 239] on link "1 *" at bounding box center [127, 242] width 8 height 9
click at [66, 111] on button "報表及分析" at bounding box center [53, 108] width 99 height 28
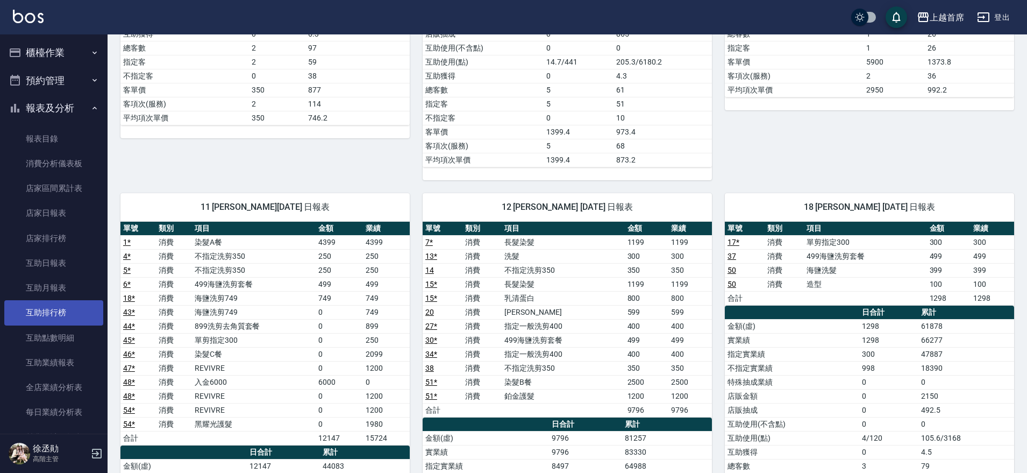
click at [50, 307] on link "互助排行榜" at bounding box center [53, 312] width 99 height 25
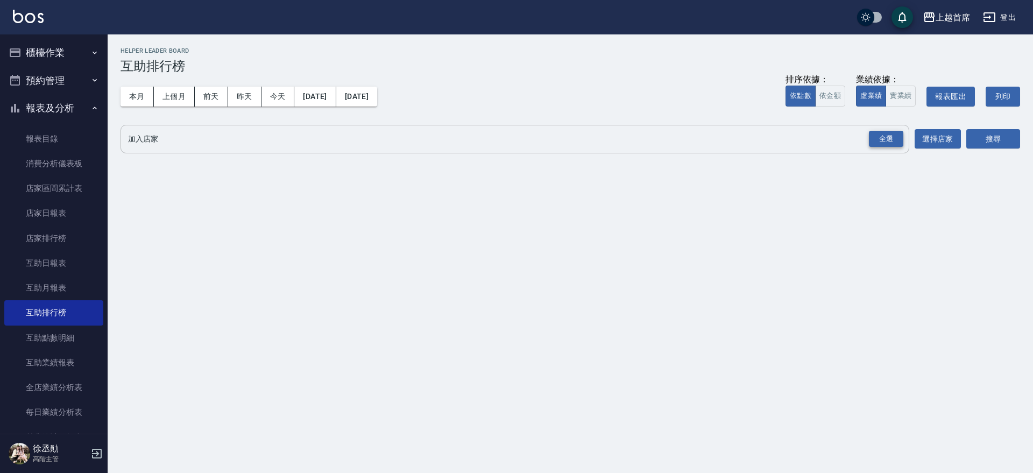
click at [883, 140] on div "全選" at bounding box center [886, 139] width 34 height 17
click at [974, 140] on button "搜尋" at bounding box center [993, 140] width 54 height 20
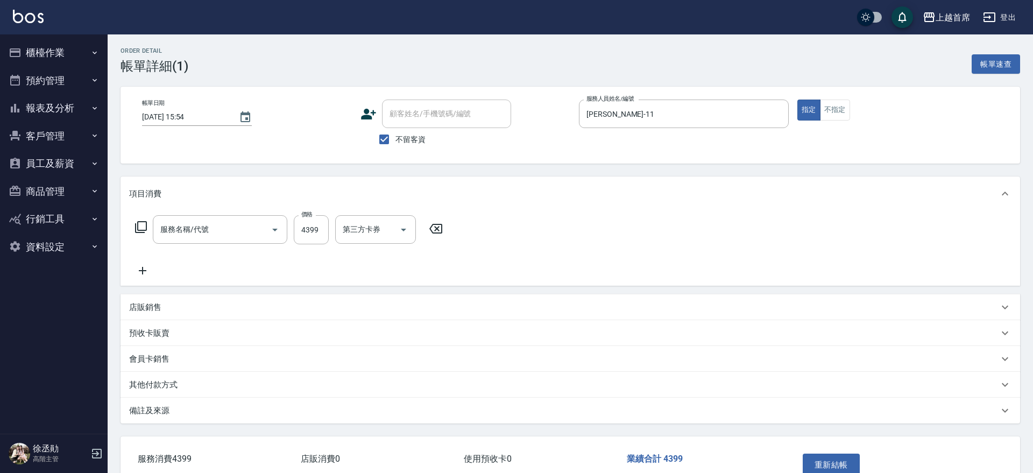
type input "2025/08/23 15:54"
checkbox input "true"
type input "張雅晴-11"
type input "染髮A餐(43299)"
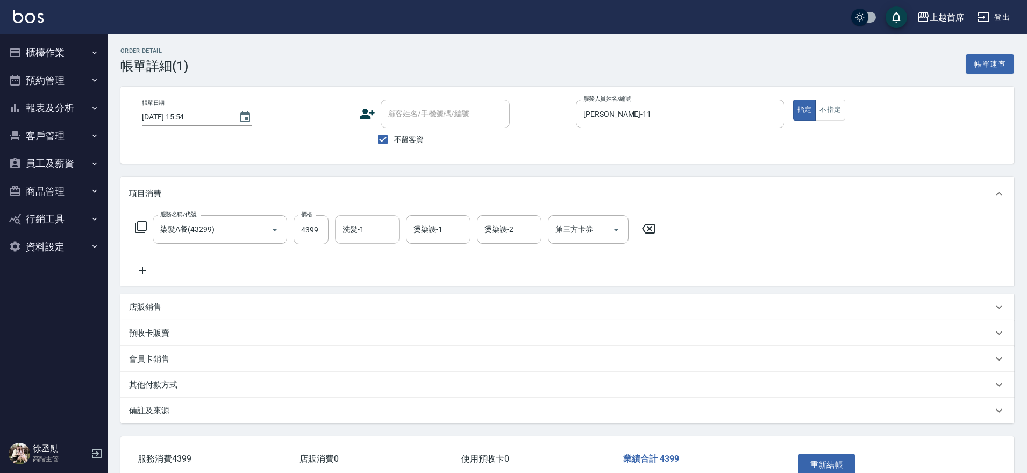
click at [362, 227] on div "洗髮-1 洗髮-1" at bounding box center [367, 229] width 65 height 29
type input "鄭詩縈-20"
click at [815, 460] on button "重新結帳" at bounding box center [827, 464] width 57 height 23
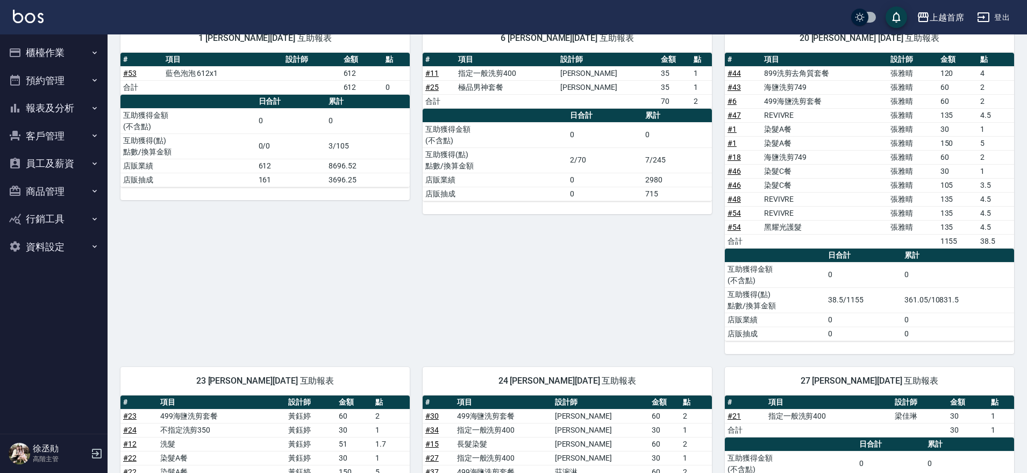
scroll to position [134, 0]
click at [47, 111] on button "報表及分析" at bounding box center [53, 108] width 99 height 28
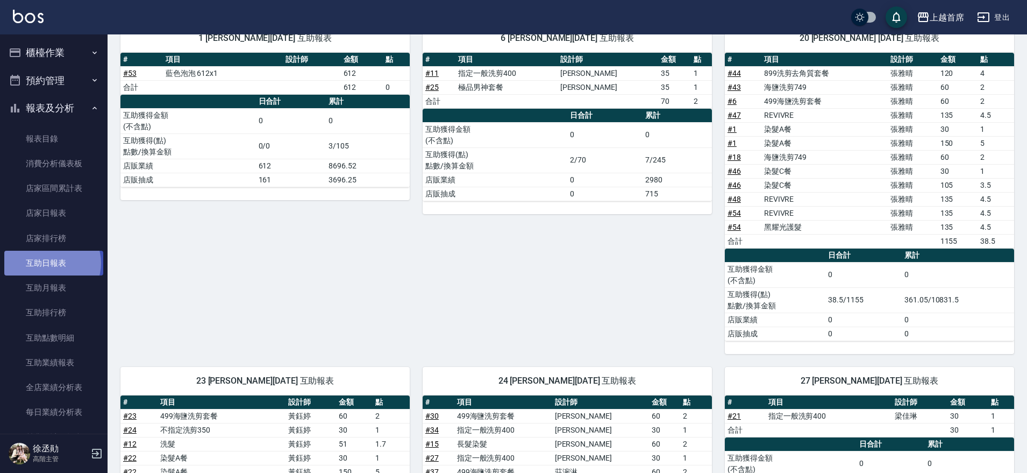
click at [52, 263] on link "互助日報表" at bounding box center [53, 263] width 99 height 25
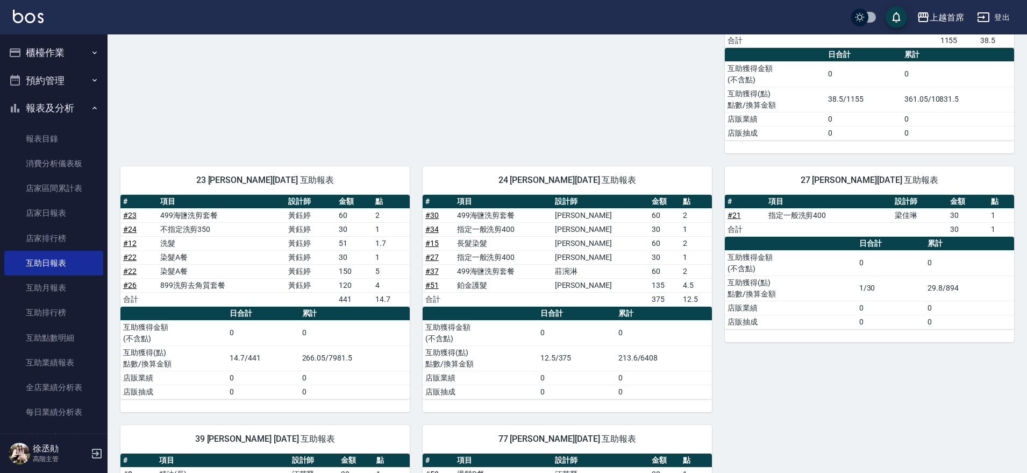
scroll to position [0, 0]
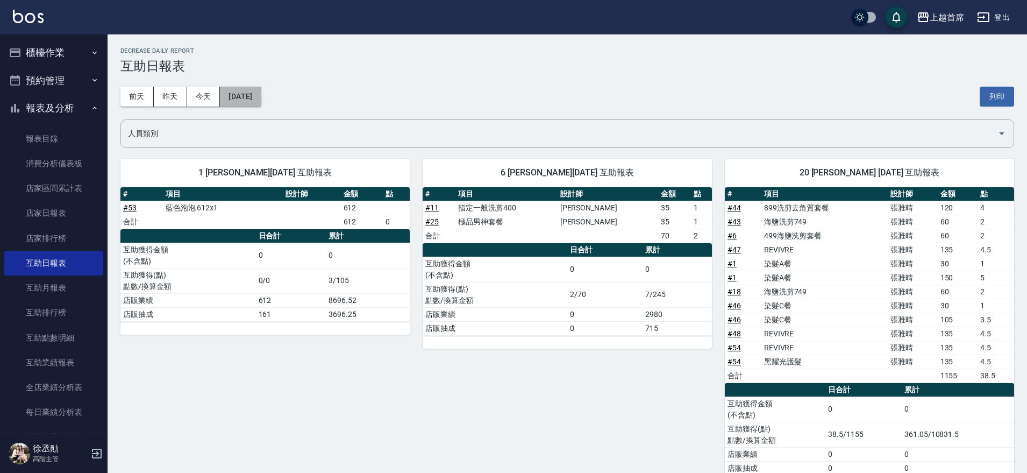
click at [261, 97] on button "[DATE]" at bounding box center [240, 97] width 41 height 20
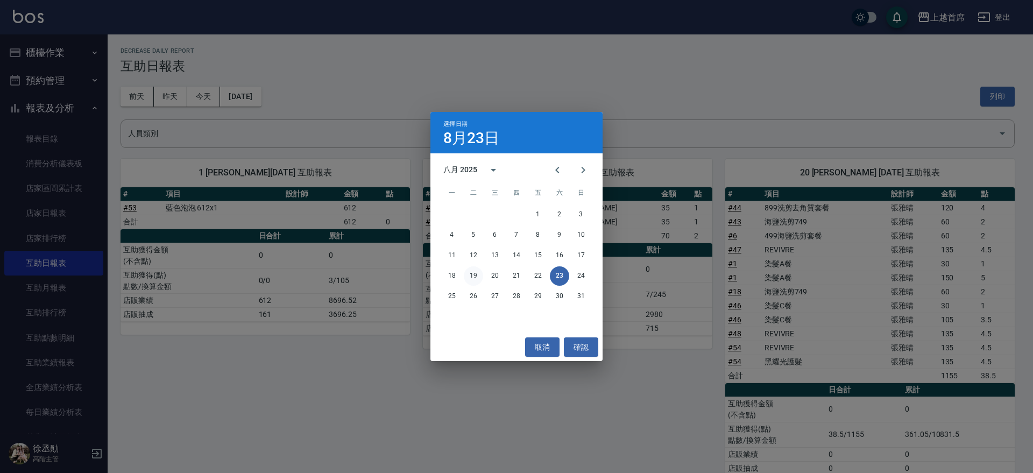
click at [471, 274] on button "19" at bounding box center [473, 275] width 19 height 19
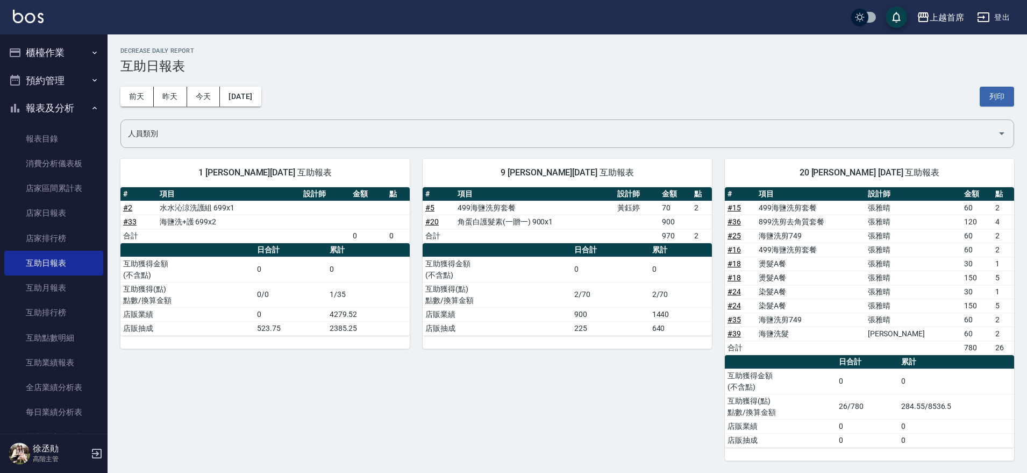
drag, startPoint x: 399, startPoint y: 215, endPoint x: 416, endPoint y: 220, distance: 17.5
click at [416, 220] on div "1 [PERSON_NAME][DATE] 互助報表 # 項目 設計師 金額 點 # 2 水水沁涼洗護組 699x1 # 33 海鹽洗+護 699x2 合計 …" at bounding box center [561, 453] width 907 height 615
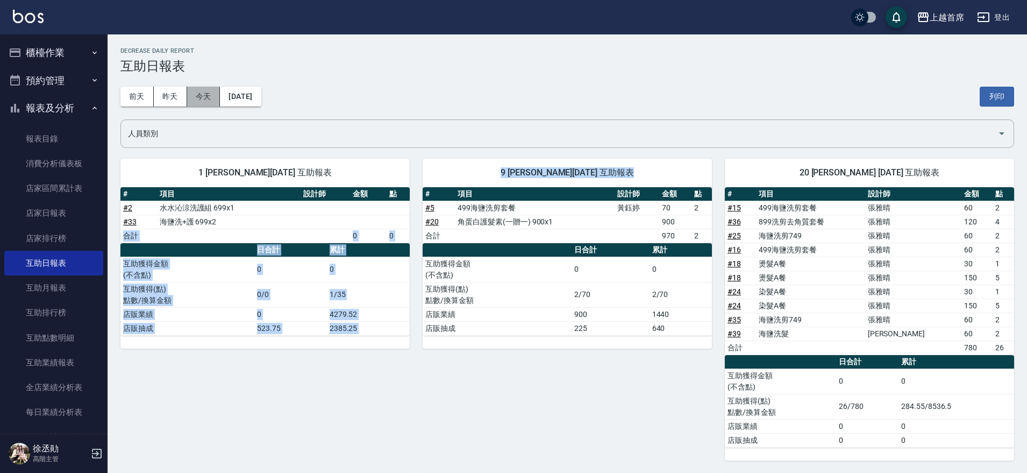
click at [208, 97] on button "今天" at bounding box center [203, 97] width 33 height 20
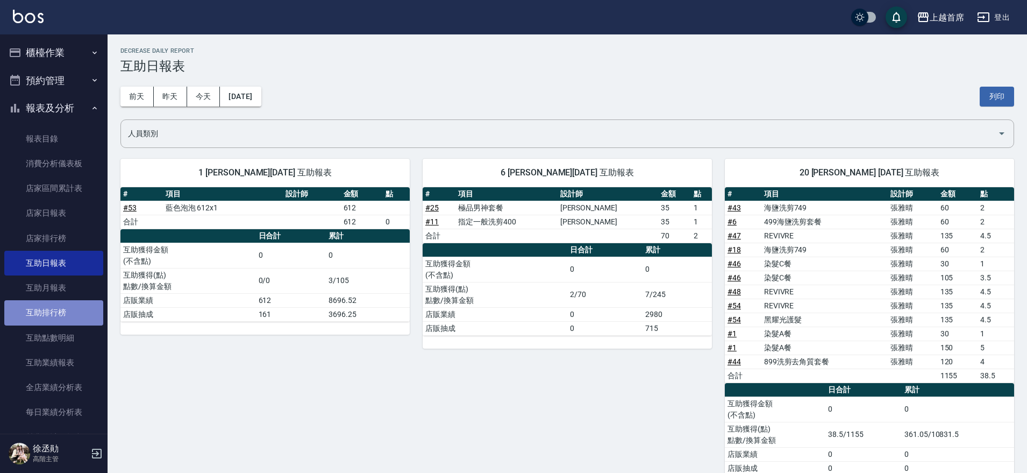
click at [72, 311] on link "互助排行榜" at bounding box center [53, 312] width 99 height 25
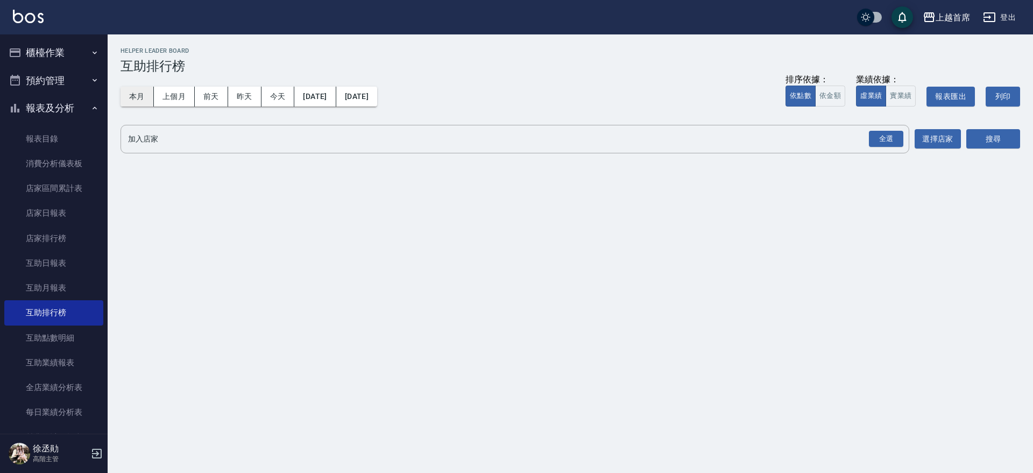
drag, startPoint x: 140, startPoint y: 96, endPoint x: 164, endPoint y: 168, distance: 75.9
click at [141, 97] on button "本月" at bounding box center [137, 97] width 33 height 20
click at [889, 139] on div "全選" at bounding box center [886, 139] width 34 height 17
click at [1005, 135] on button "搜尋" at bounding box center [993, 140] width 54 height 20
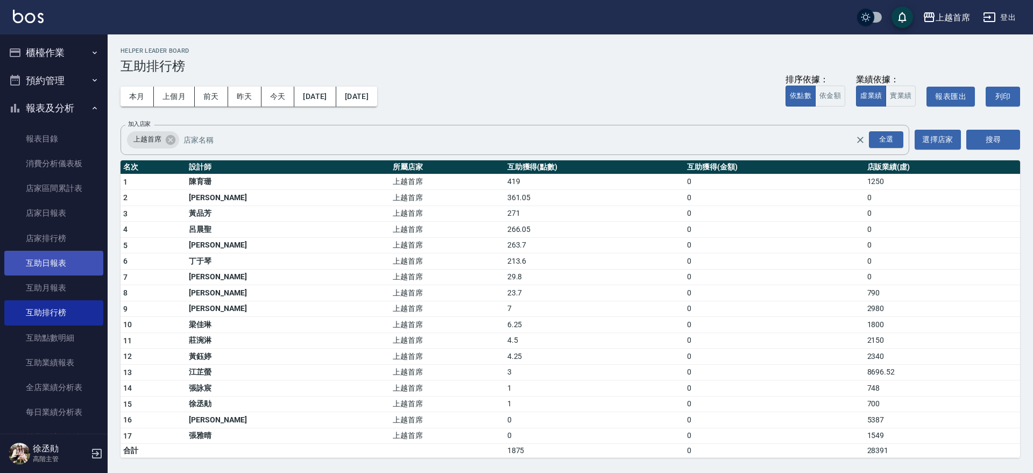
click at [75, 271] on link "互助日報表" at bounding box center [53, 263] width 99 height 25
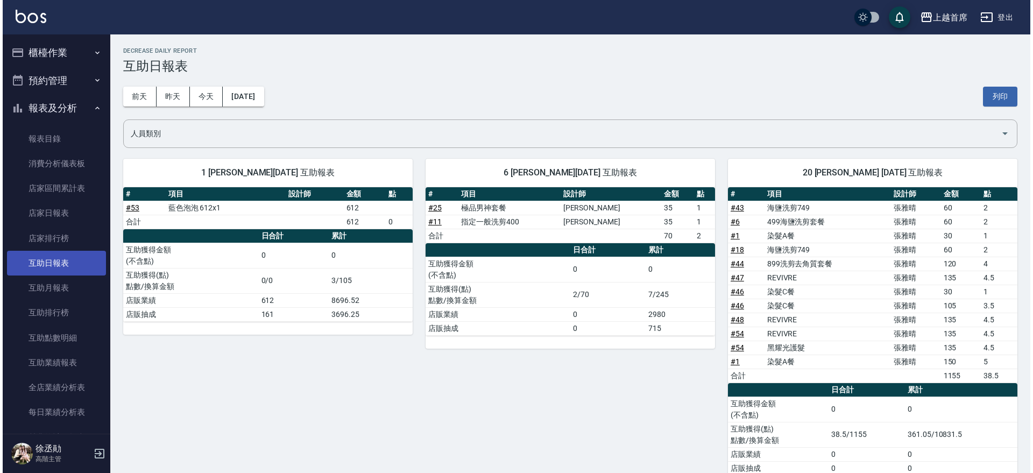
scroll to position [202, 0]
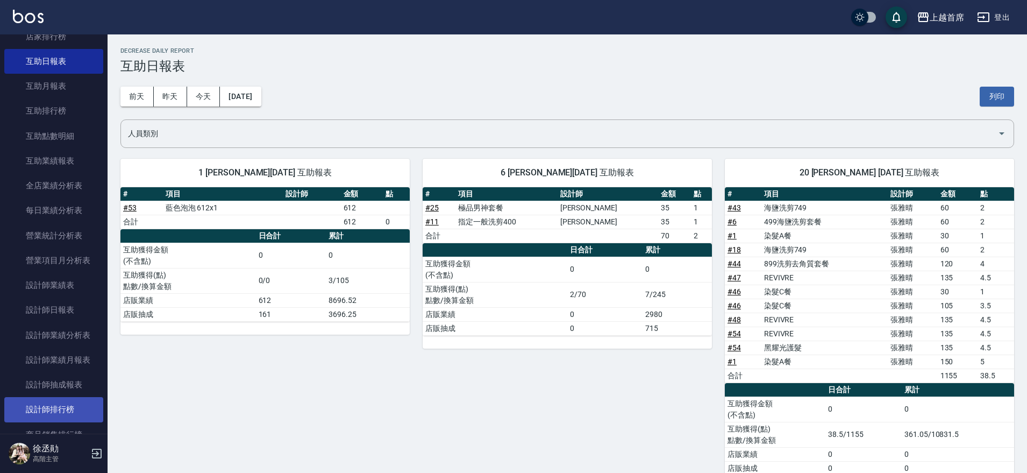
click at [53, 404] on link "設計師排行榜" at bounding box center [53, 409] width 99 height 25
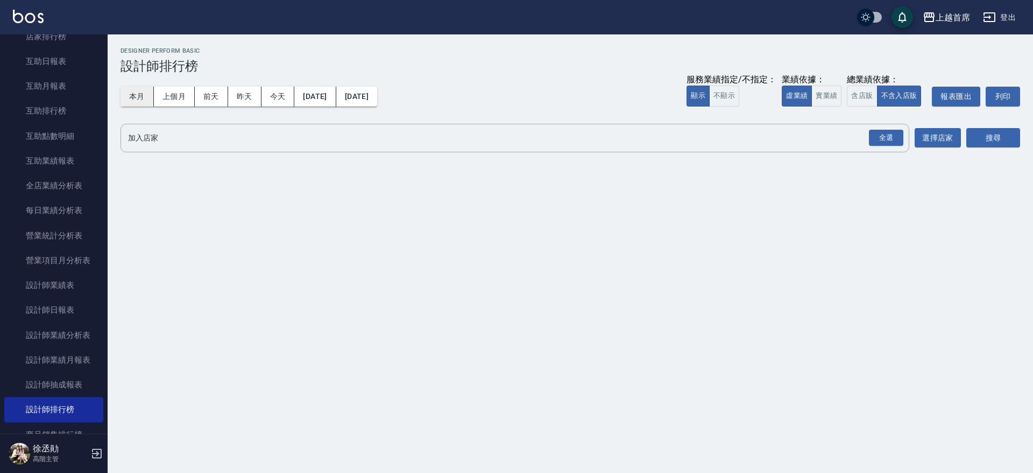
click at [144, 94] on button "本月" at bounding box center [137, 97] width 33 height 20
click at [891, 131] on div "全選" at bounding box center [886, 138] width 34 height 17
click at [1007, 137] on button "搜尋" at bounding box center [993, 139] width 54 height 20
